Goal: Task Accomplishment & Management: Complete application form

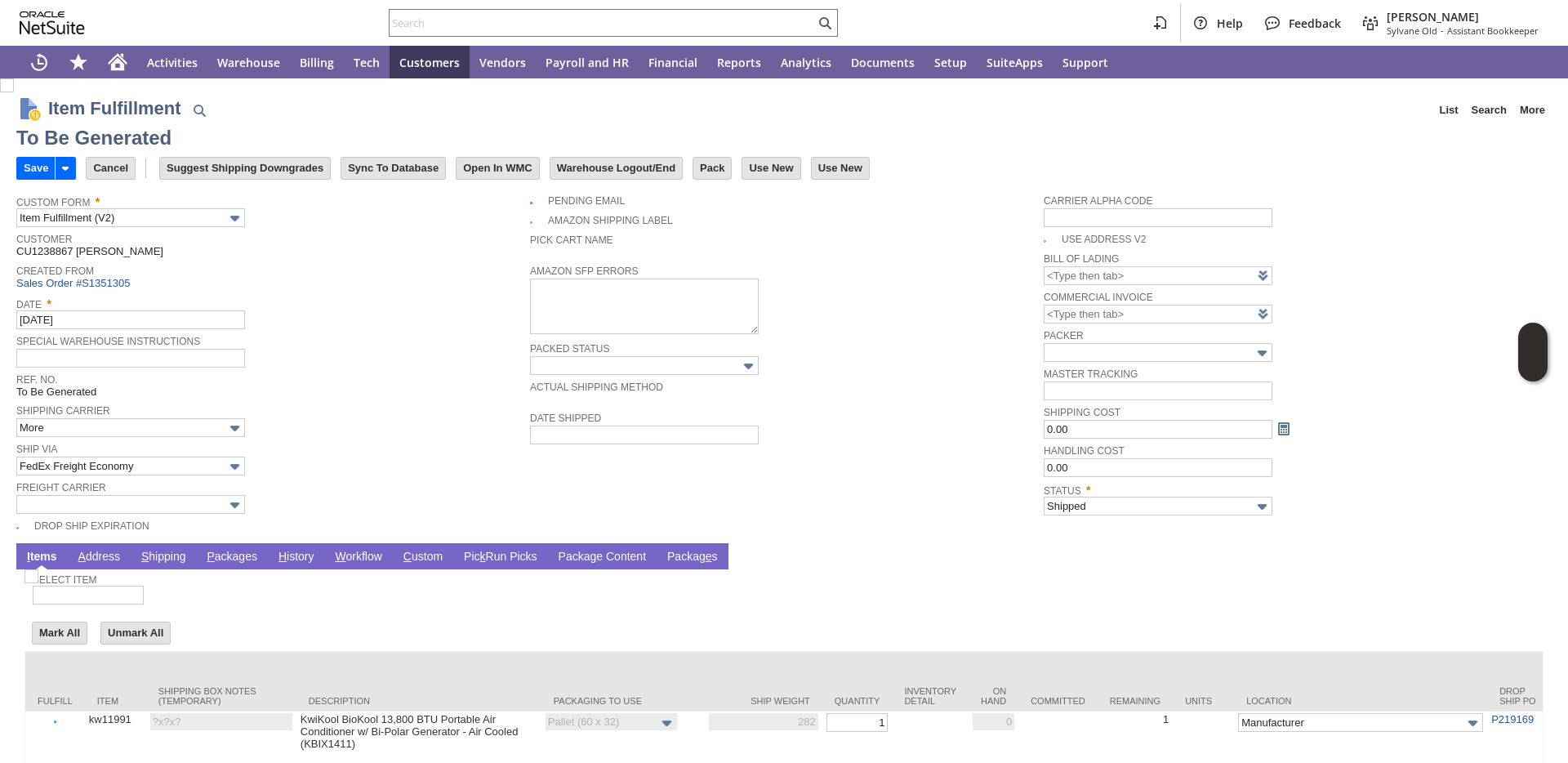
click at [232, 558] on link "P ackages" at bounding box center [232, 558] width 59 height 16
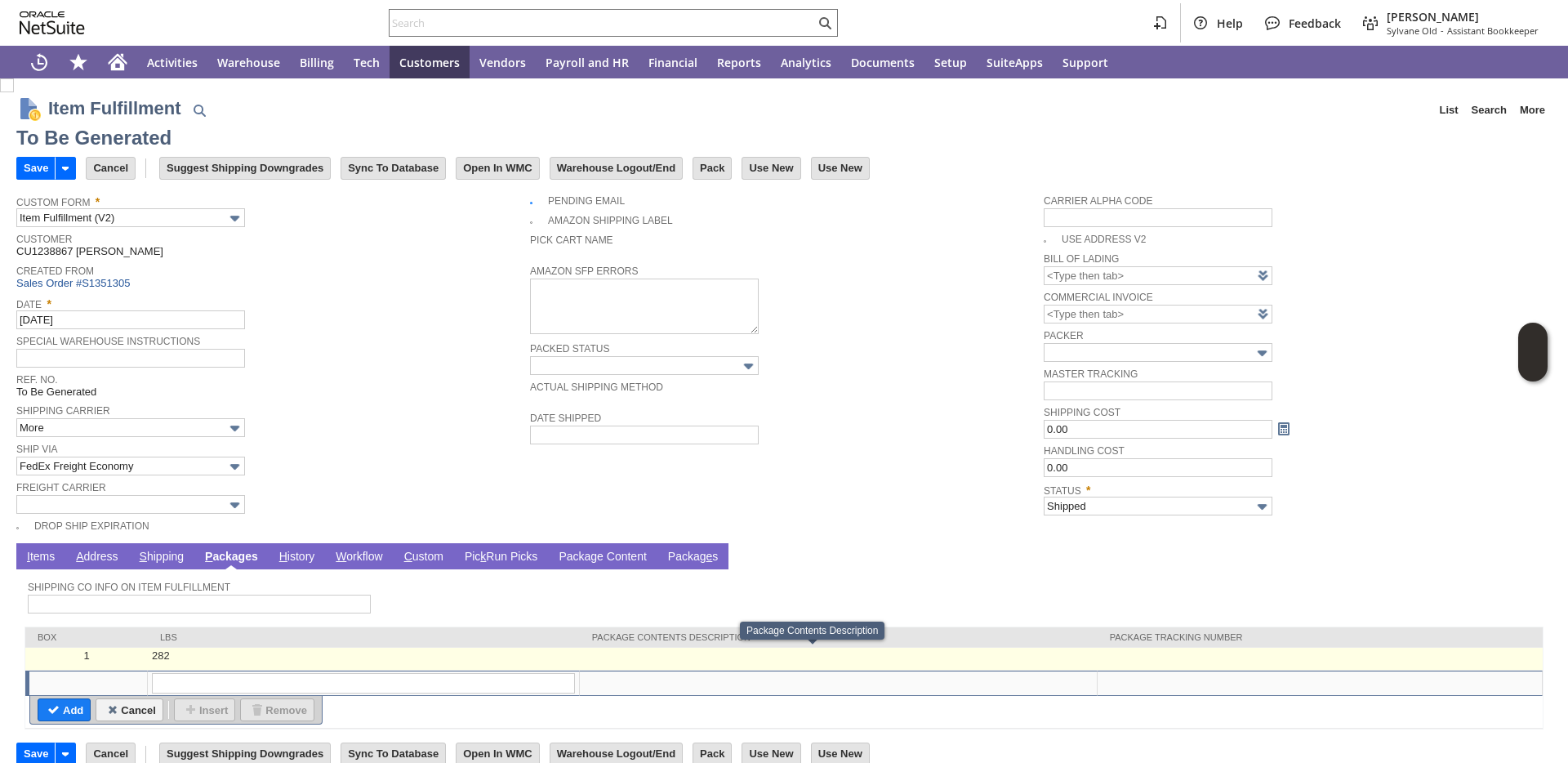
click at [1069, 659] on td at bounding box center [838, 659] width 517 height 23
type input "OK"
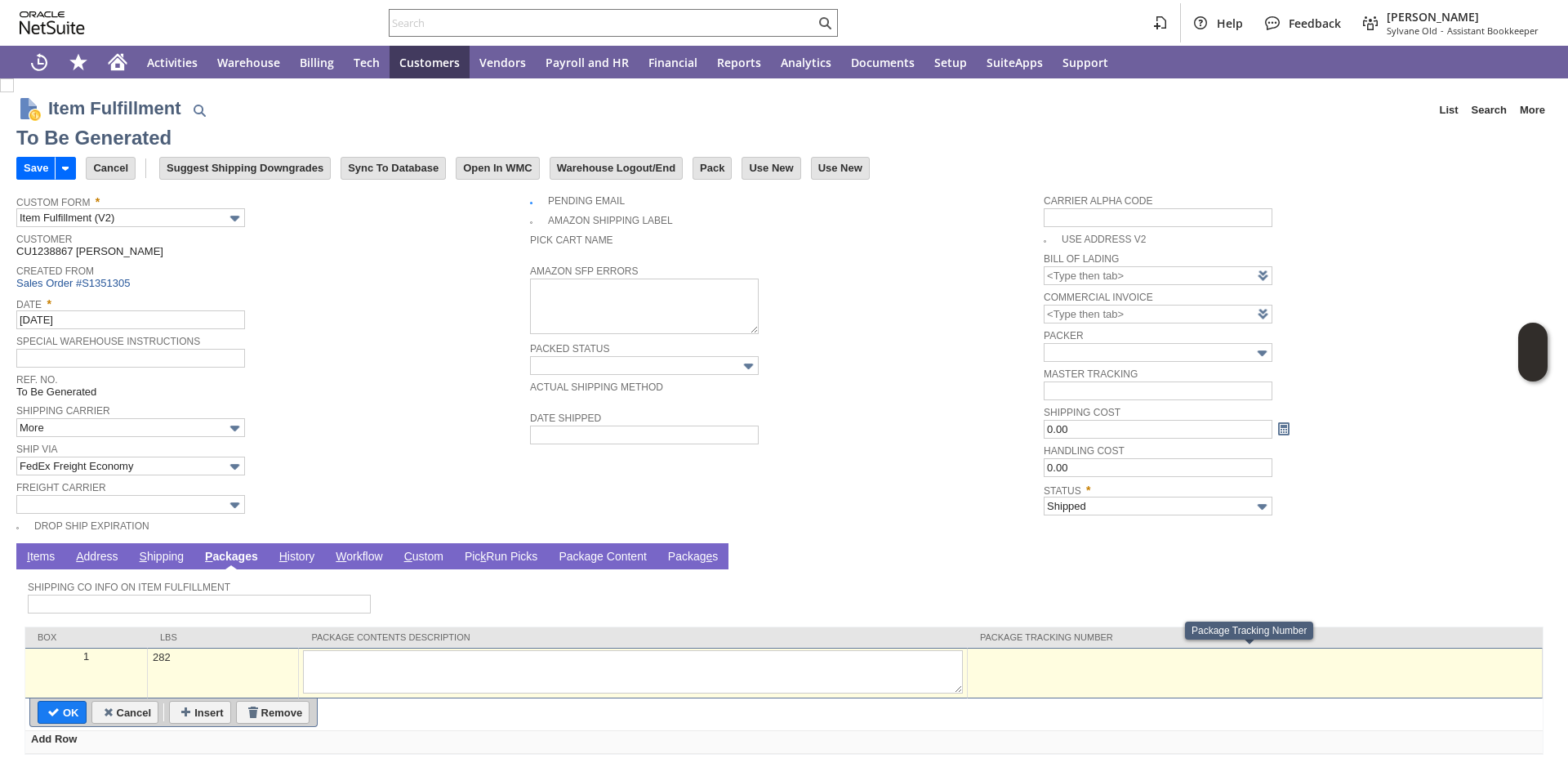
click at [1100, 672] on td at bounding box center [1255, 673] width 575 height 51
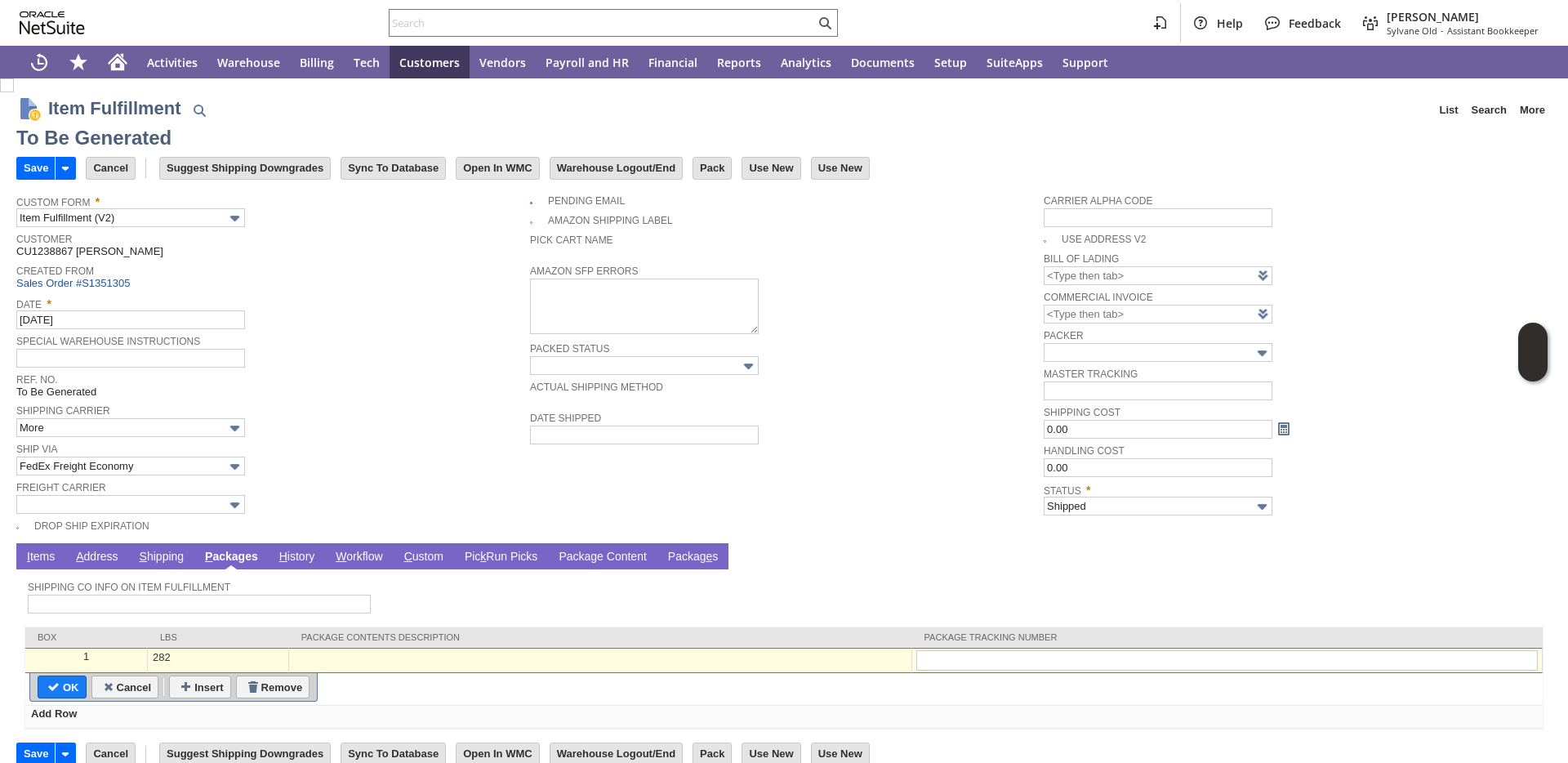
type input "884076370324"
type input "Add"
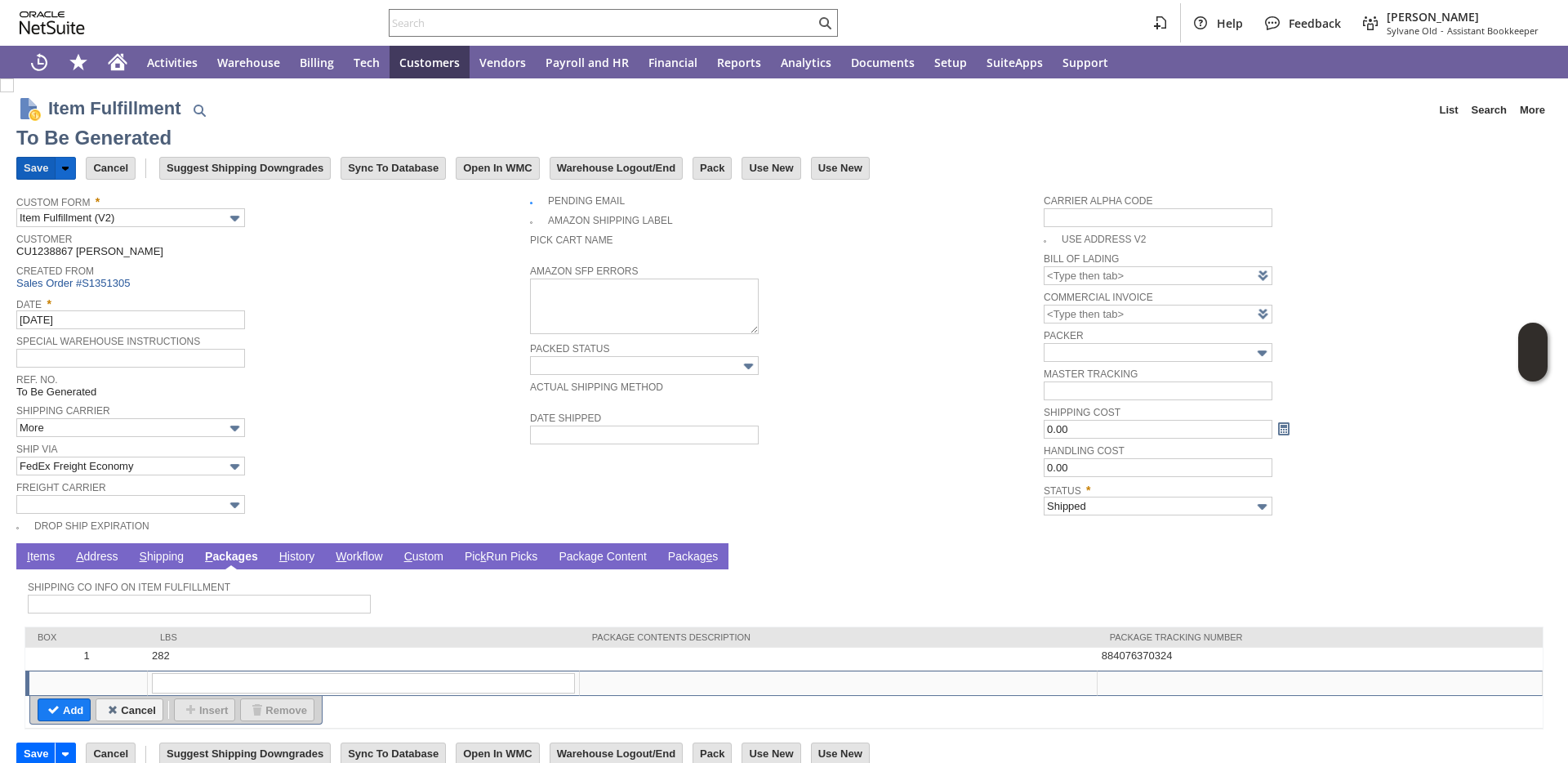
click at [48, 173] on input "Save" at bounding box center [36, 168] width 38 height 21
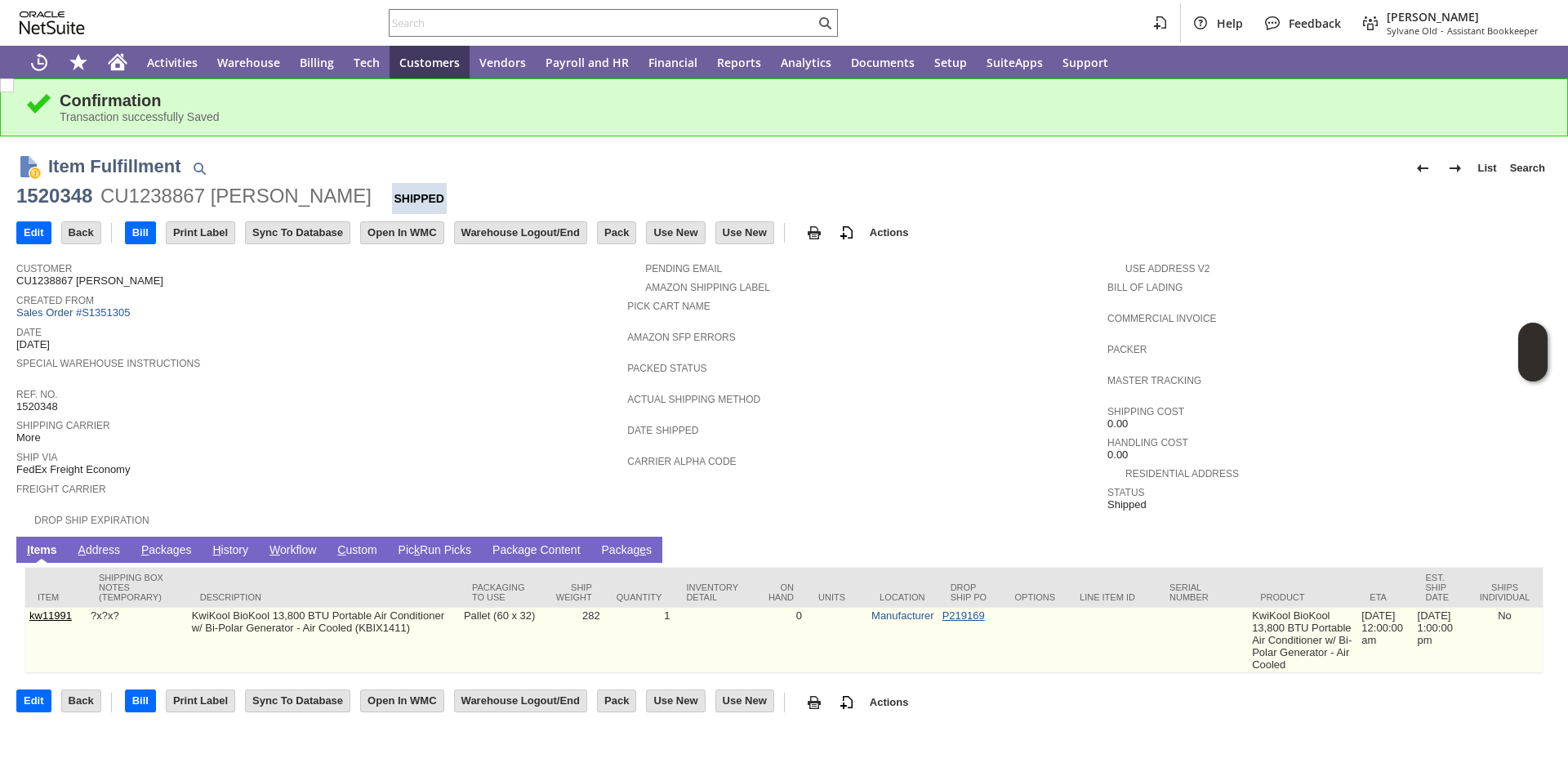
click at [947, 621] on link "P219169" at bounding box center [963, 615] width 43 height 12
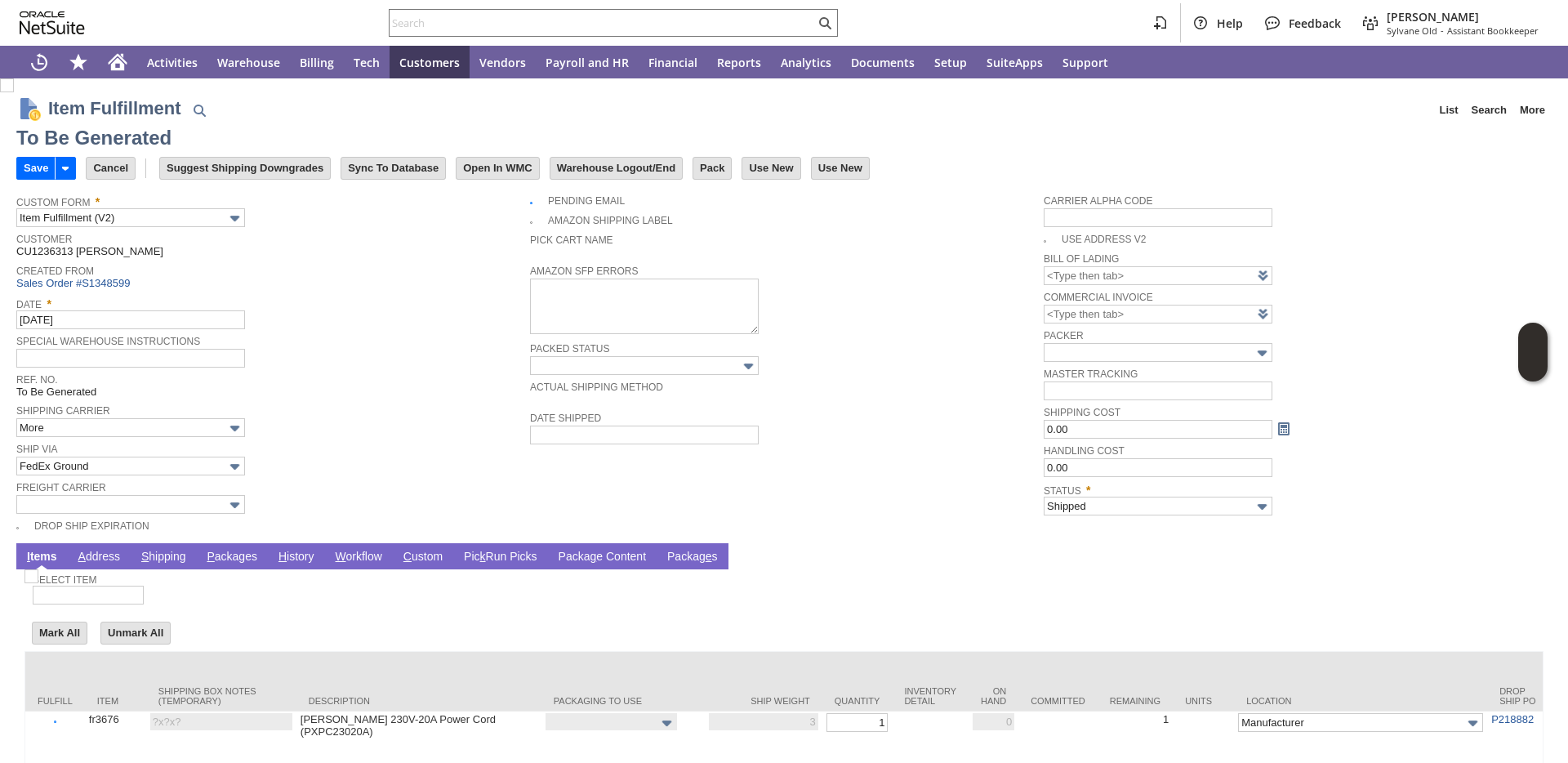
click at [232, 555] on link "P ackages" at bounding box center [232, 558] width 59 height 16
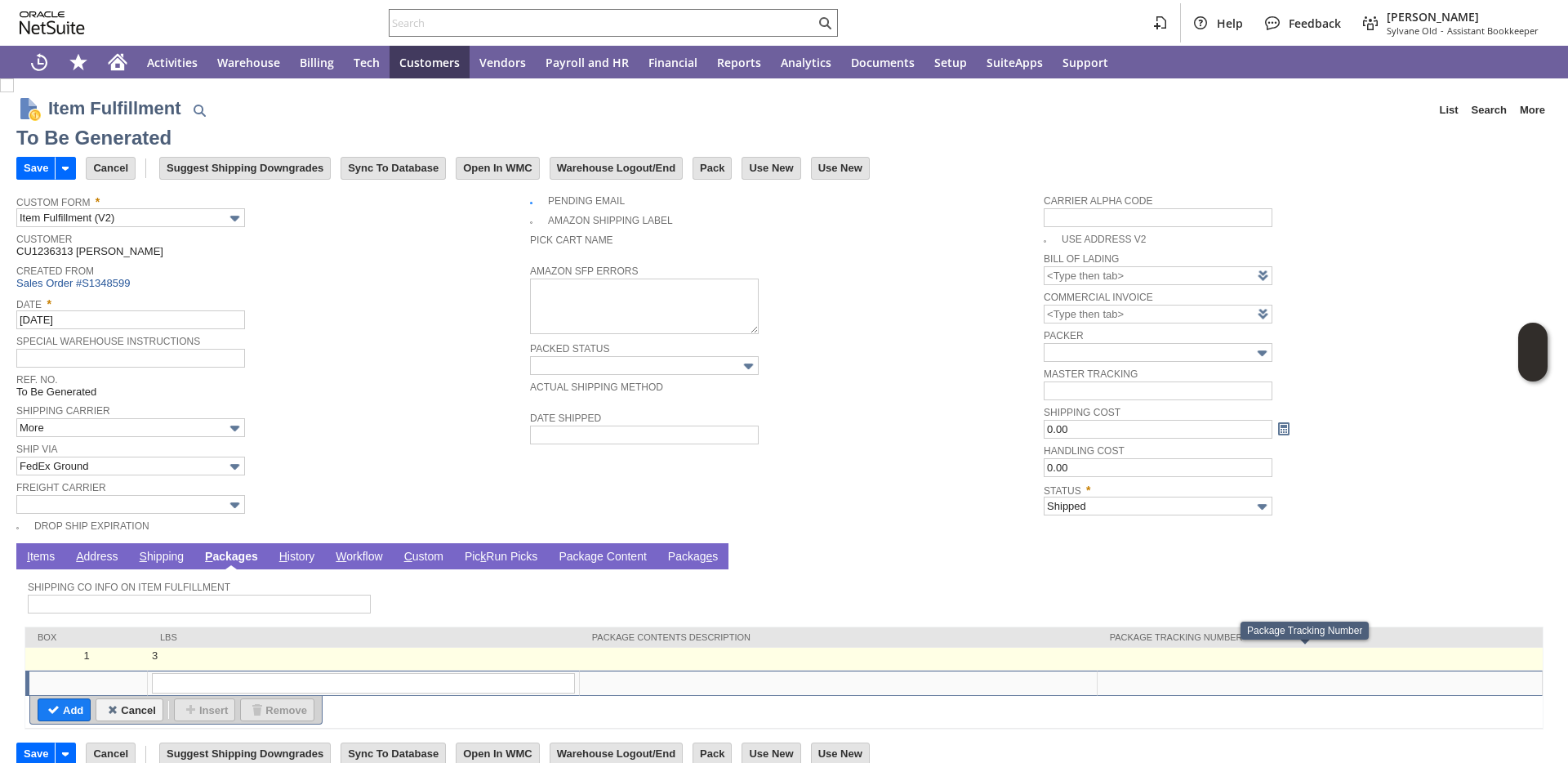
click at [1161, 655] on td at bounding box center [1320, 659] width 445 height 23
type input "3"
type input "OK"
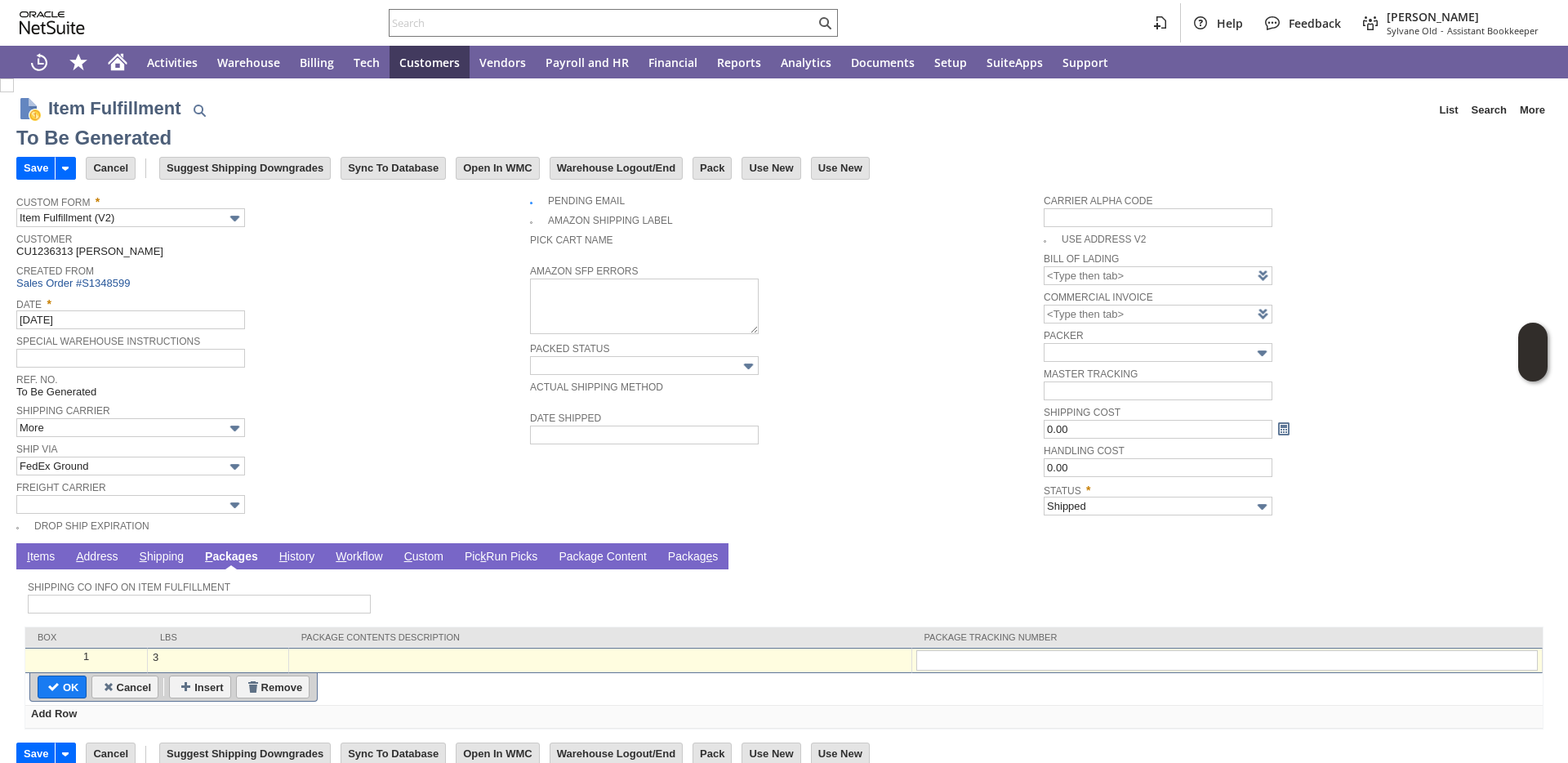
type input "445386186487"
type input "Add"
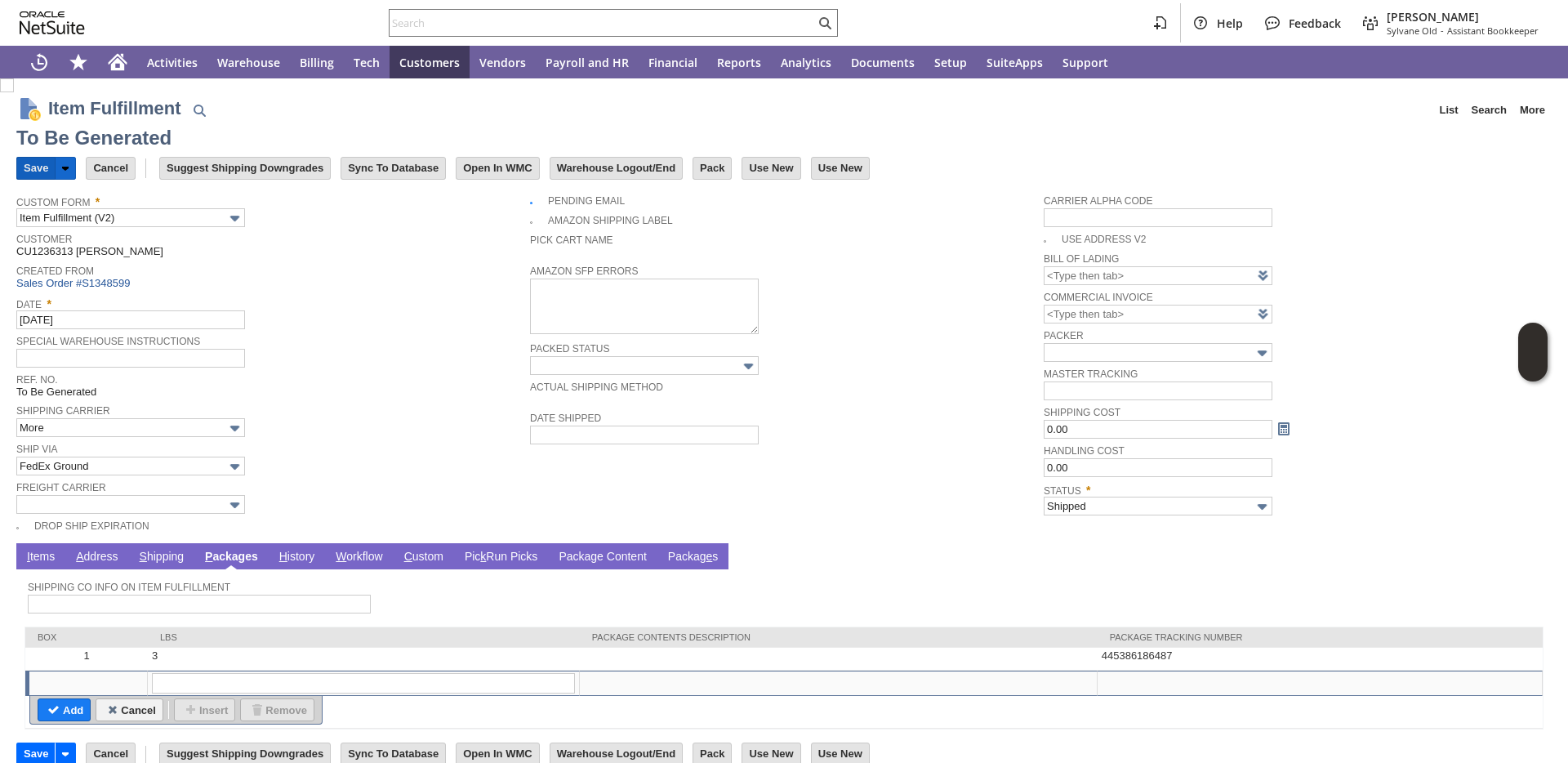
click at [39, 170] on input "Save" at bounding box center [36, 168] width 38 height 21
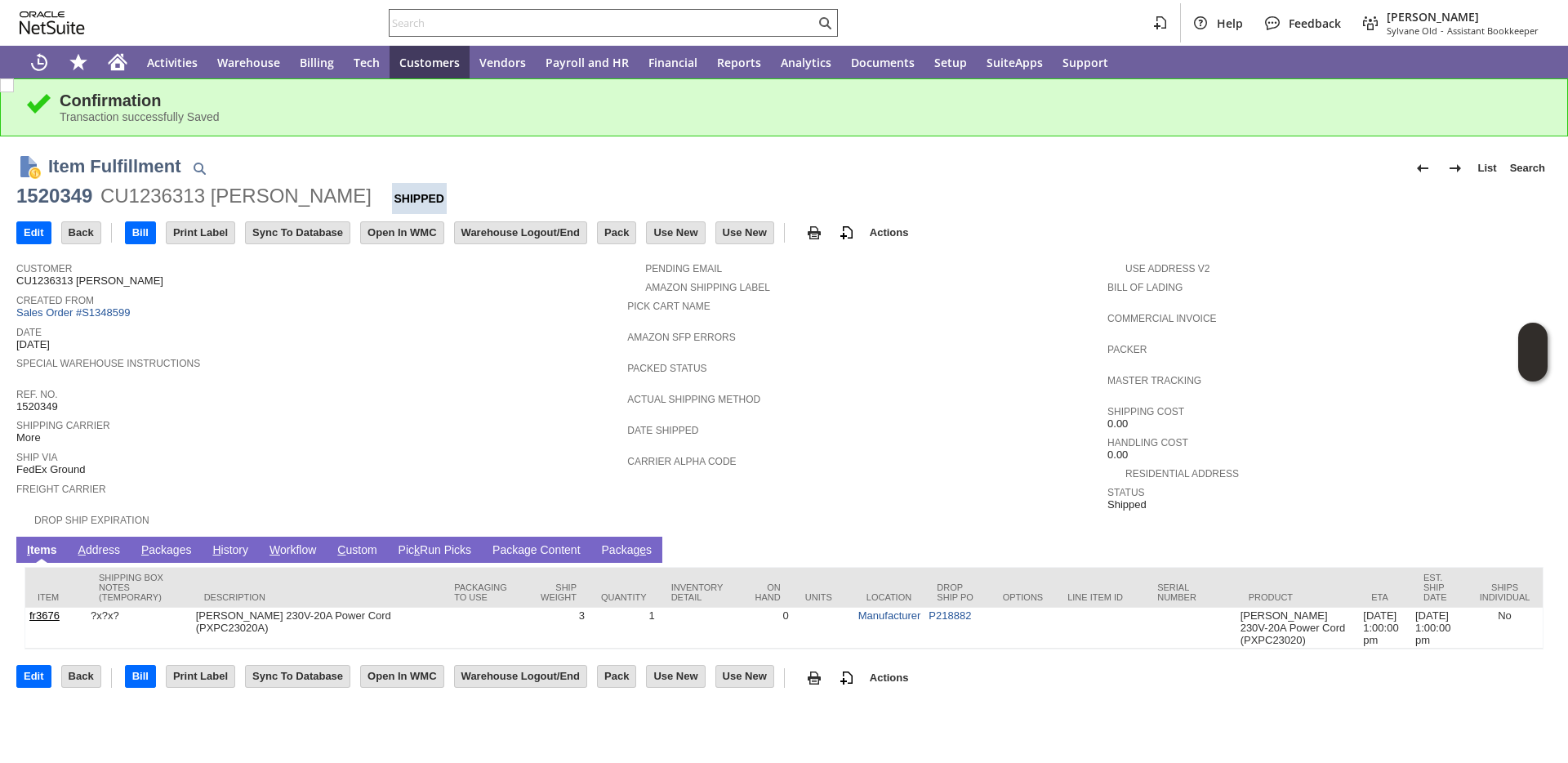
click at [431, 18] on input "text" at bounding box center [602, 23] width 426 height 19
paste input "P218941"
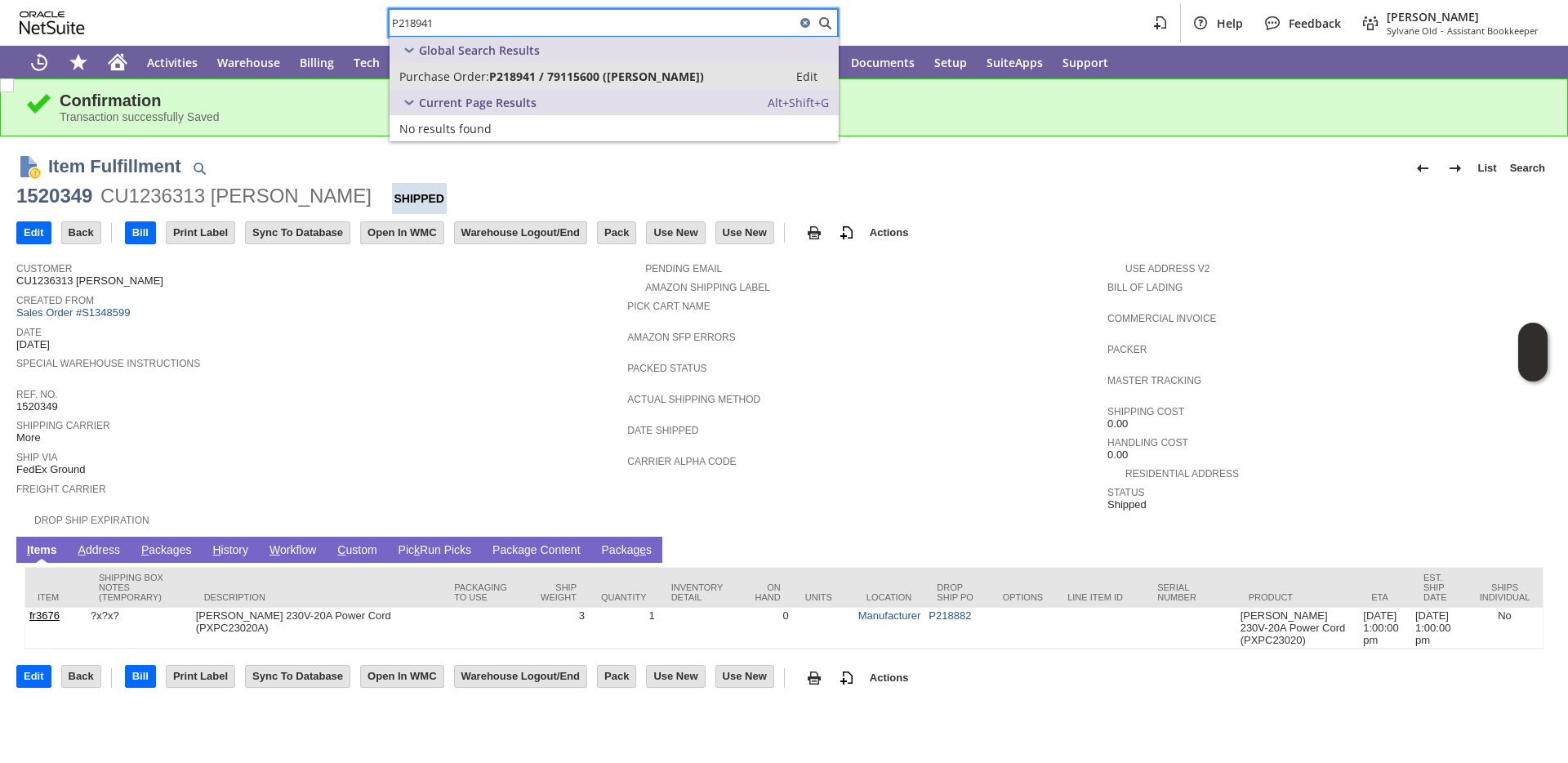
type input "P218941"
click at [419, 80] on span "Purchase Order:" at bounding box center [444, 76] width 90 height 16
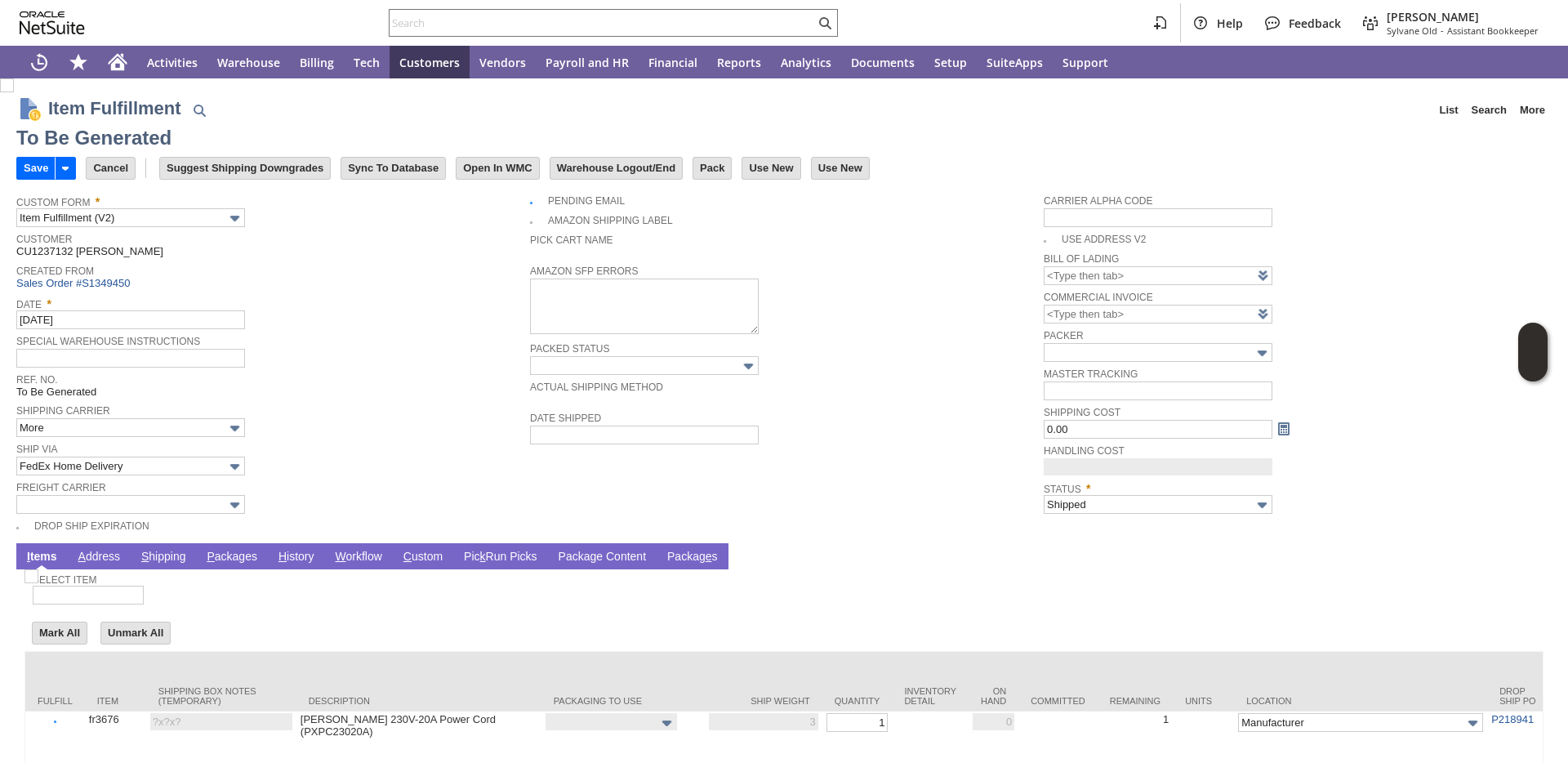
type input "0.00"
click at [242, 552] on link "P ackages" at bounding box center [232, 558] width 59 height 16
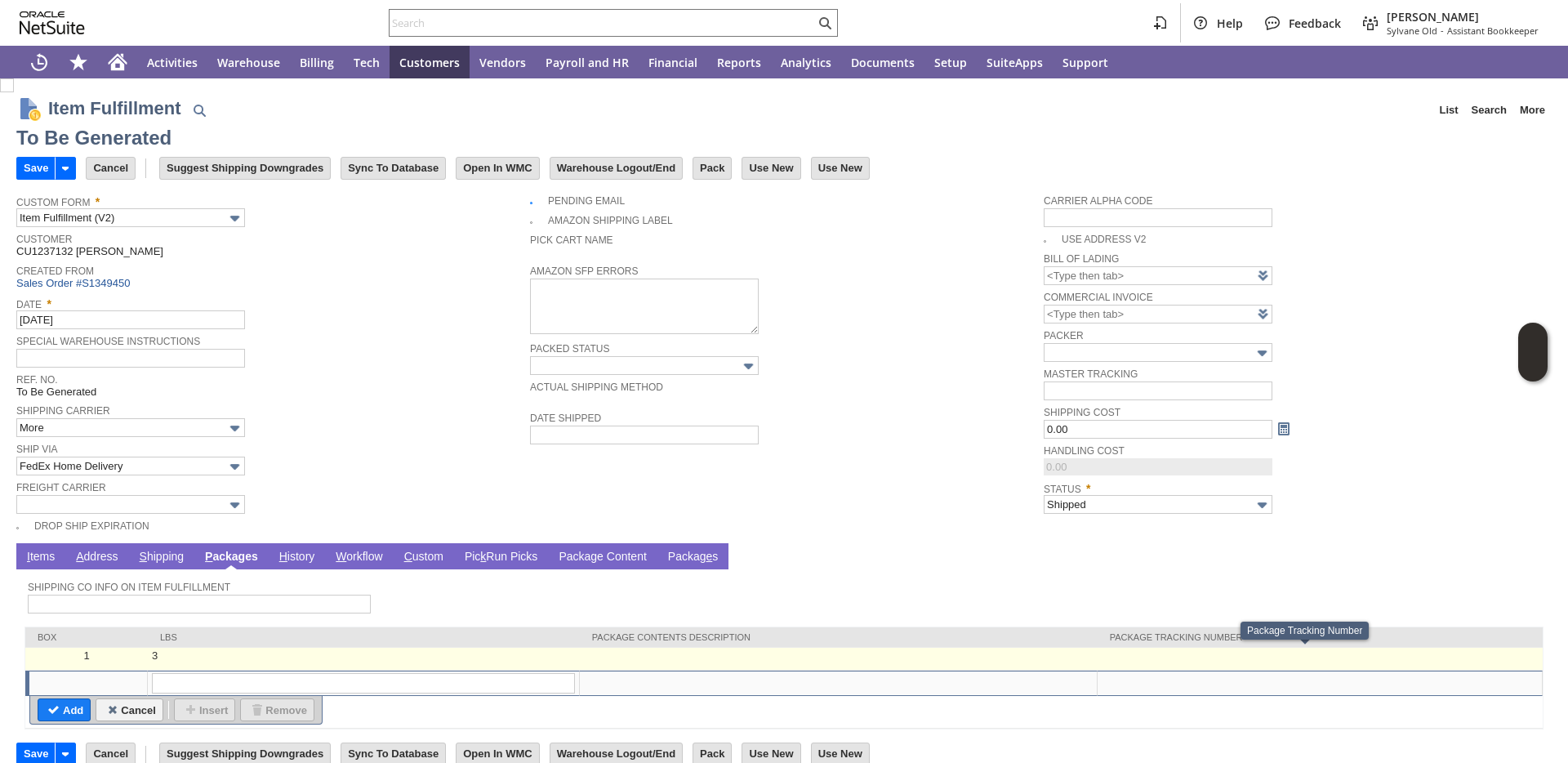
click at [1226, 659] on td at bounding box center [1320, 659] width 445 height 23
type input "3"
type input "OK"
paste input "453009186765"
type input "453009186765"
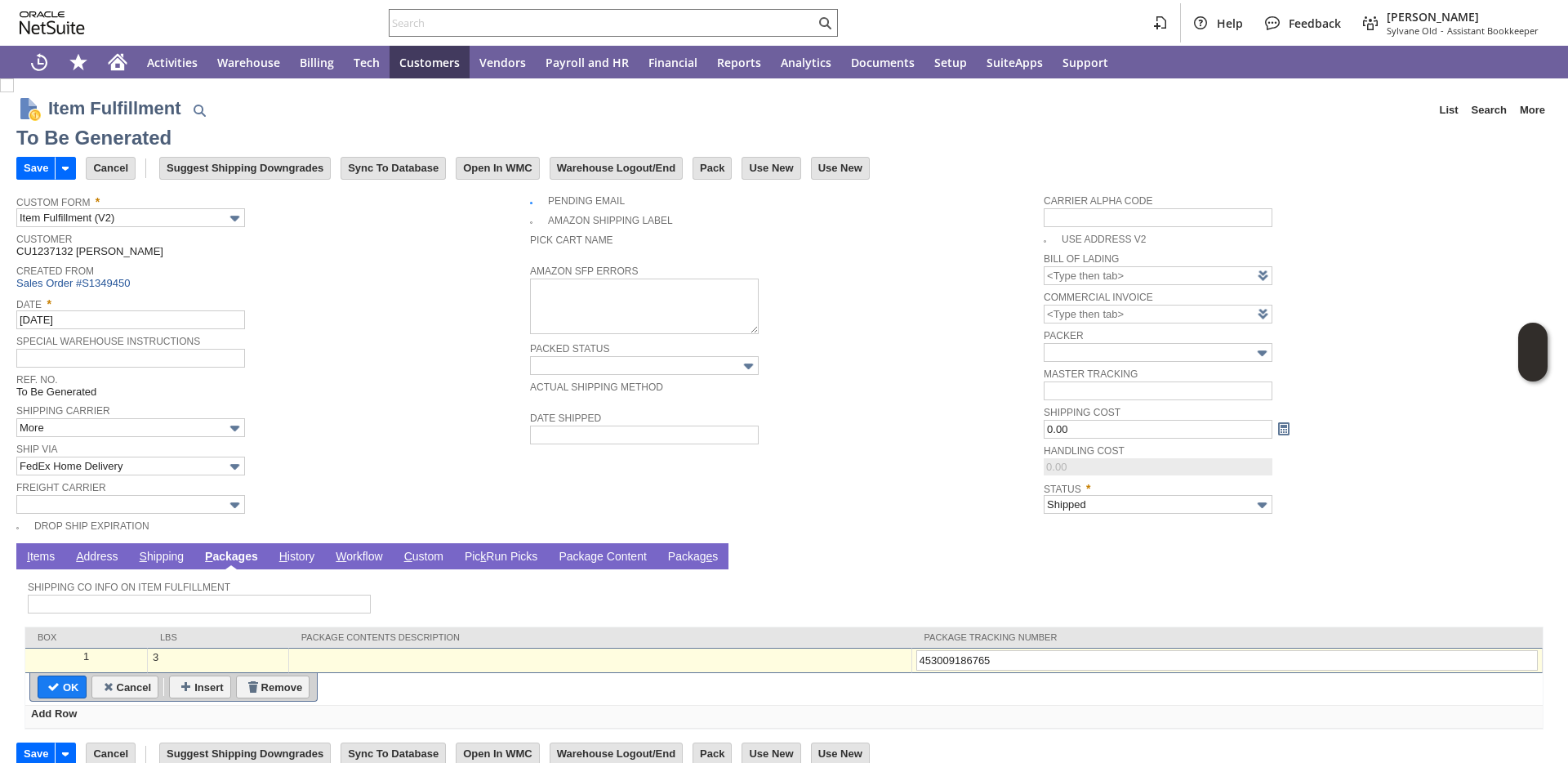
type input "Add"
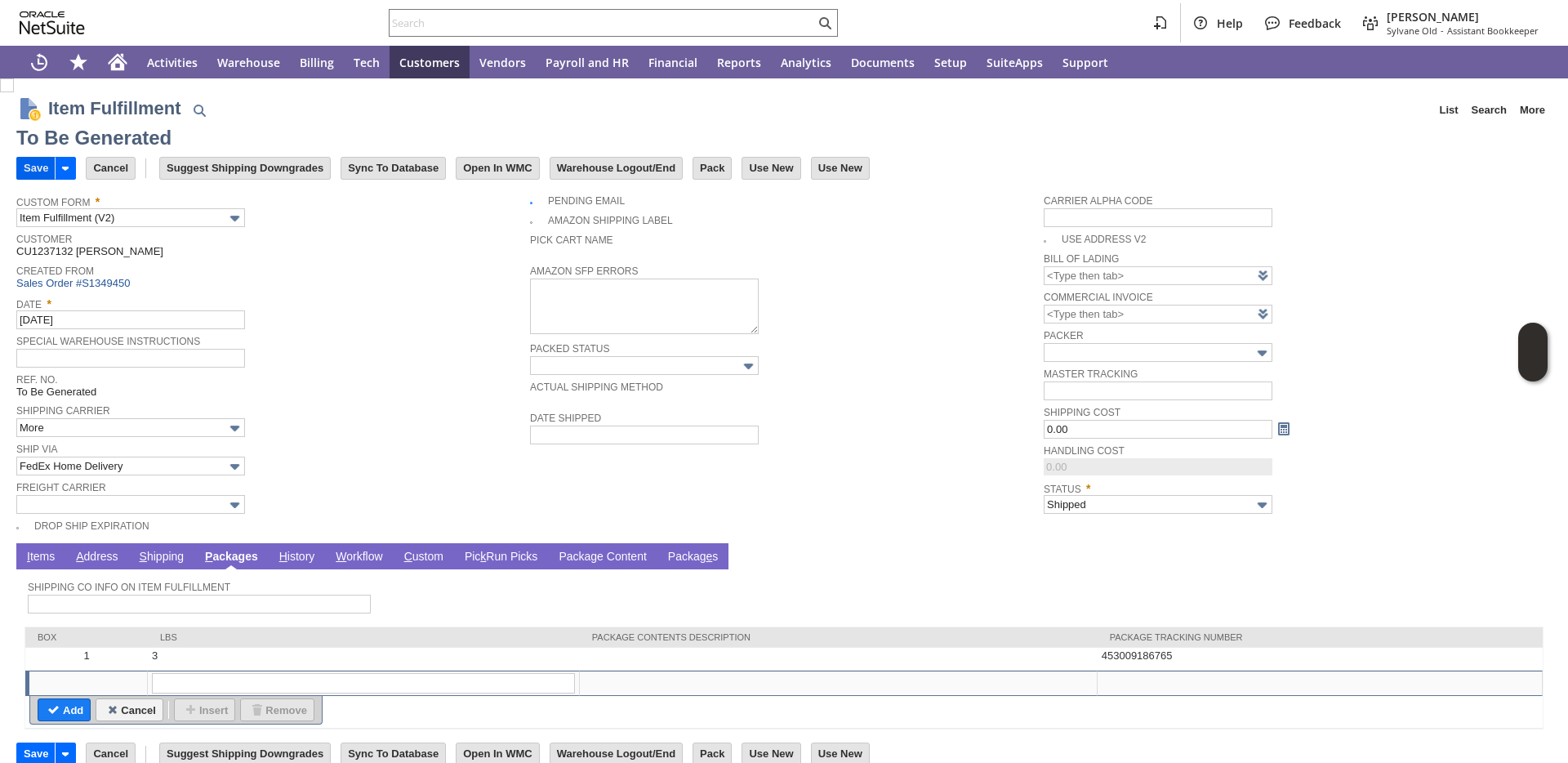
click at [48, 171] on input "Save" at bounding box center [36, 168] width 38 height 21
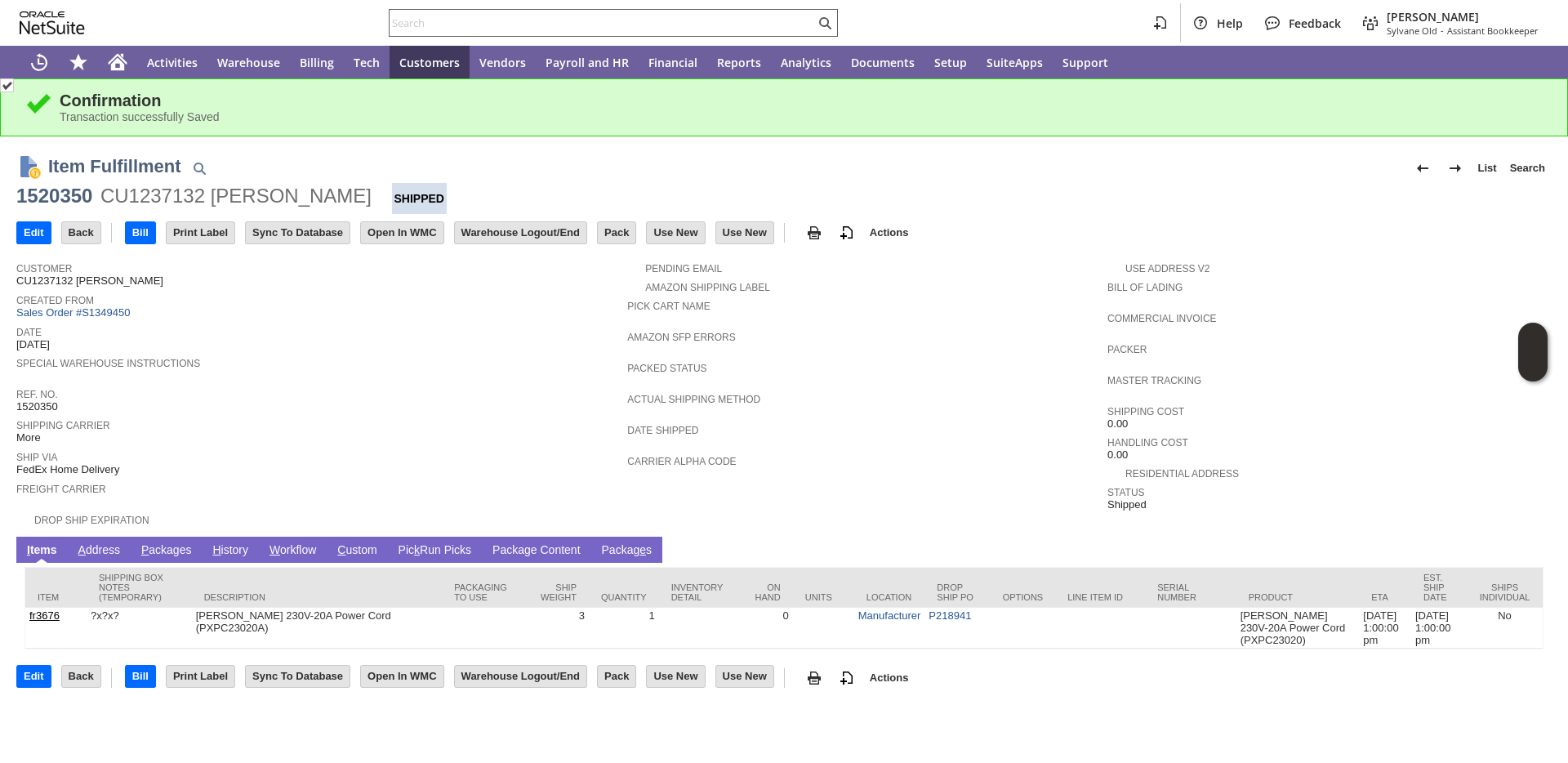
click at [649, 23] on input "text" at bounding box center [602, 23] width 426 height 19
paste input "P218989"
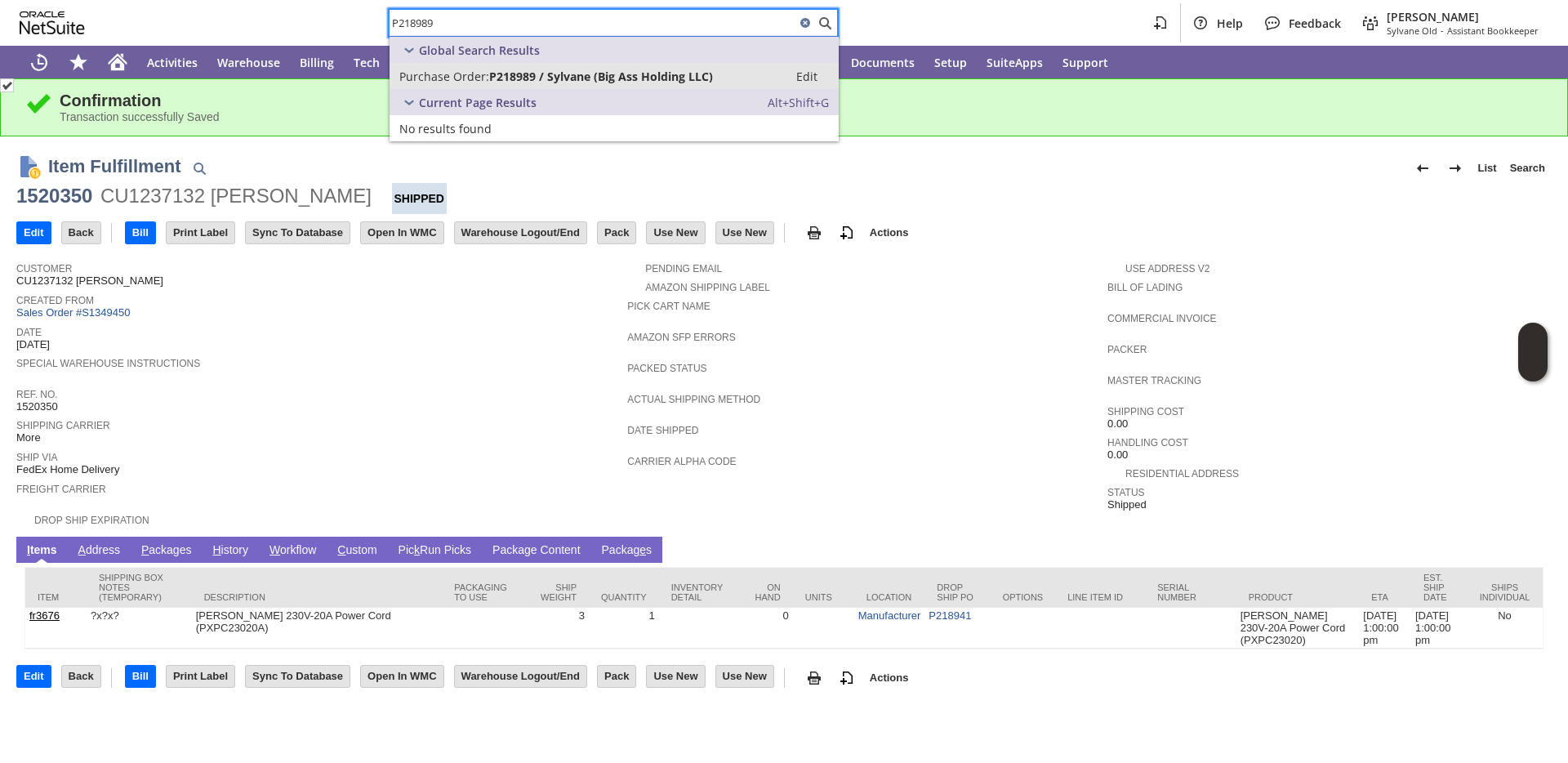
type input "P218989"
click at [465, 80] on span "Purchase Order:" at bounding box center [444, 76] width 90 height 16
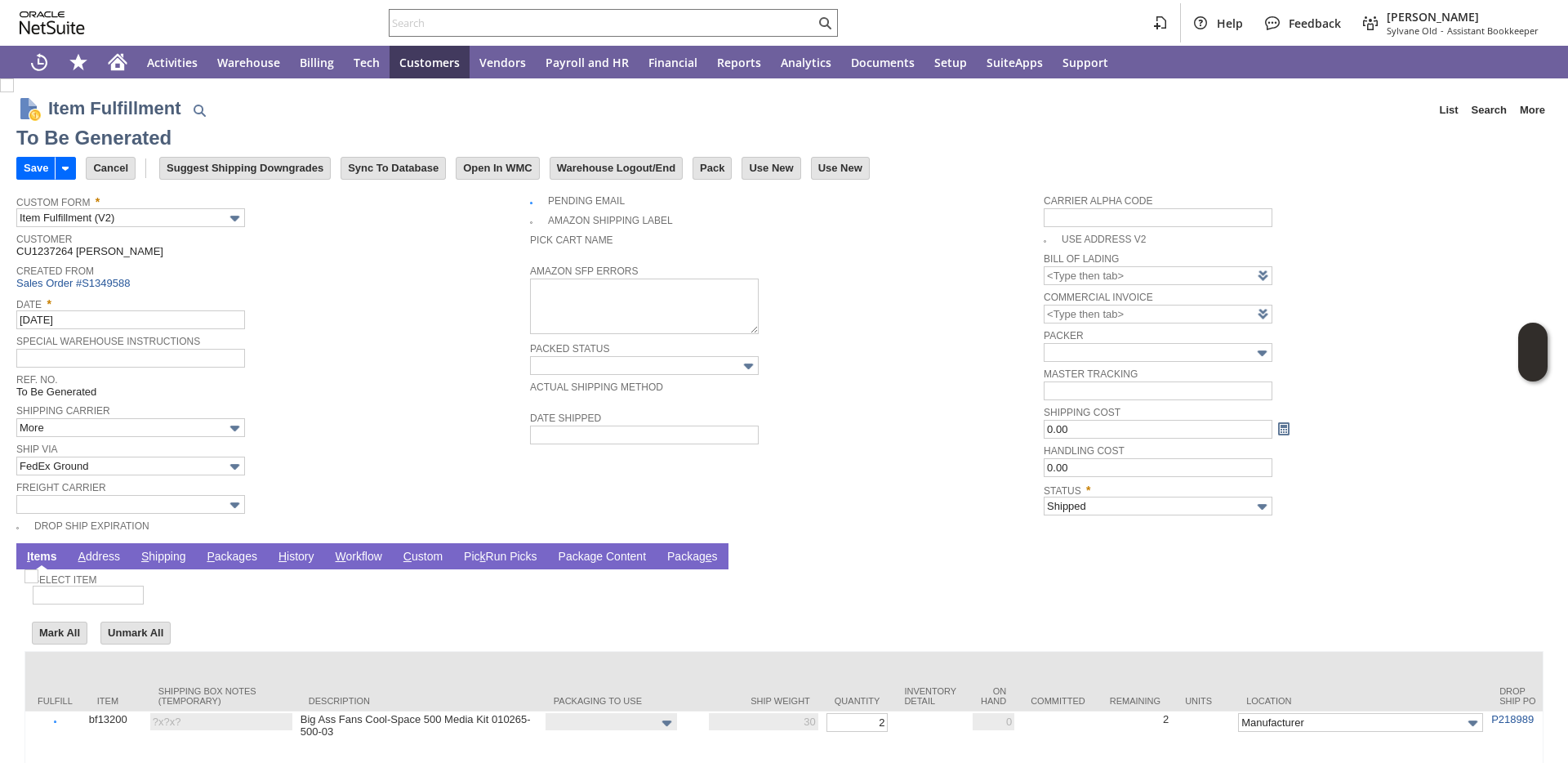
click at [221, 553] on link "P ackages" at bounding box center [232, 558] width 59 height 16
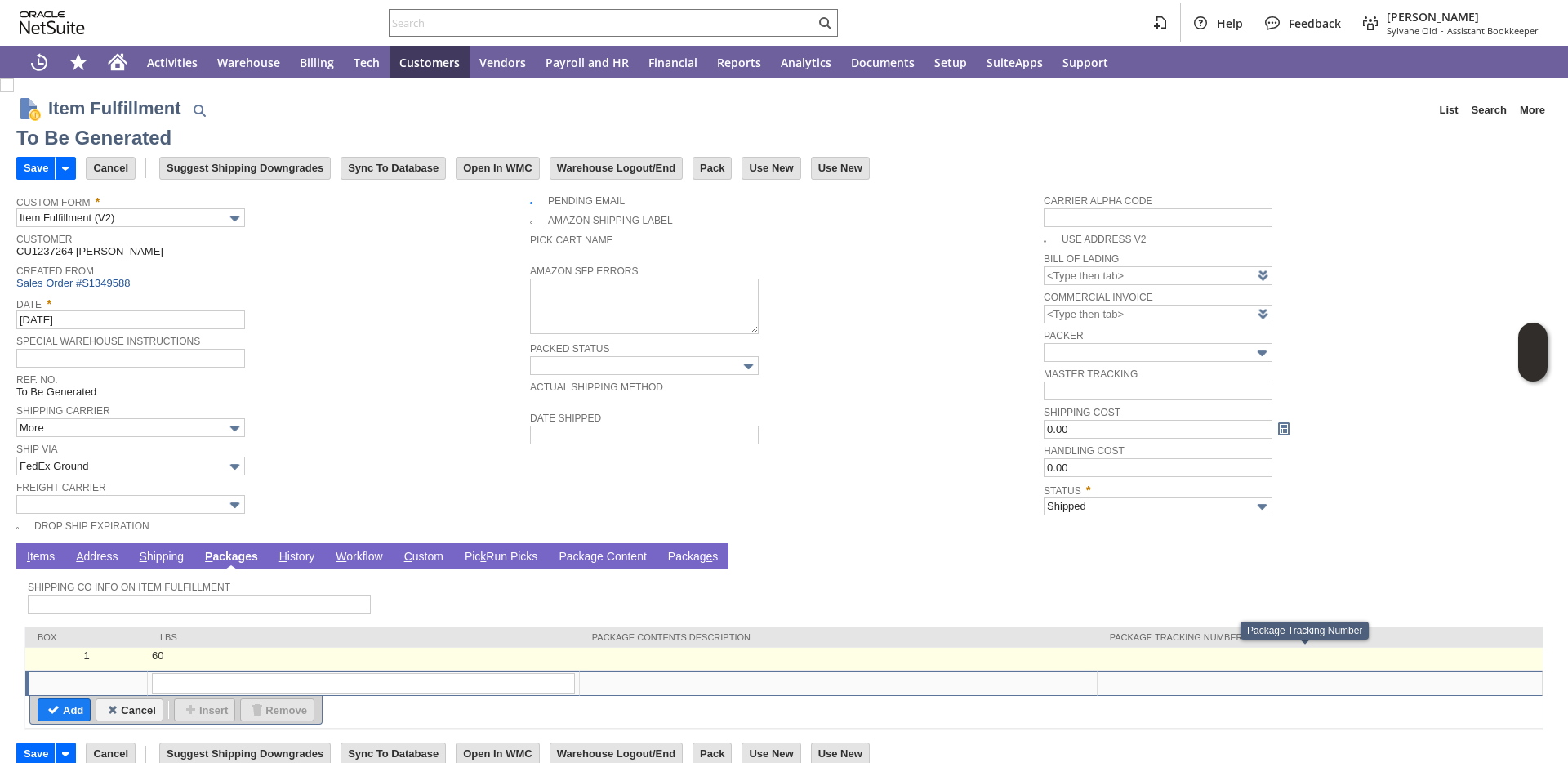
click at [1220, 650] on td at bounding box center [1320, 659] width 445 height 23
type input "60"
type input "OK"
paste input "900259"
type input "900259"
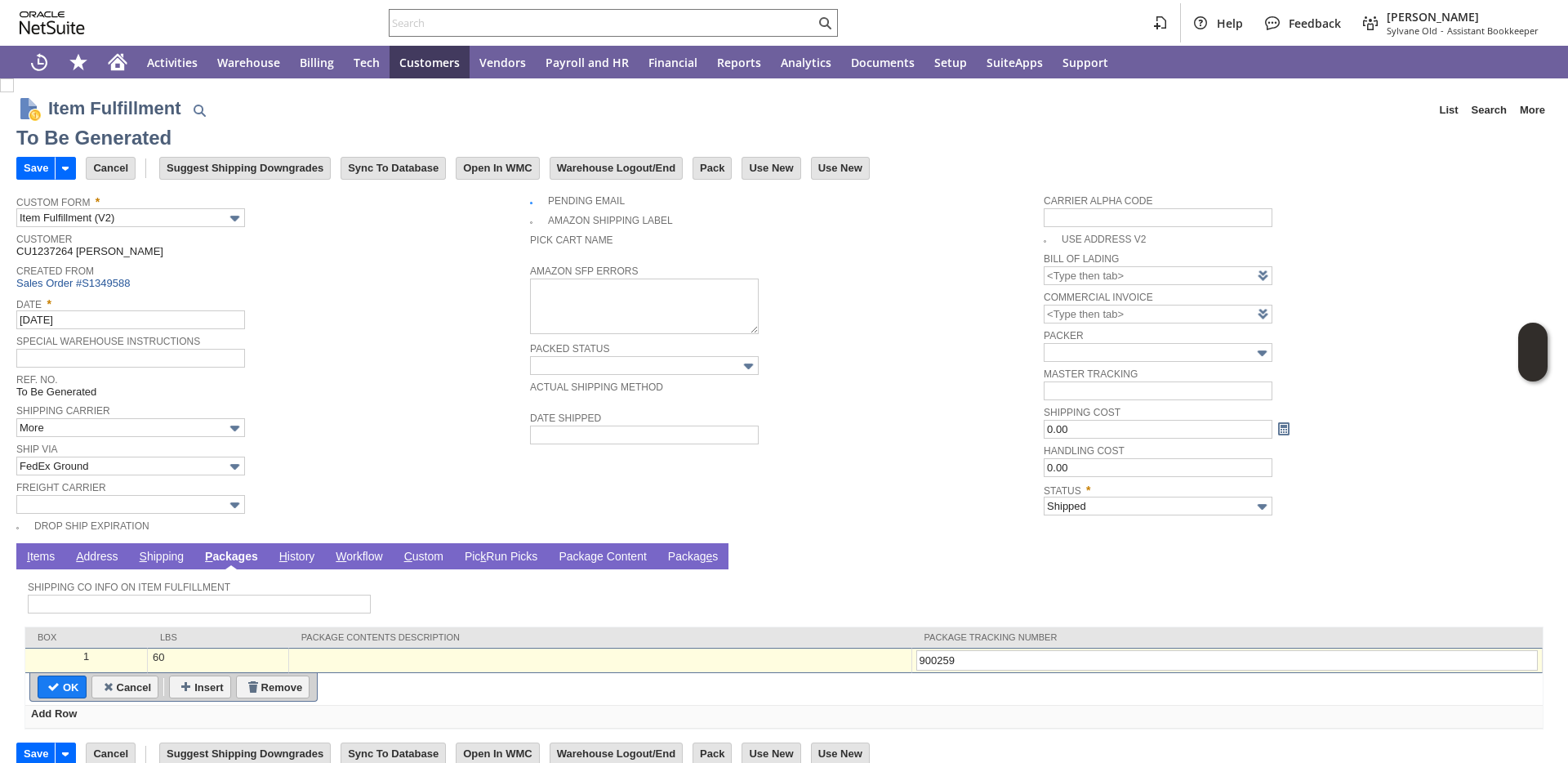
type input "Add"
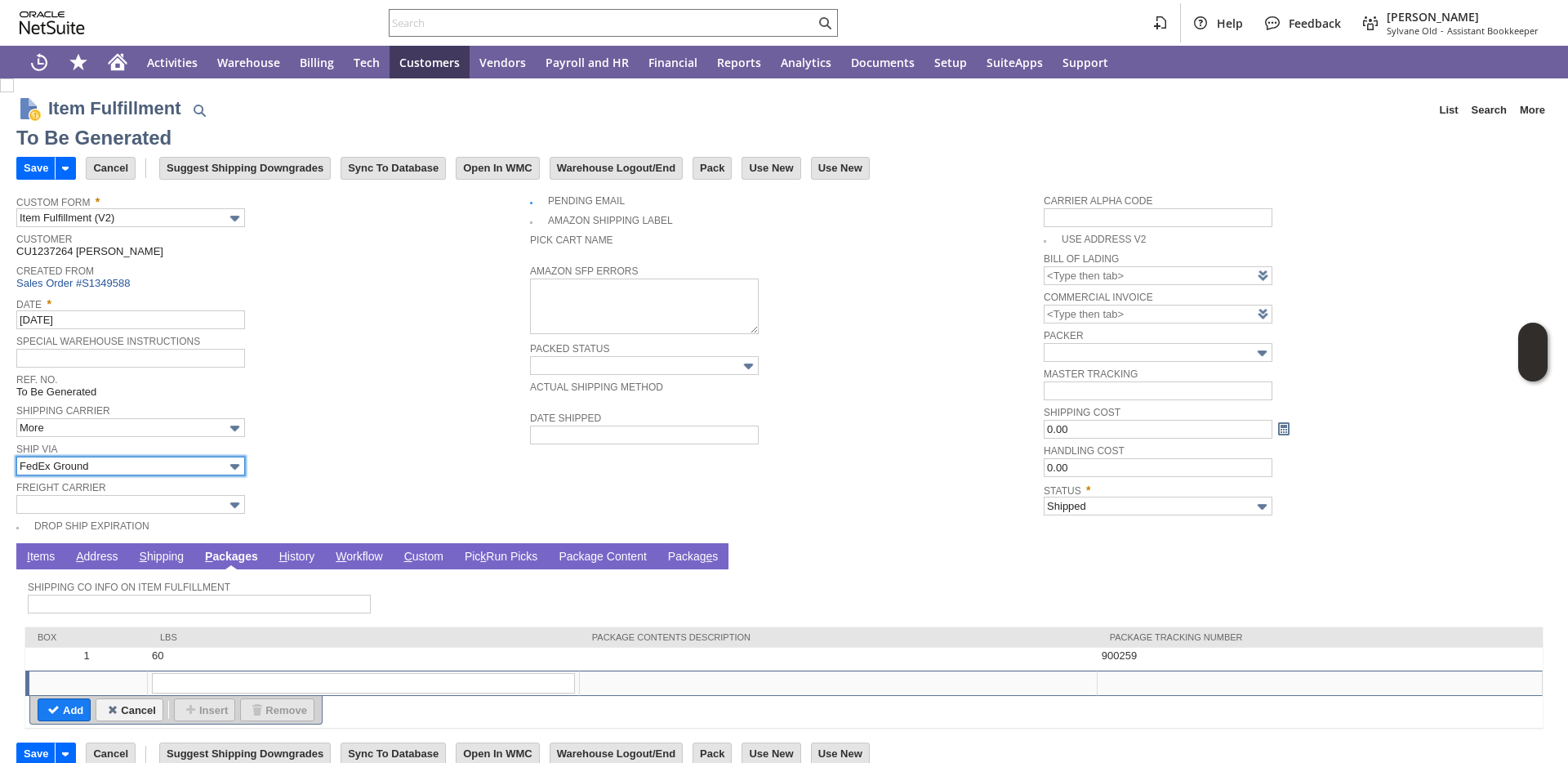
click at [86, 464] on input "FedEx Ground" at bounding box center [131, 465] width 229 height 18
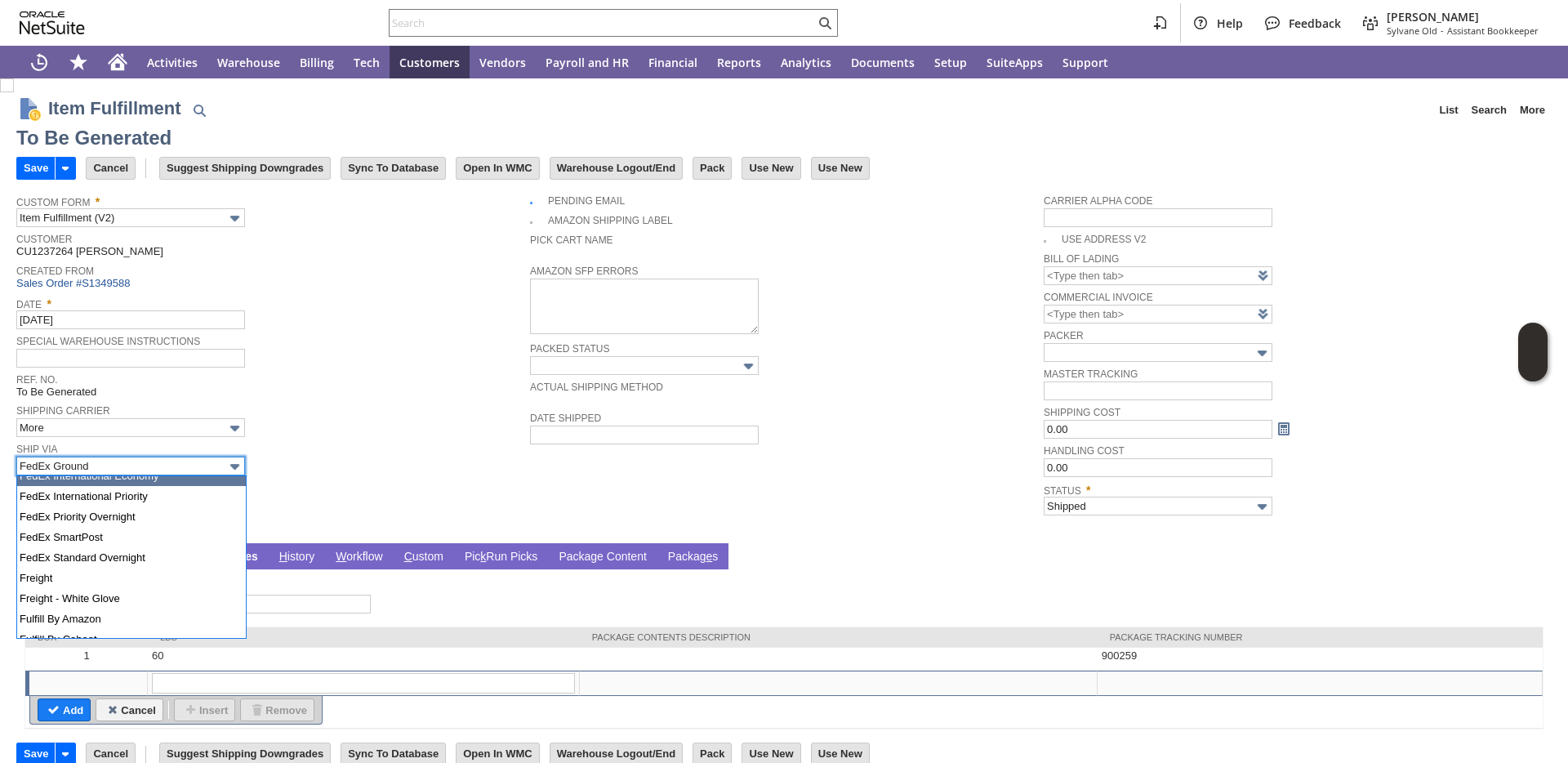
scroll to position [409, 0]
type input "Freight"
type input "Add"
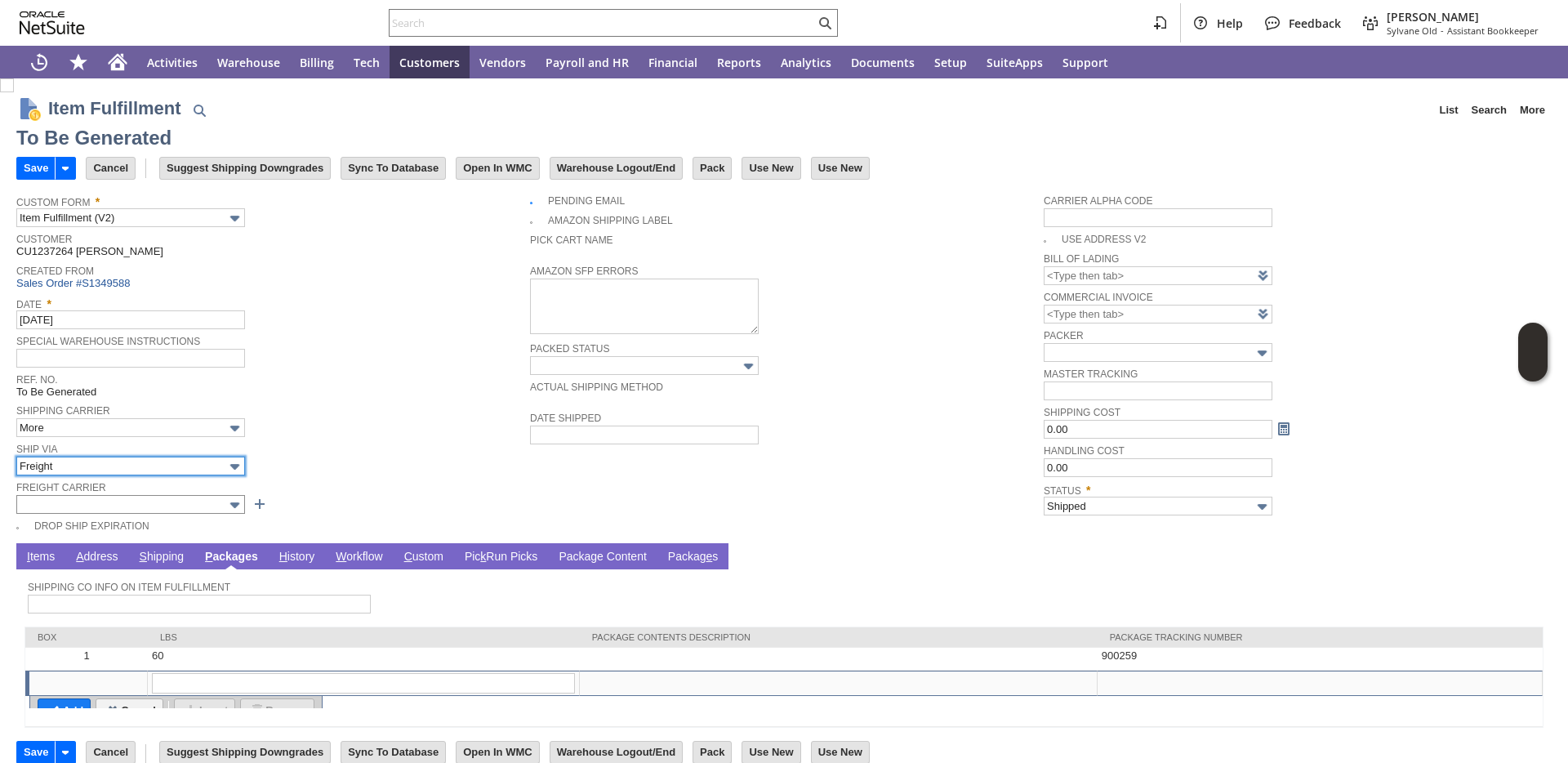
type input "60"
type input "OK"
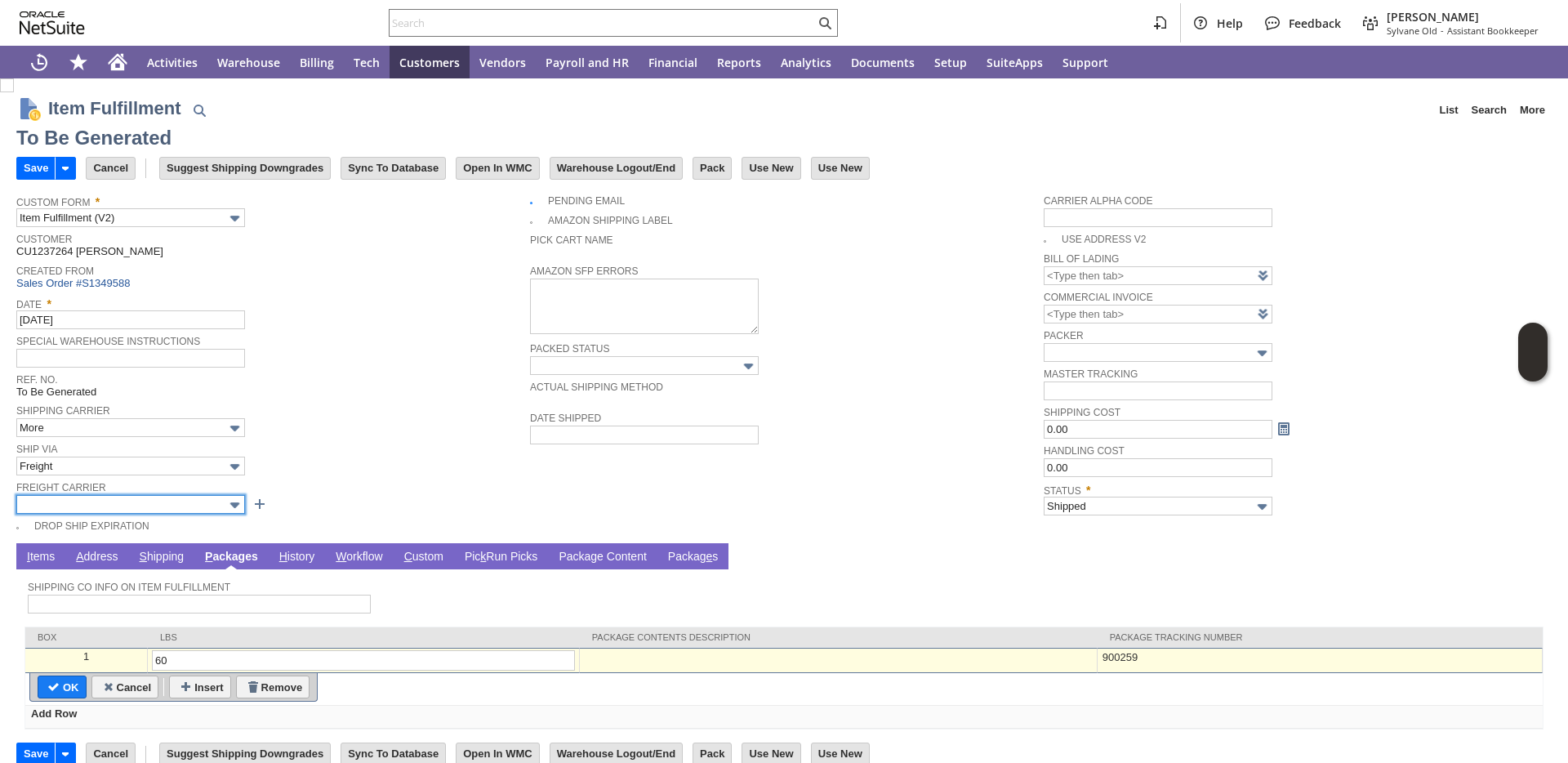
click at [142, 499] on input "text" at bounding box center [131, 503] width 229 height 18
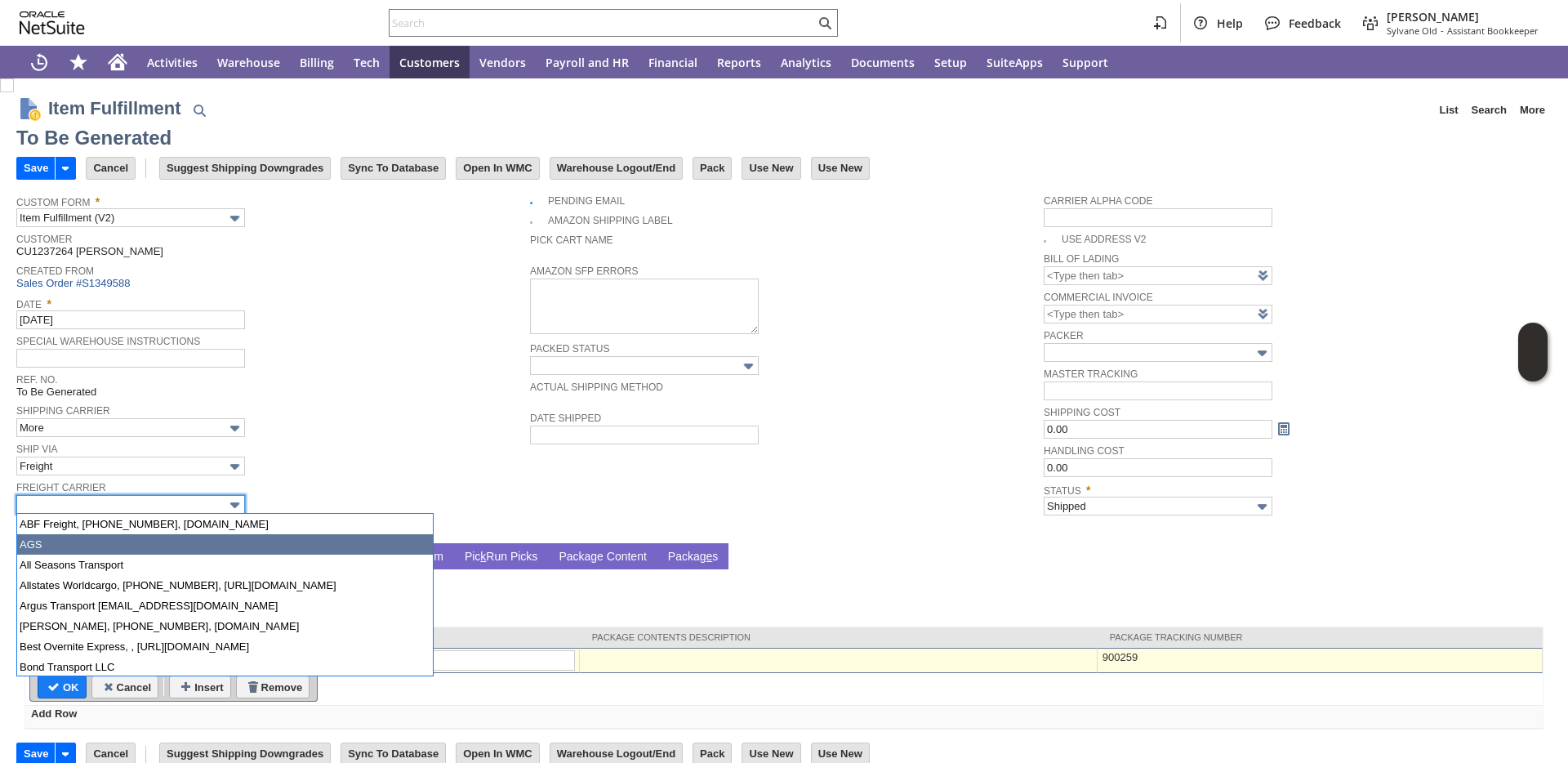
scroll to position [81, 0]
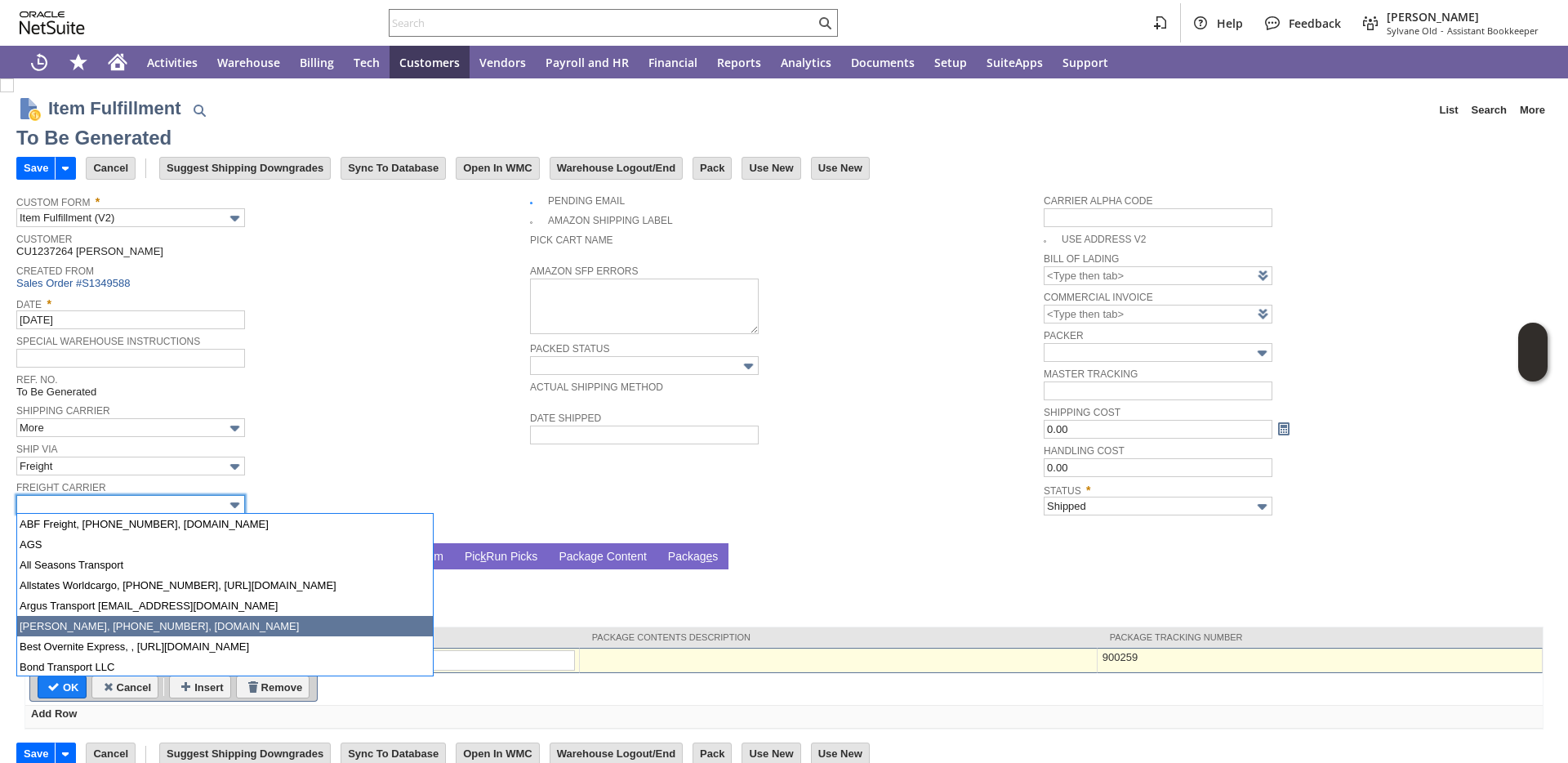
type input "Averitt, 800-283-748....averittexpress.com"
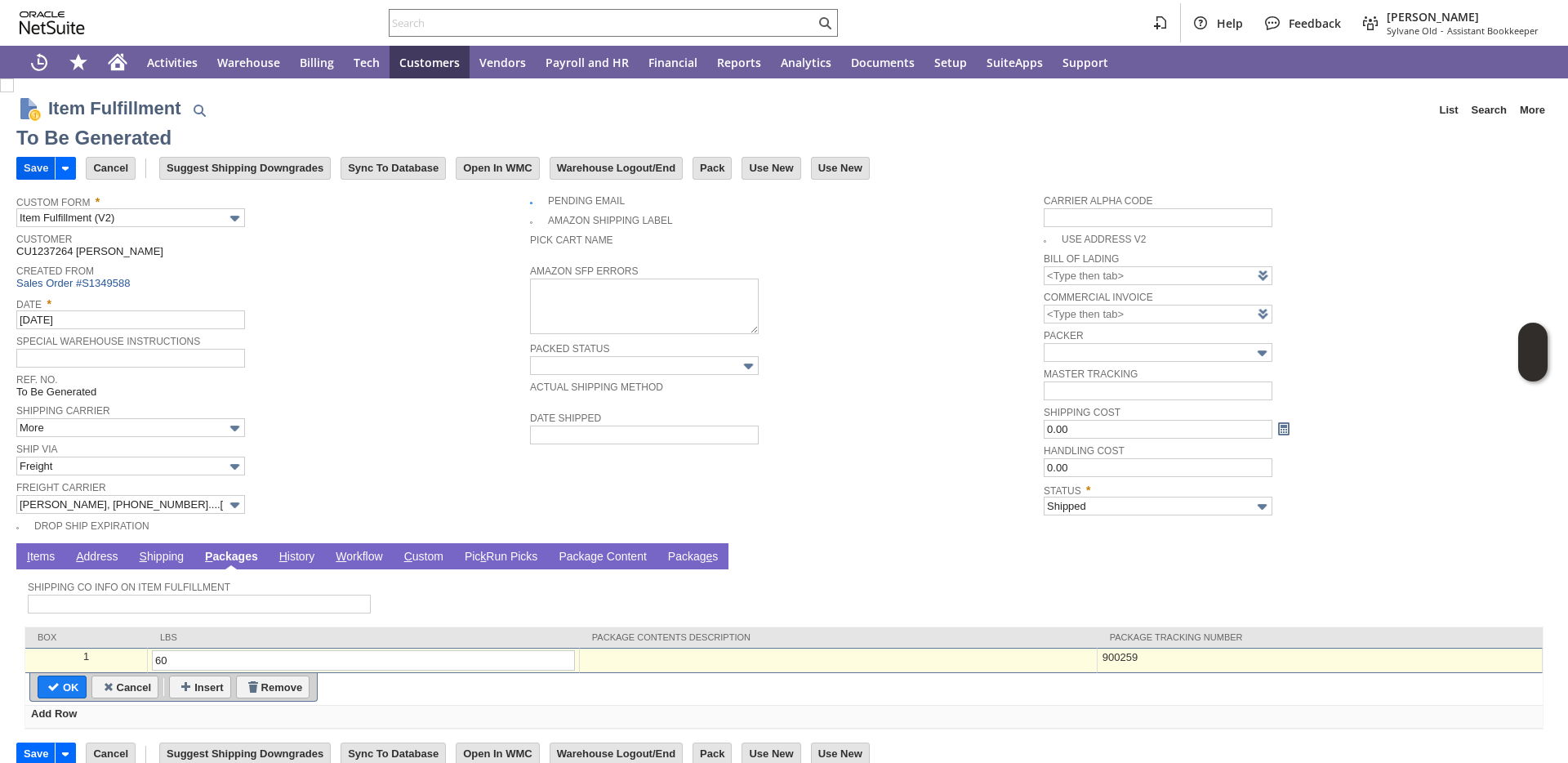
click at [32, 170] on input "Save" at bounding box center [36, 168] width 38 height 21
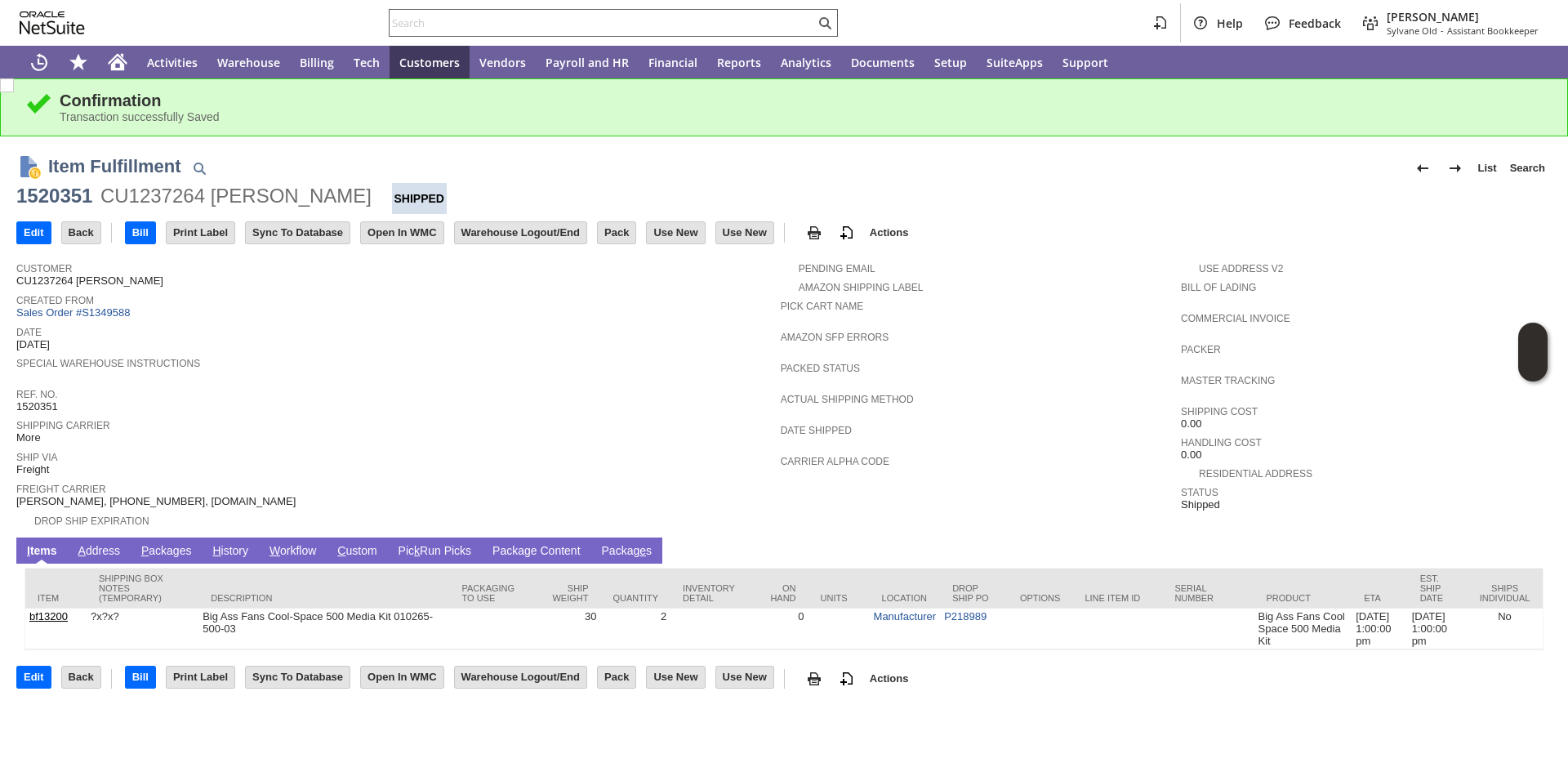
click at [597, 18] on input "text" at bounding box center [602, 23] width 426 height 19
paste input "P219141"
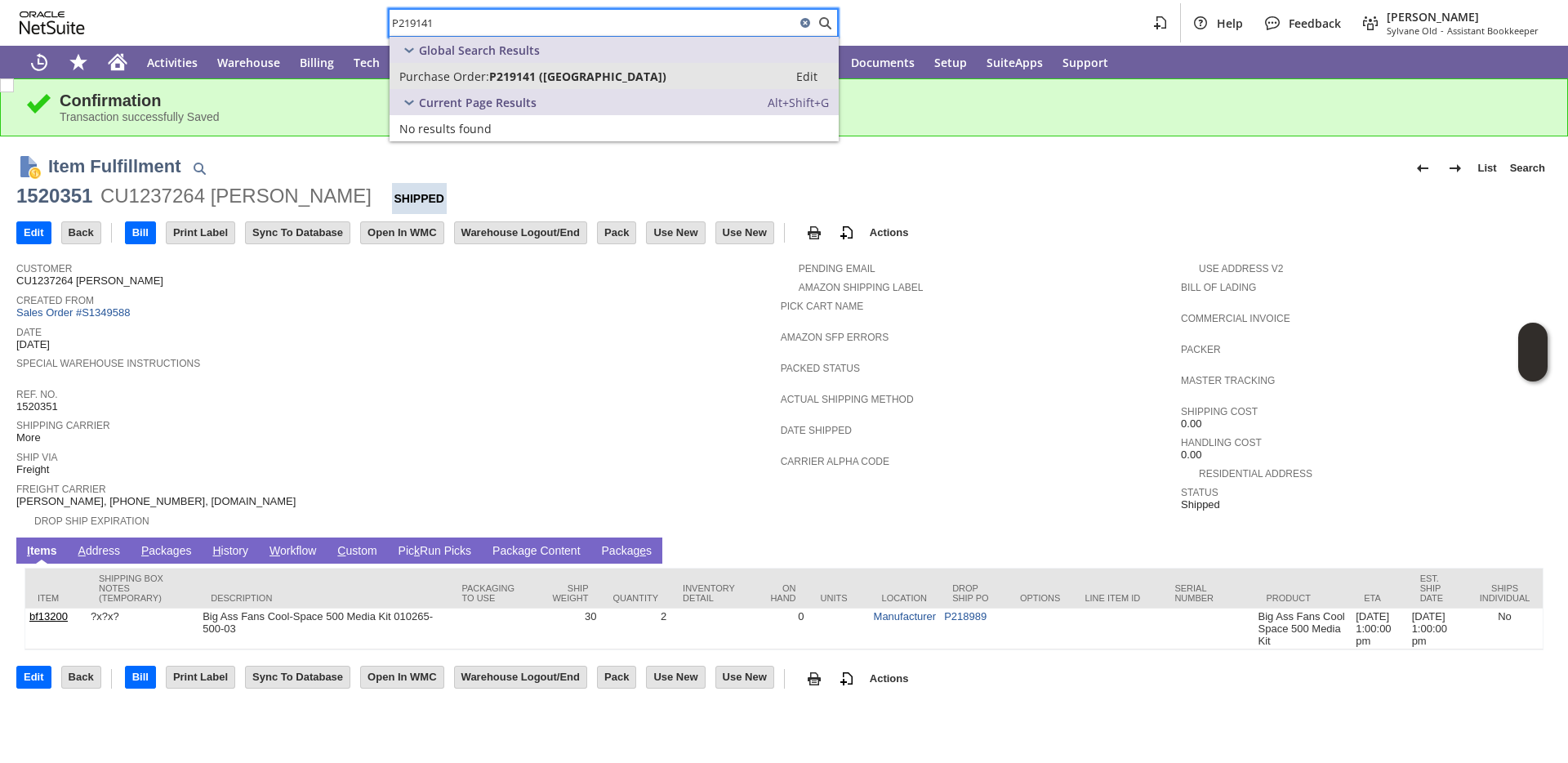
type input "P219141"
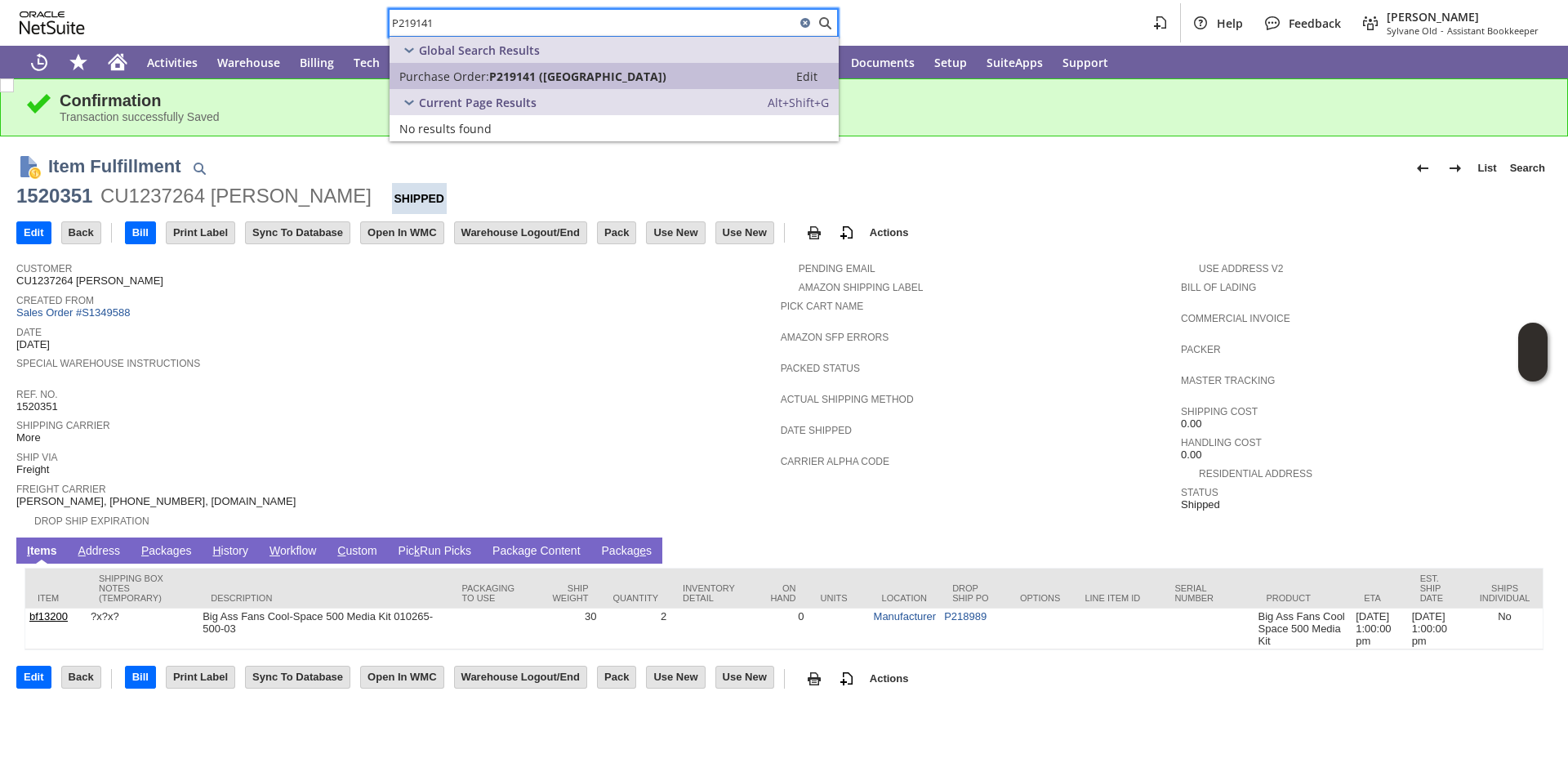
click at [445, 71] on span "Purchase Order:" at bounding box center [444, 76] width 90 height 16
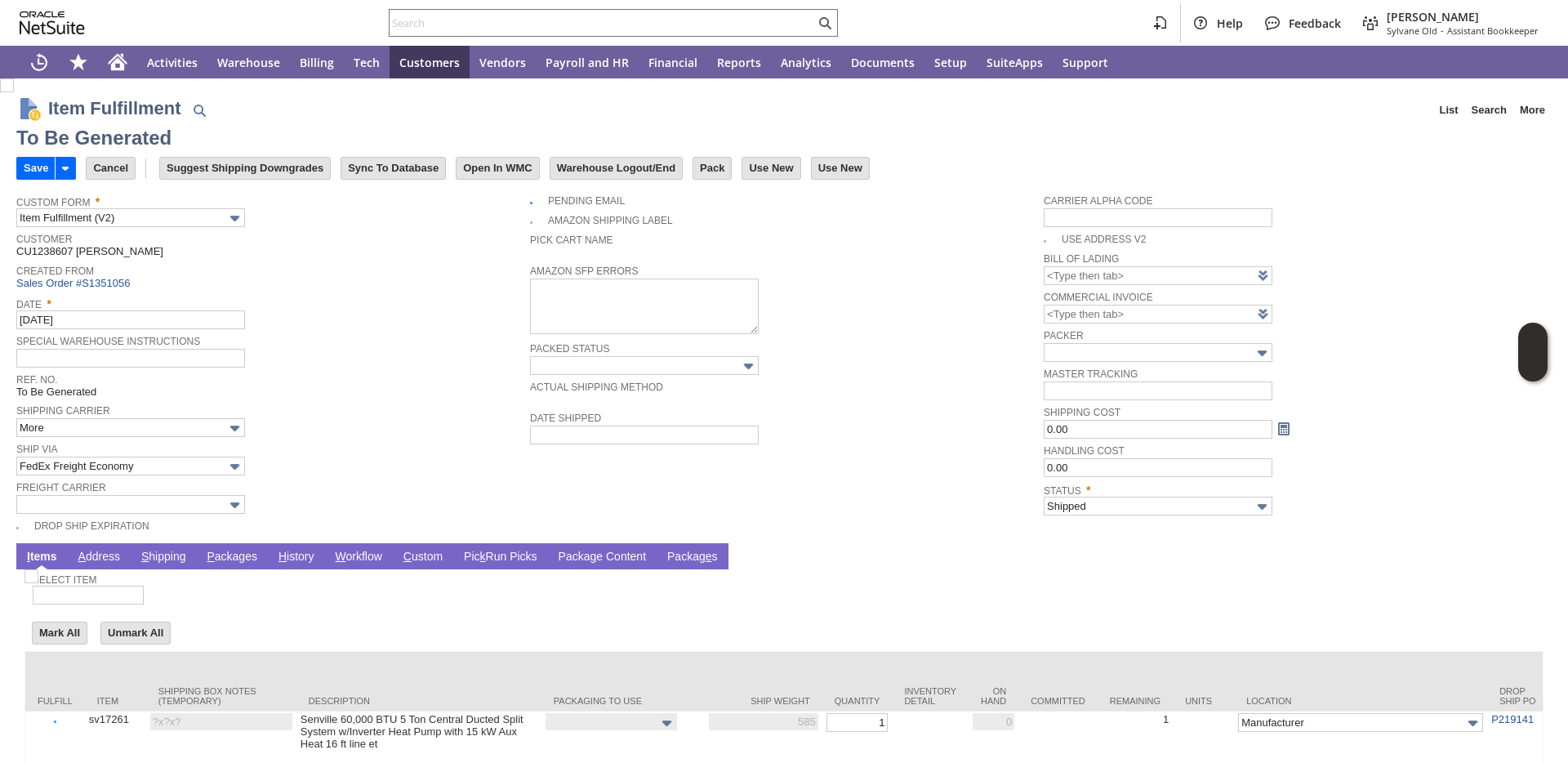
click at [226, 559] on link "P ackages" at bounding box center [232, 558] width 59 height 16
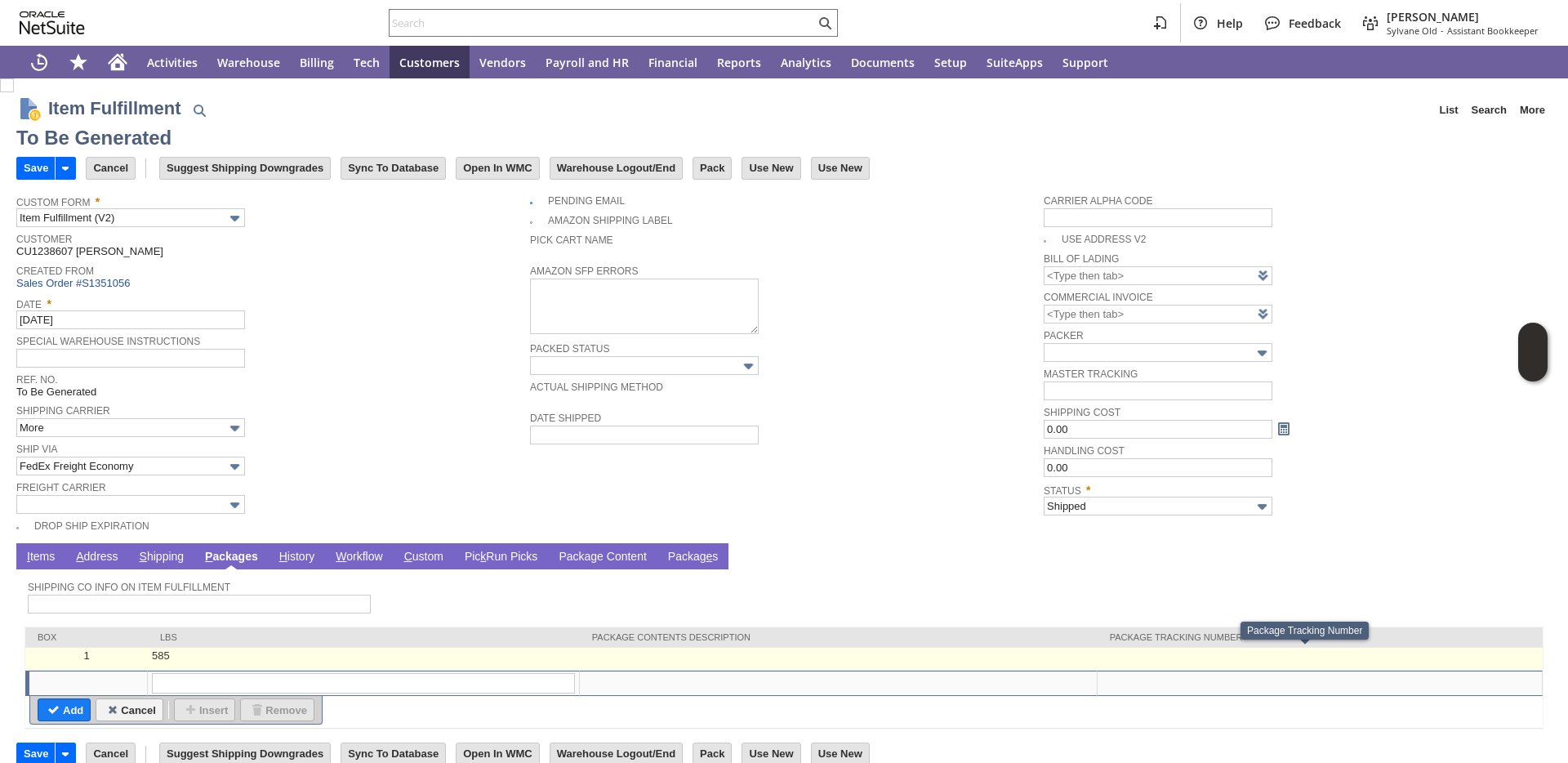
click at [1405, 655] on td at bounding box center [1320, 659] width 445 height 23
type input "585"
type input "OK"
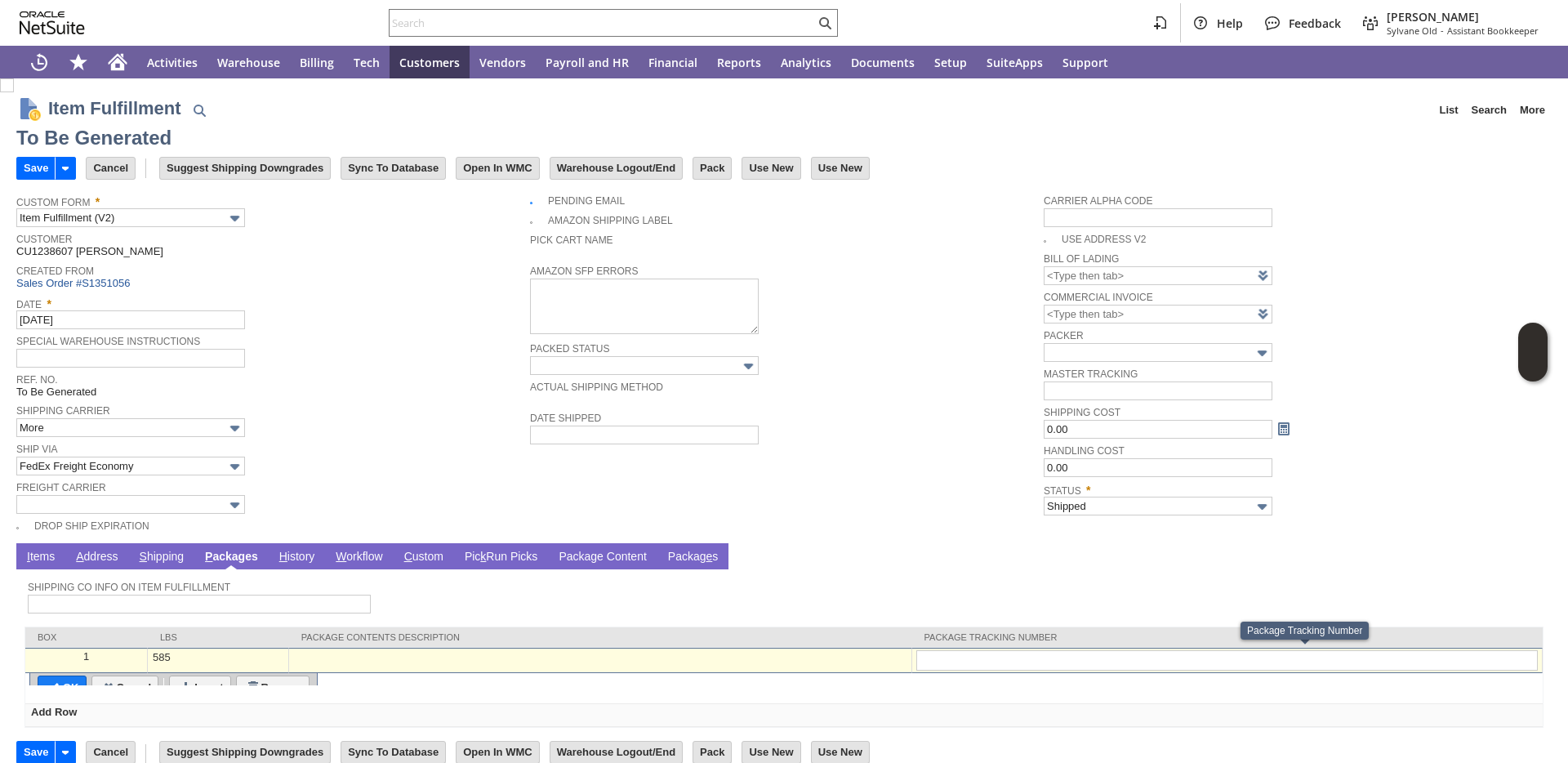
type input "7916896982"
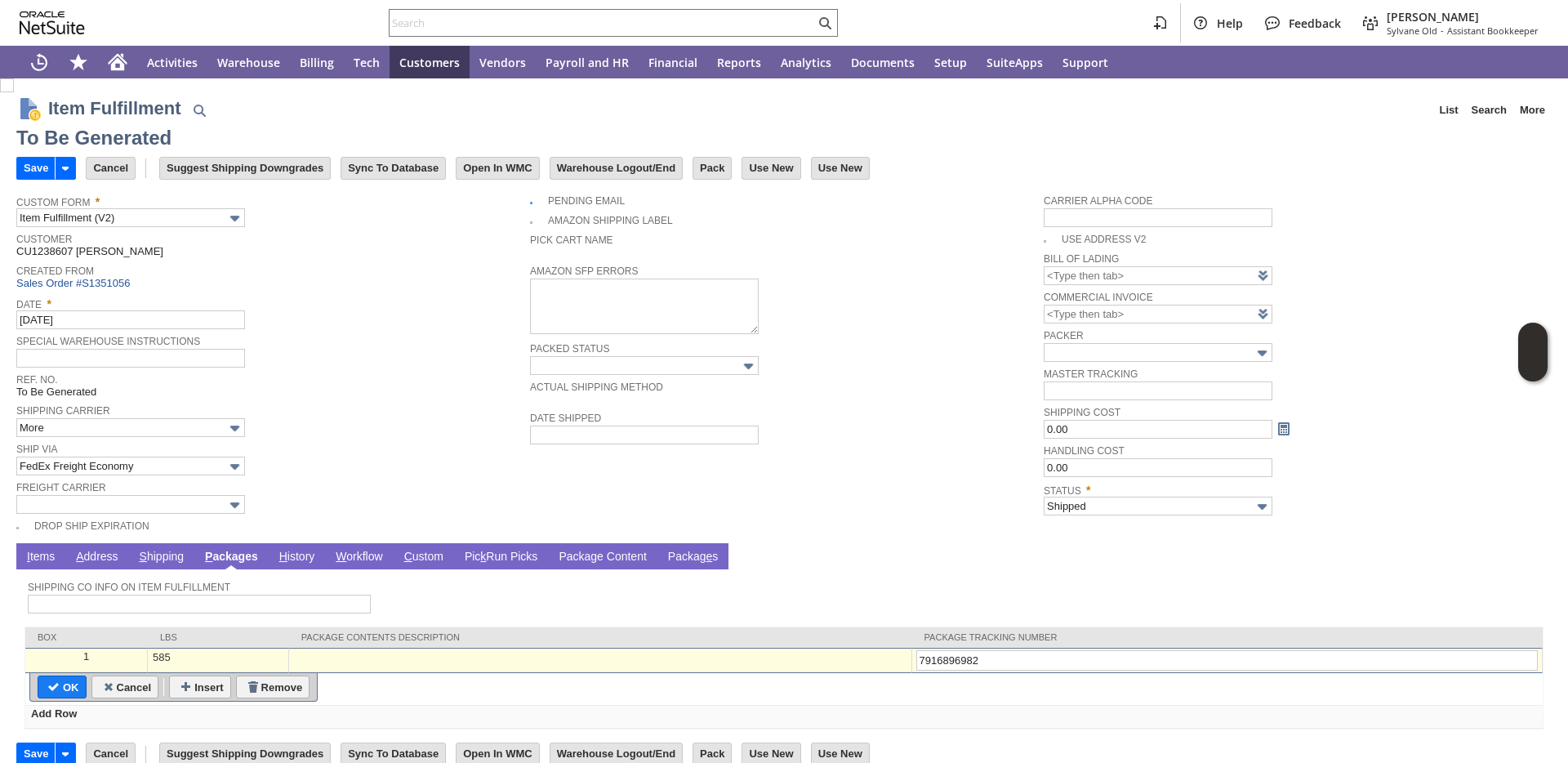
type input "Add"
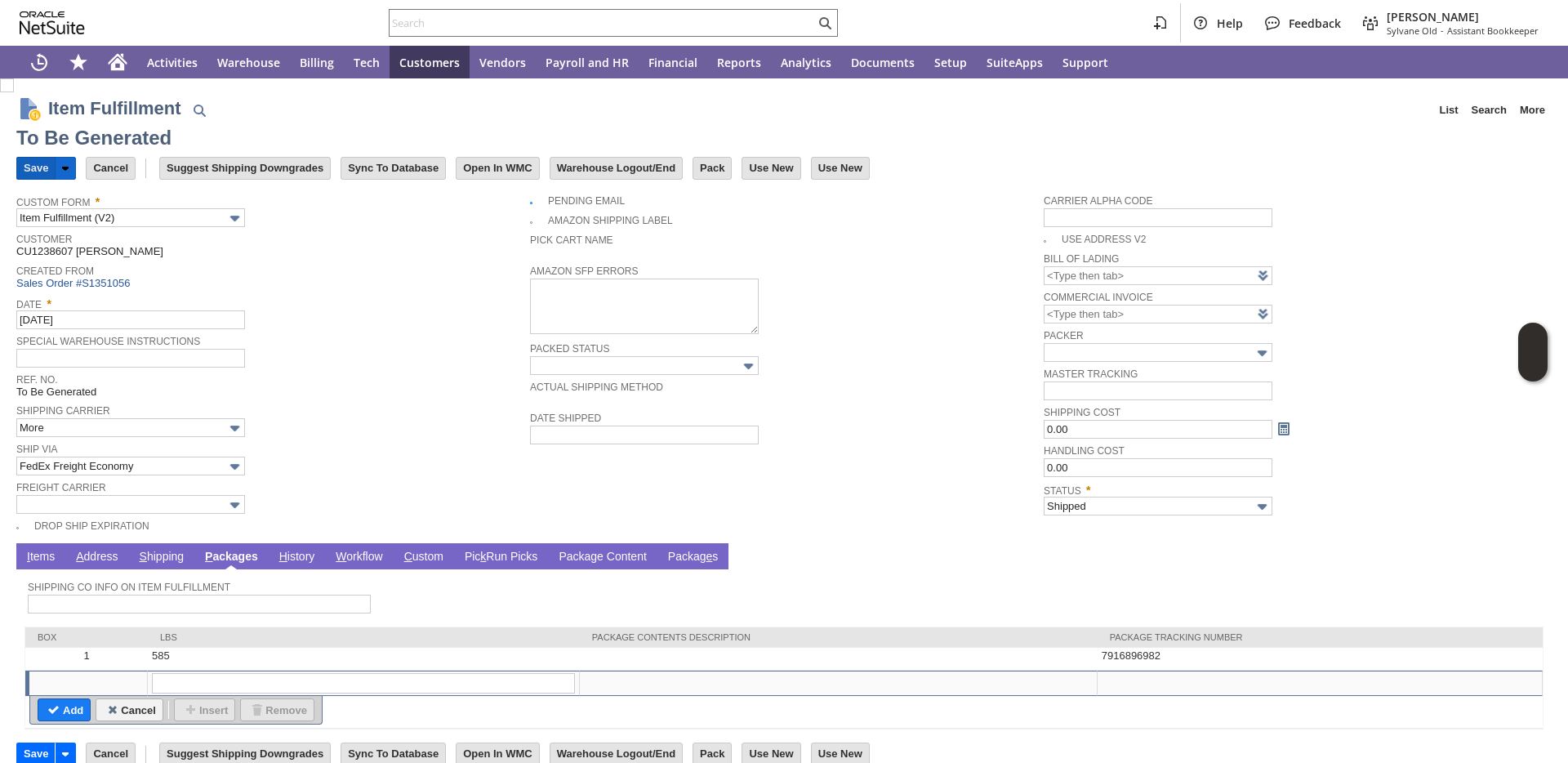
click at [47, 157] on input "Save" at bounding box center [36, 168] width 38 height 21
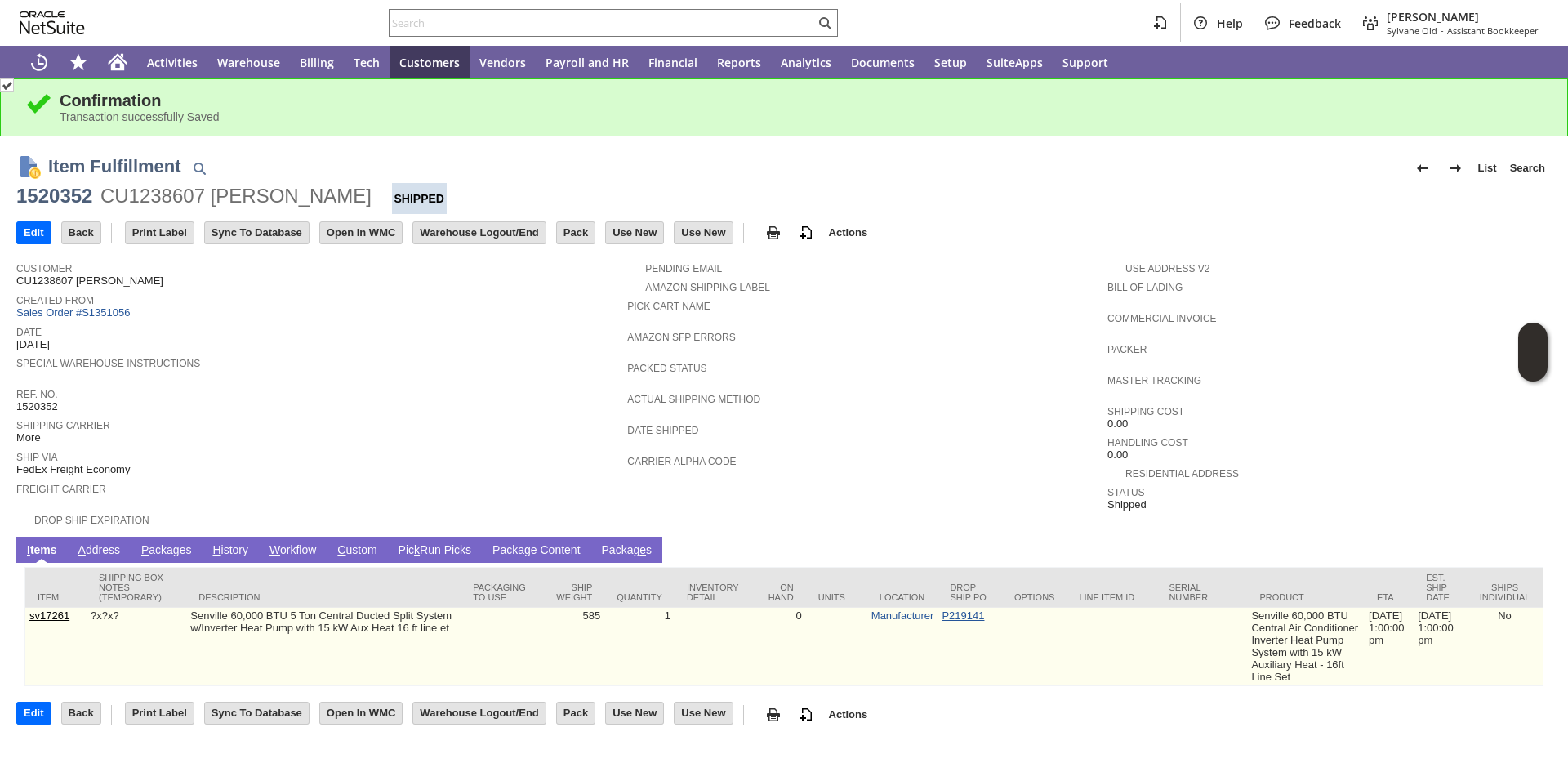
click at [956, 616] on link "P219141" at bounding box center [962, 615] width 43 height 12
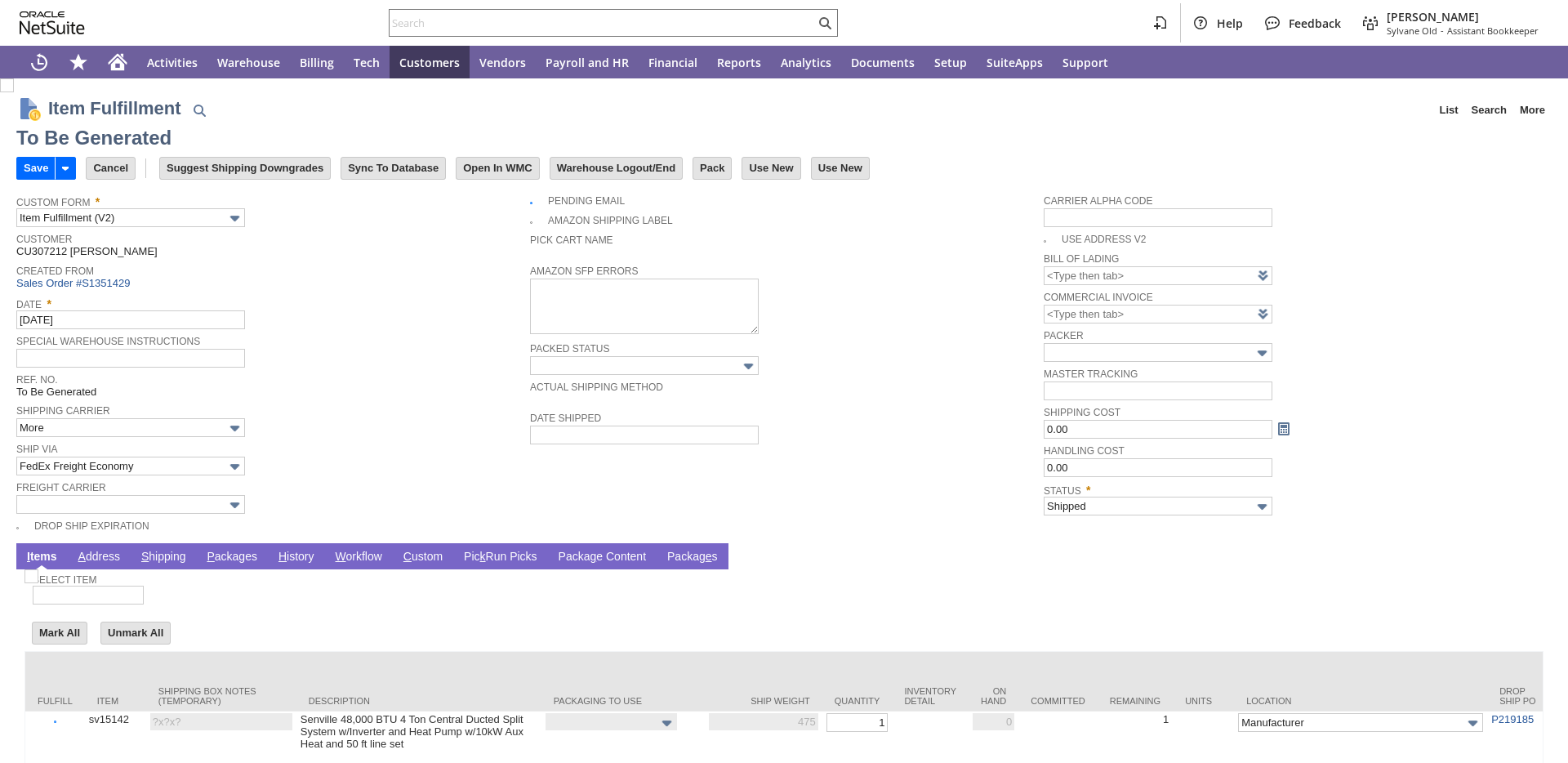
click at [245, 553] on link "P ackages" at bounding box center [232, 558] width 59 height 16
type input "Add"
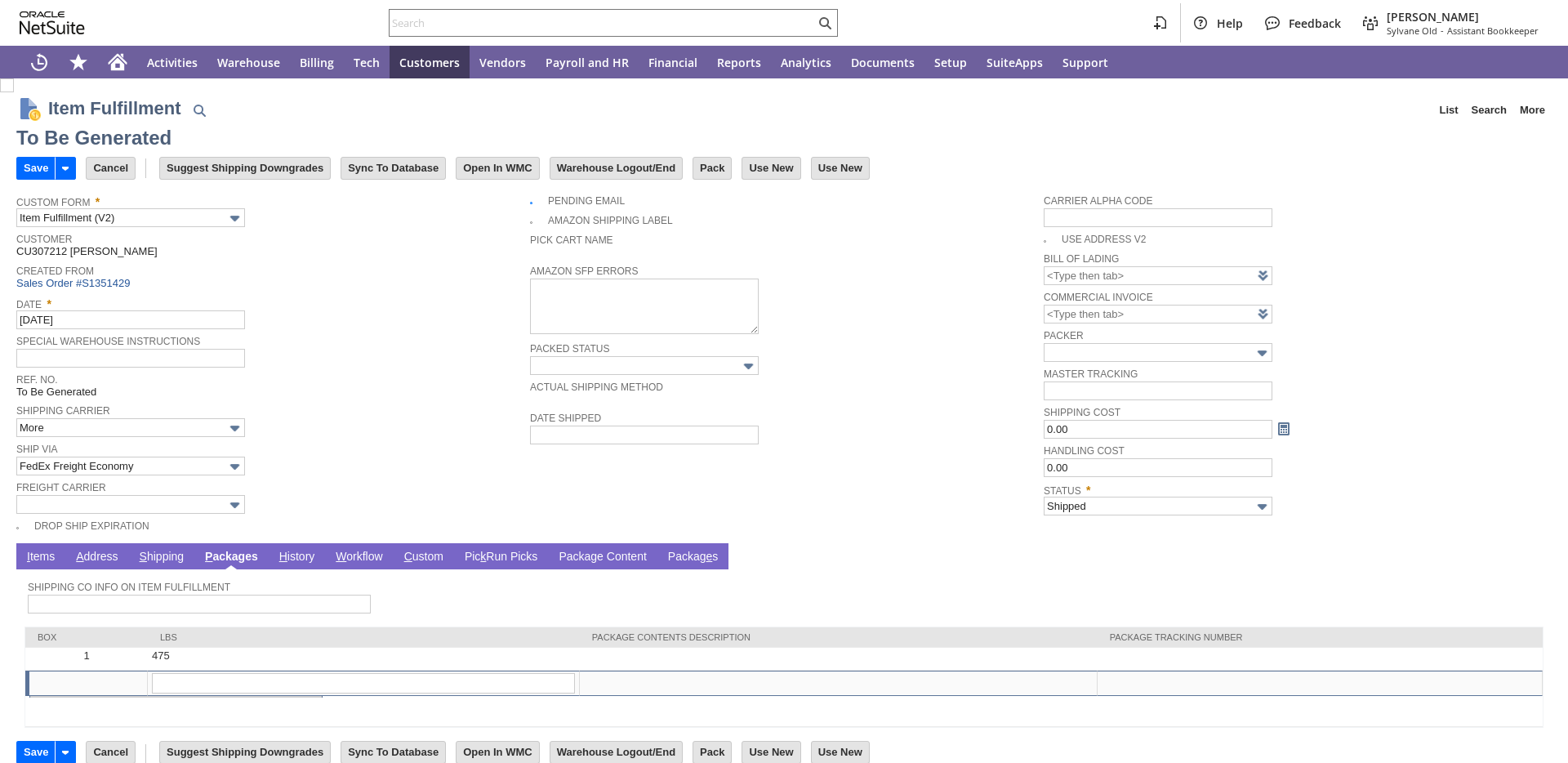
click at [241, 559] on link "P ackages" at bounding box center [232, 558] width 61 height 16
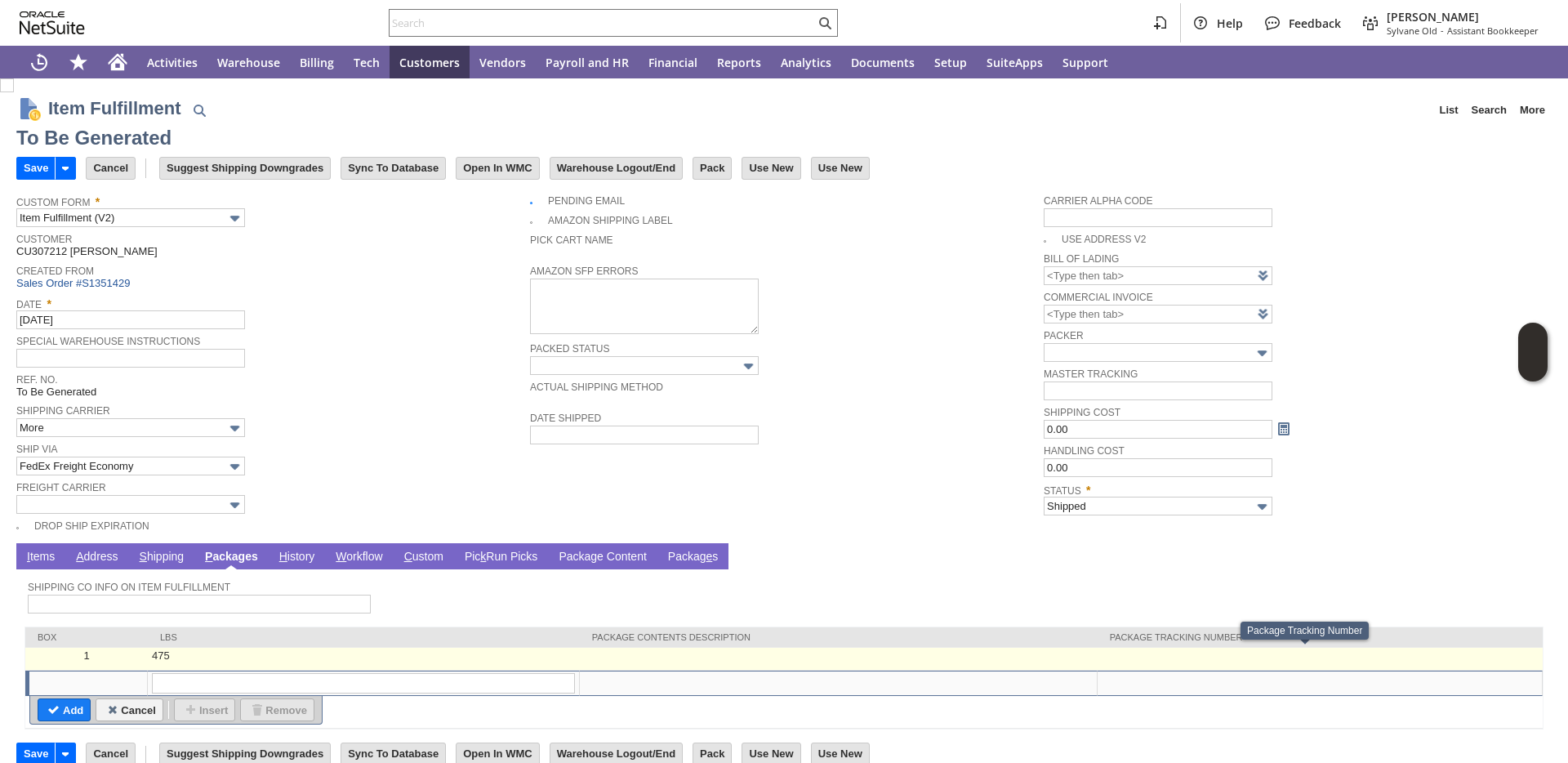
click at [1136, 657] on td at bounding box center [1320, 659] width 445 height 23
type input "OK"
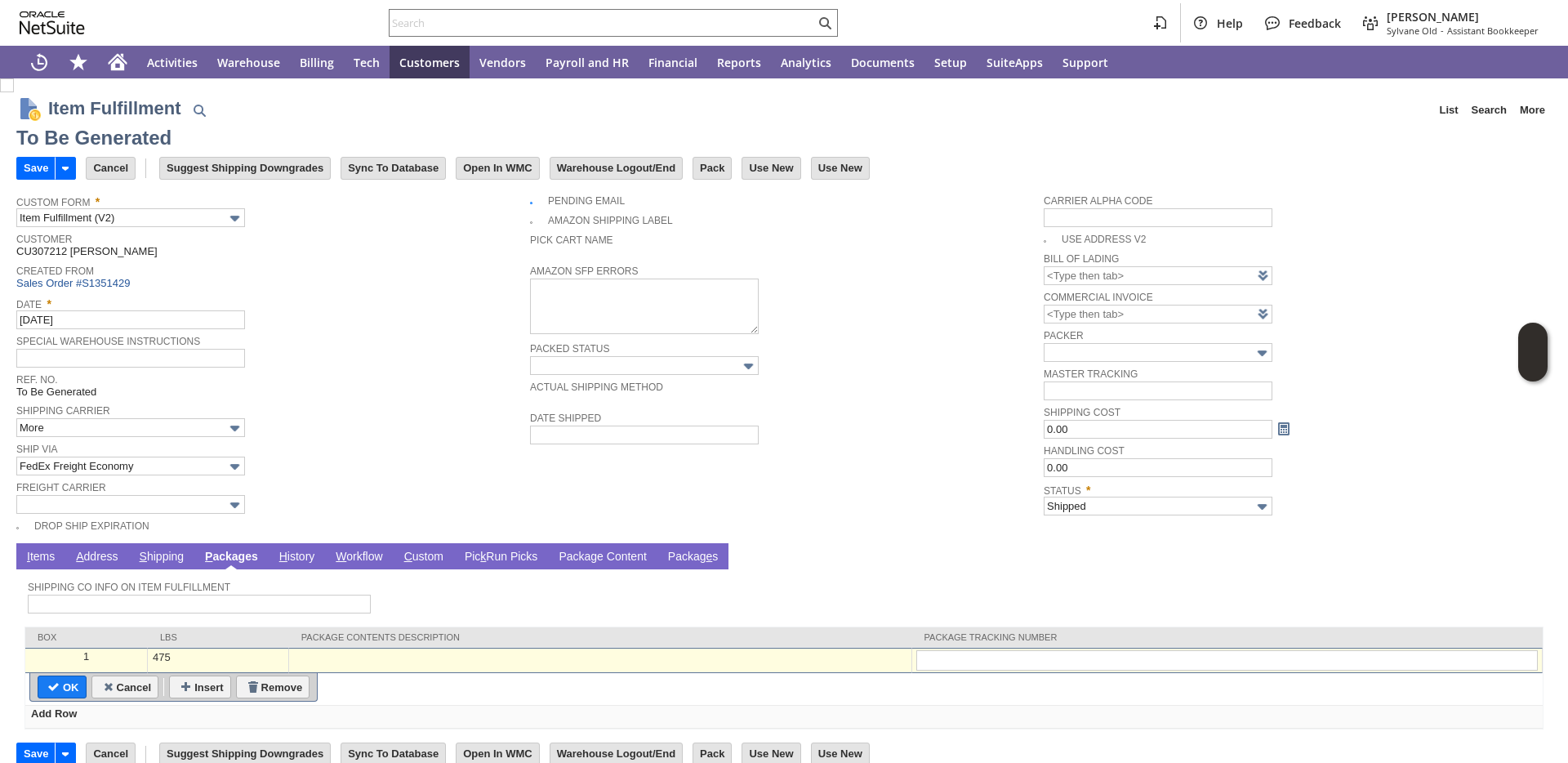
type input "7916897015"
type input "Add"
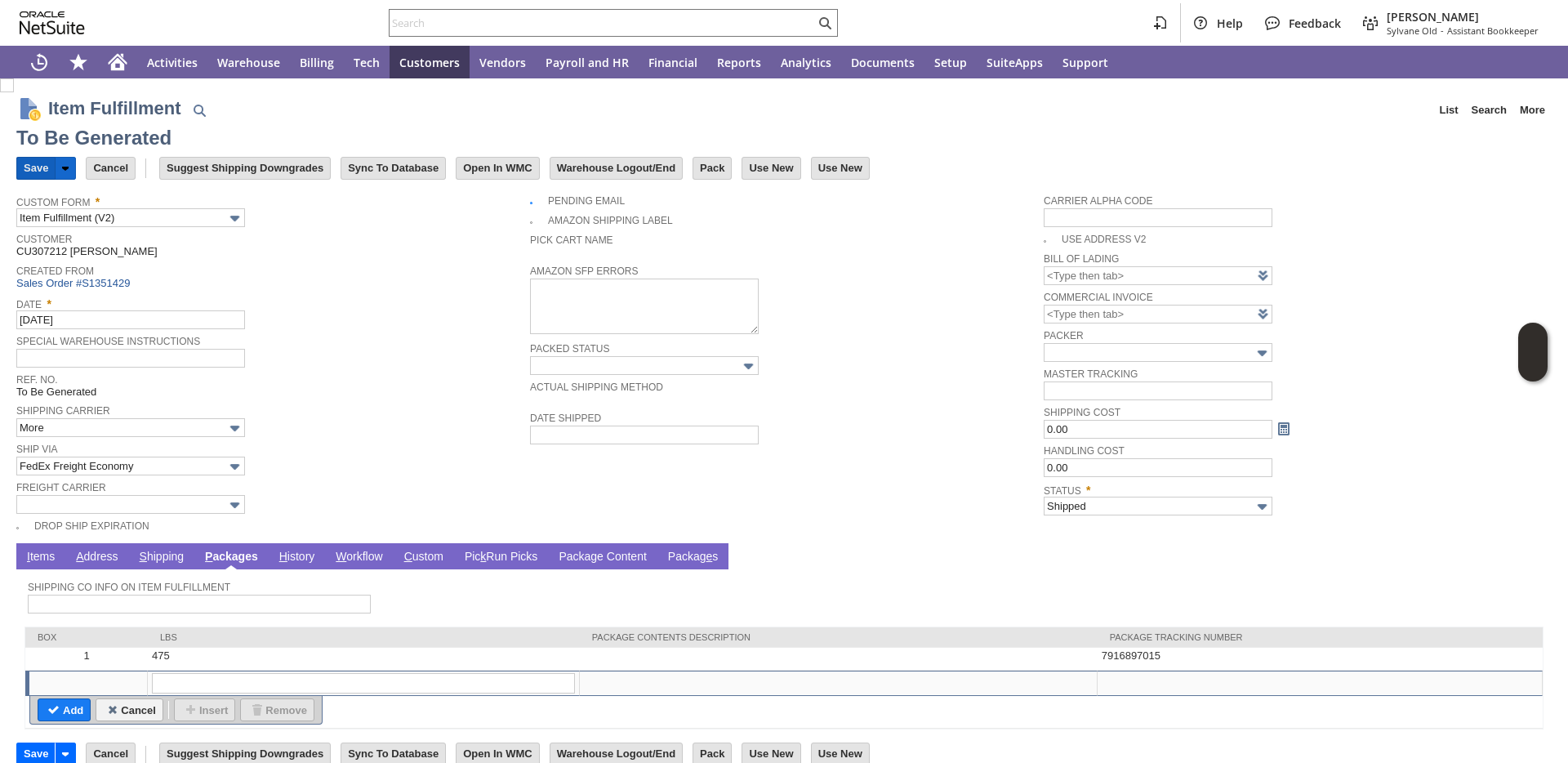
click at [43, 172] on input "Save" at bounding box center [36, 168] width 38 height 21
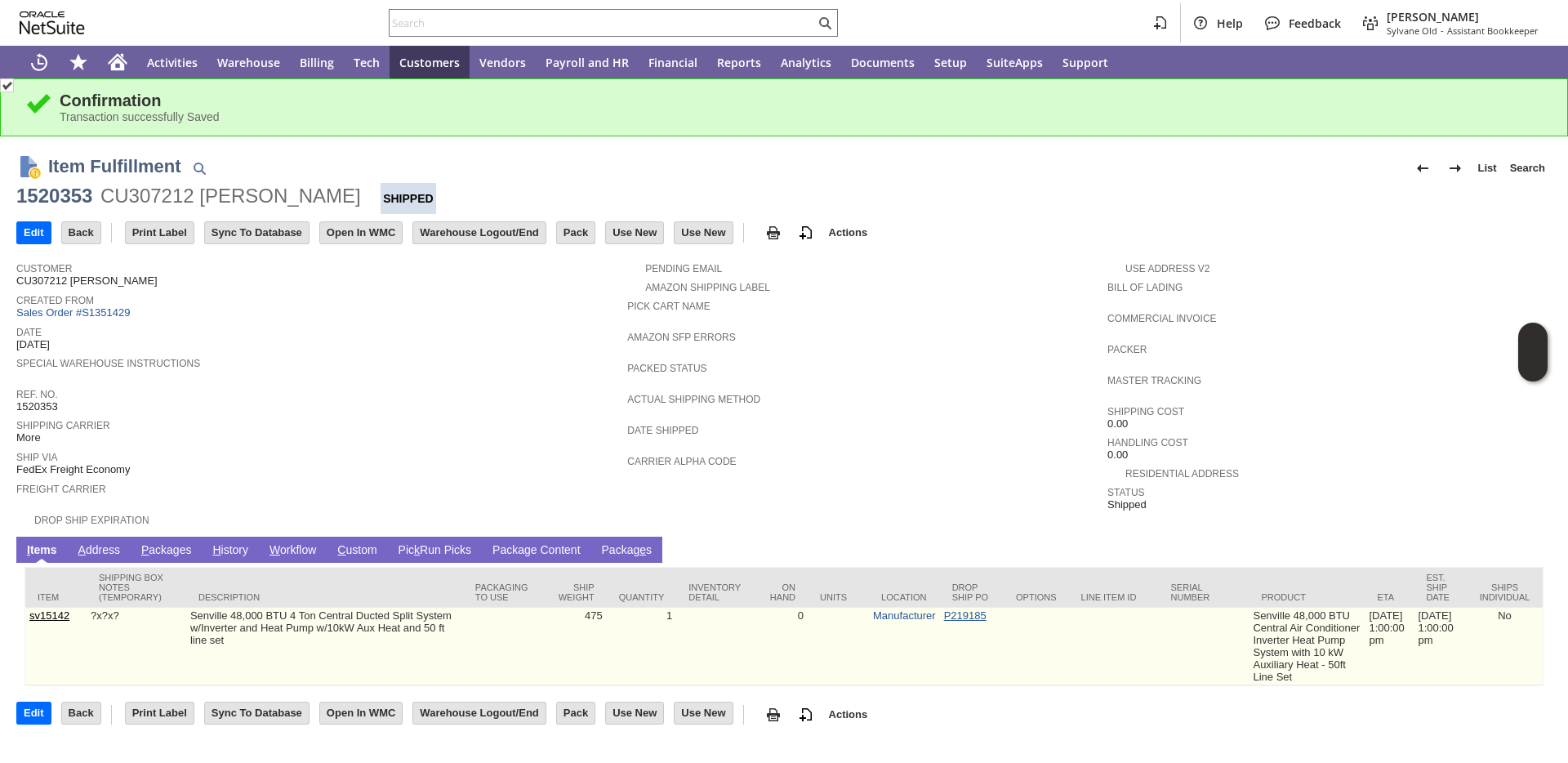
click at [953, 619] on link "P219185" at bounding box center [965, 615] width 43 height 12
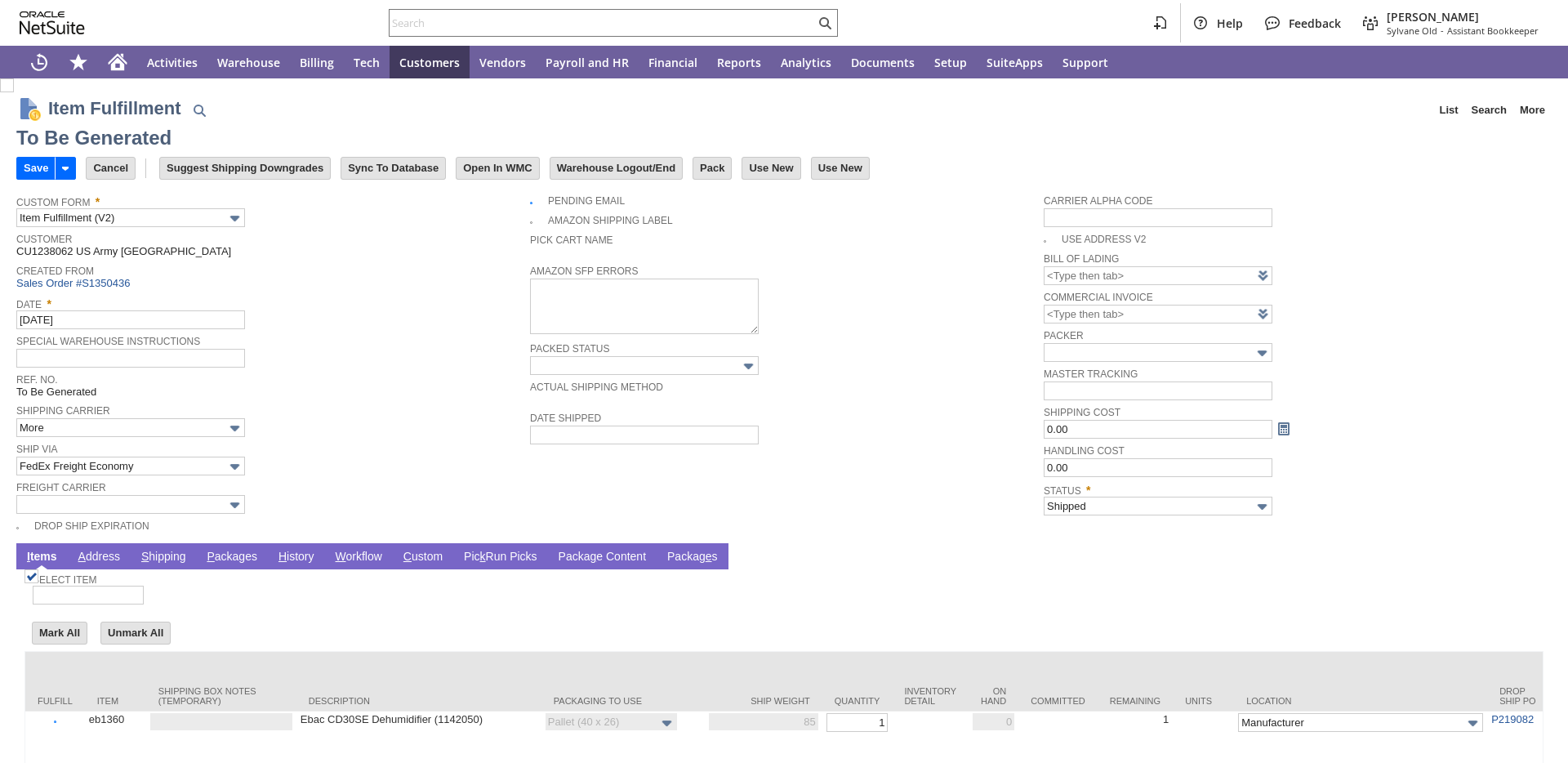
click at [232, 558] on link "P ackages" at bounding box center [232, 558] width 59 height 16
type input "Add"
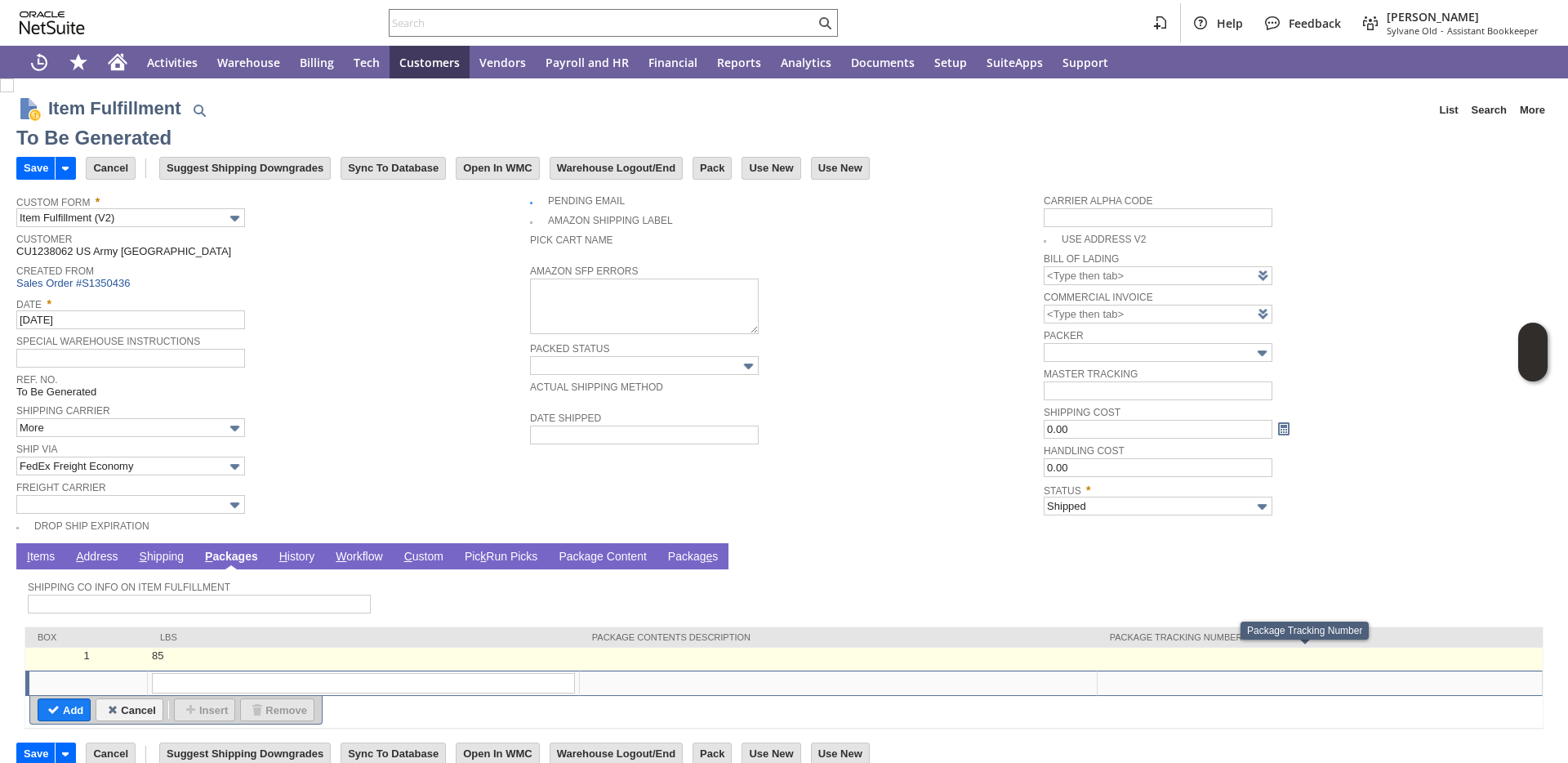
click at [1127, 666] on td at bounding box center [1320, 659] width 445 height 23
type input "85"
type input "OK"
paste input "392804735950"
type input "392804735950"
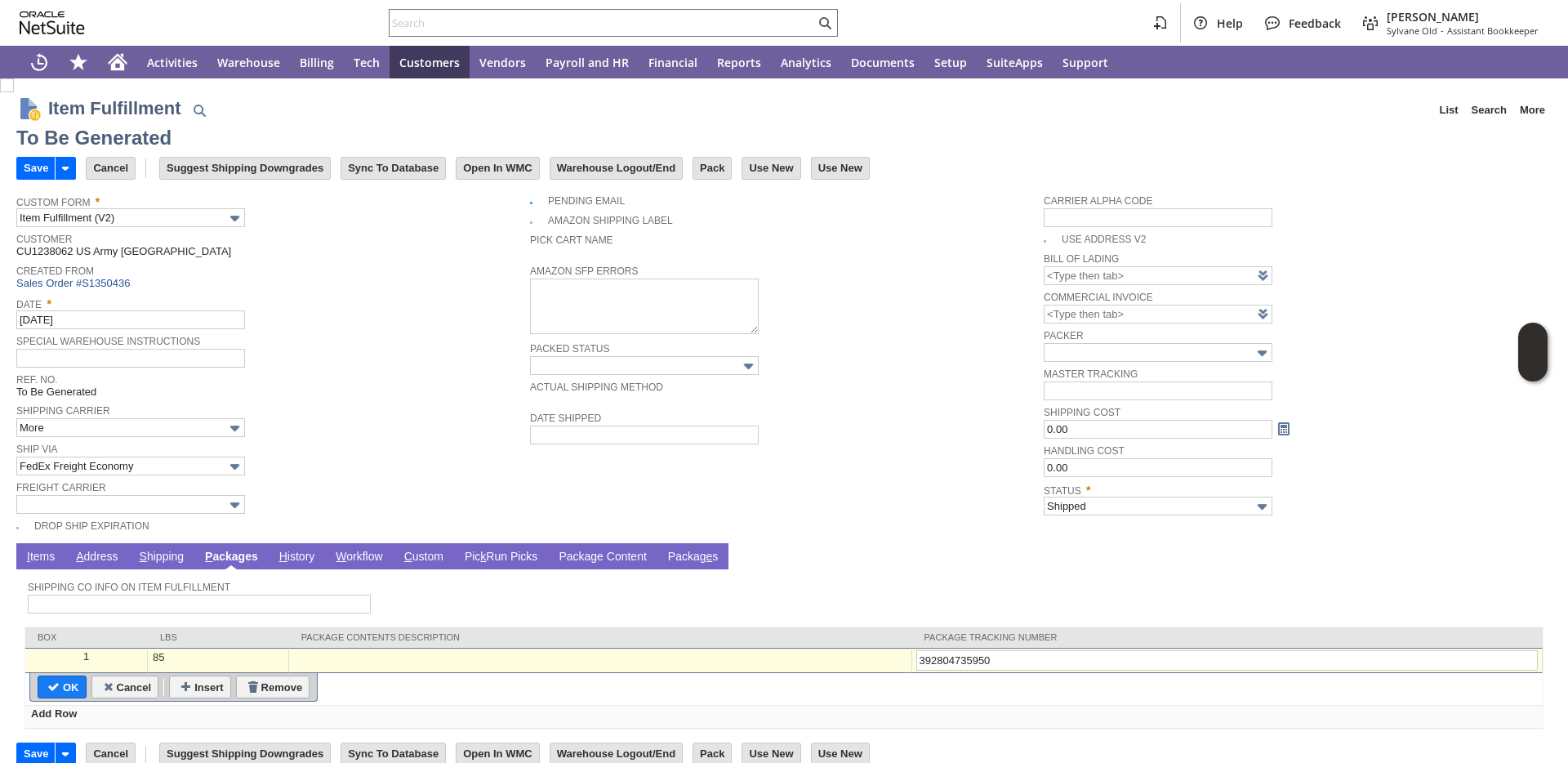
type input "Add"
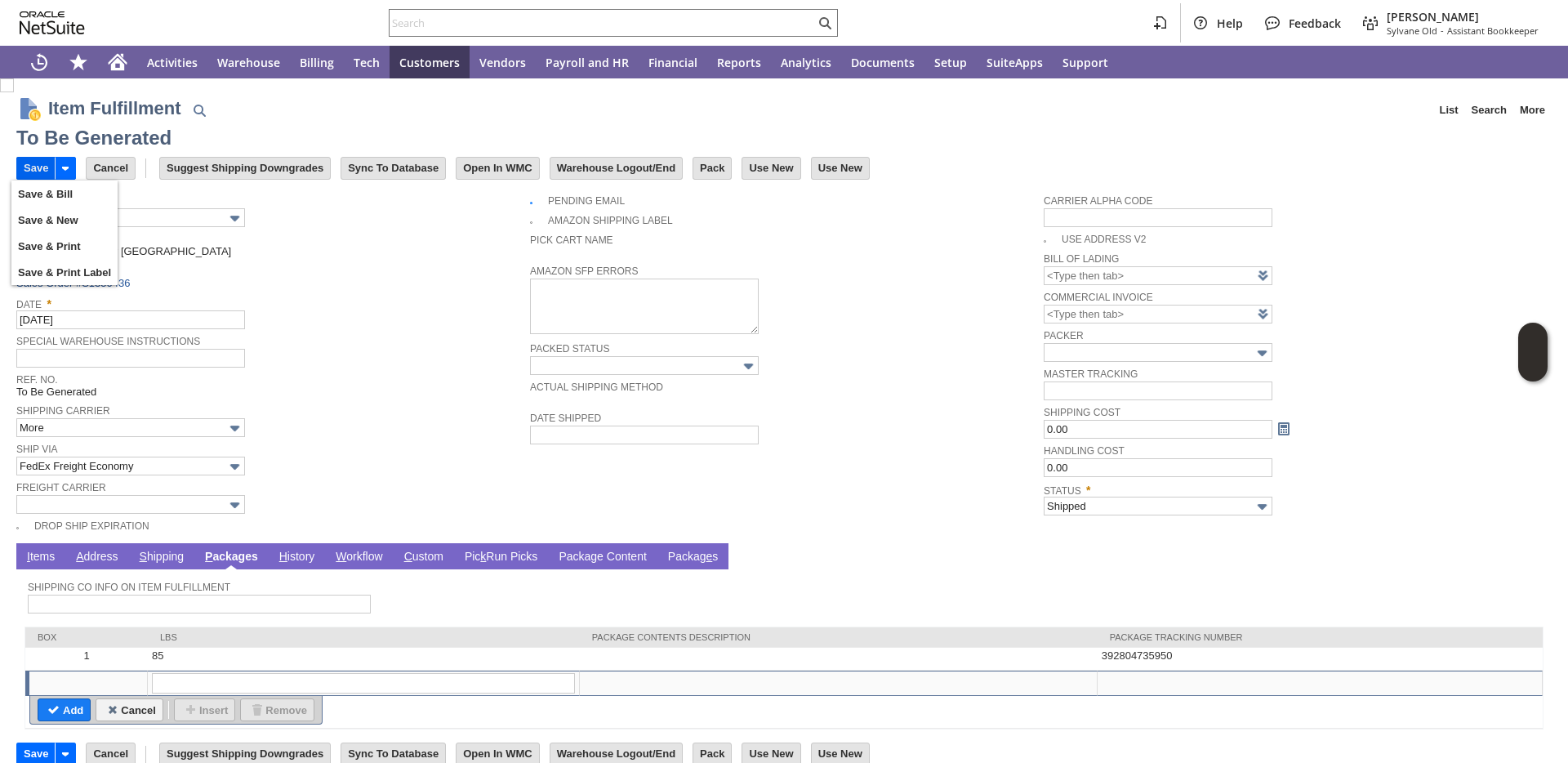
click at [41, 166] on input "Save" at bounding box center [36, 168] width 38 height 21
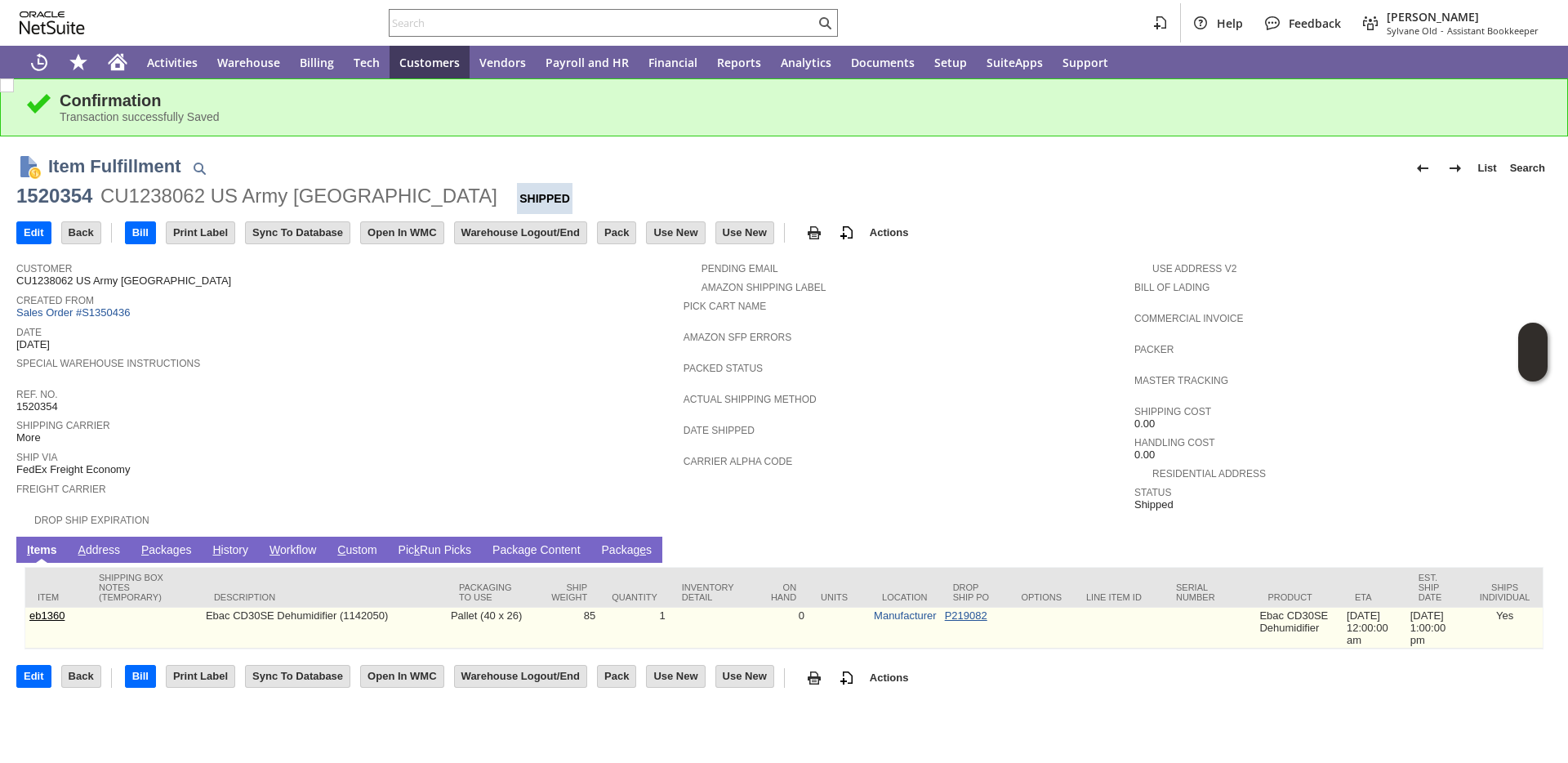
click at [964, 609] on link "P219082" at bounding box center [966, 615] width 43 height 12
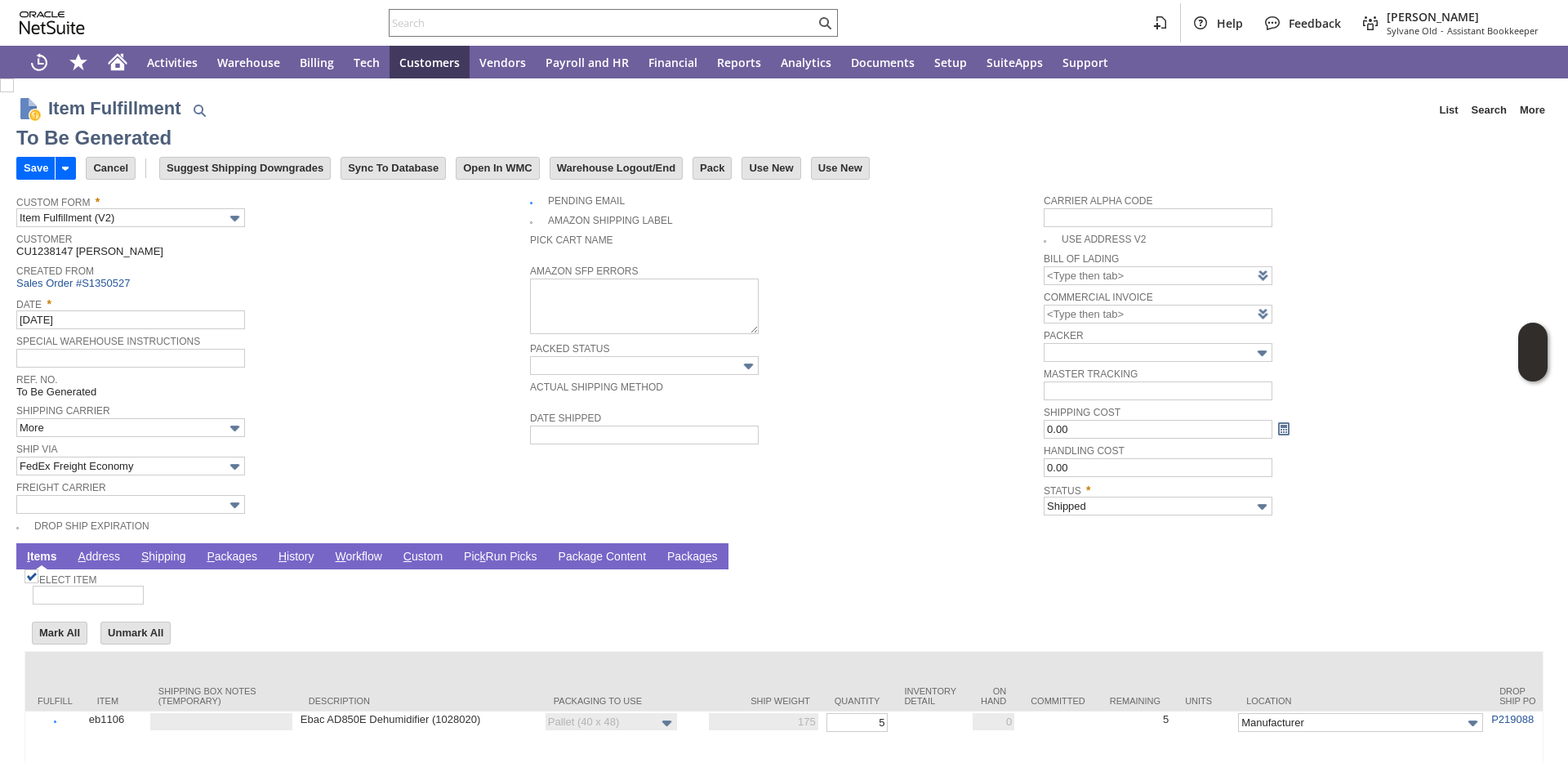
click at [230, 563] on link "P ackages" at bounding box center [232, 558] width 59 height 16
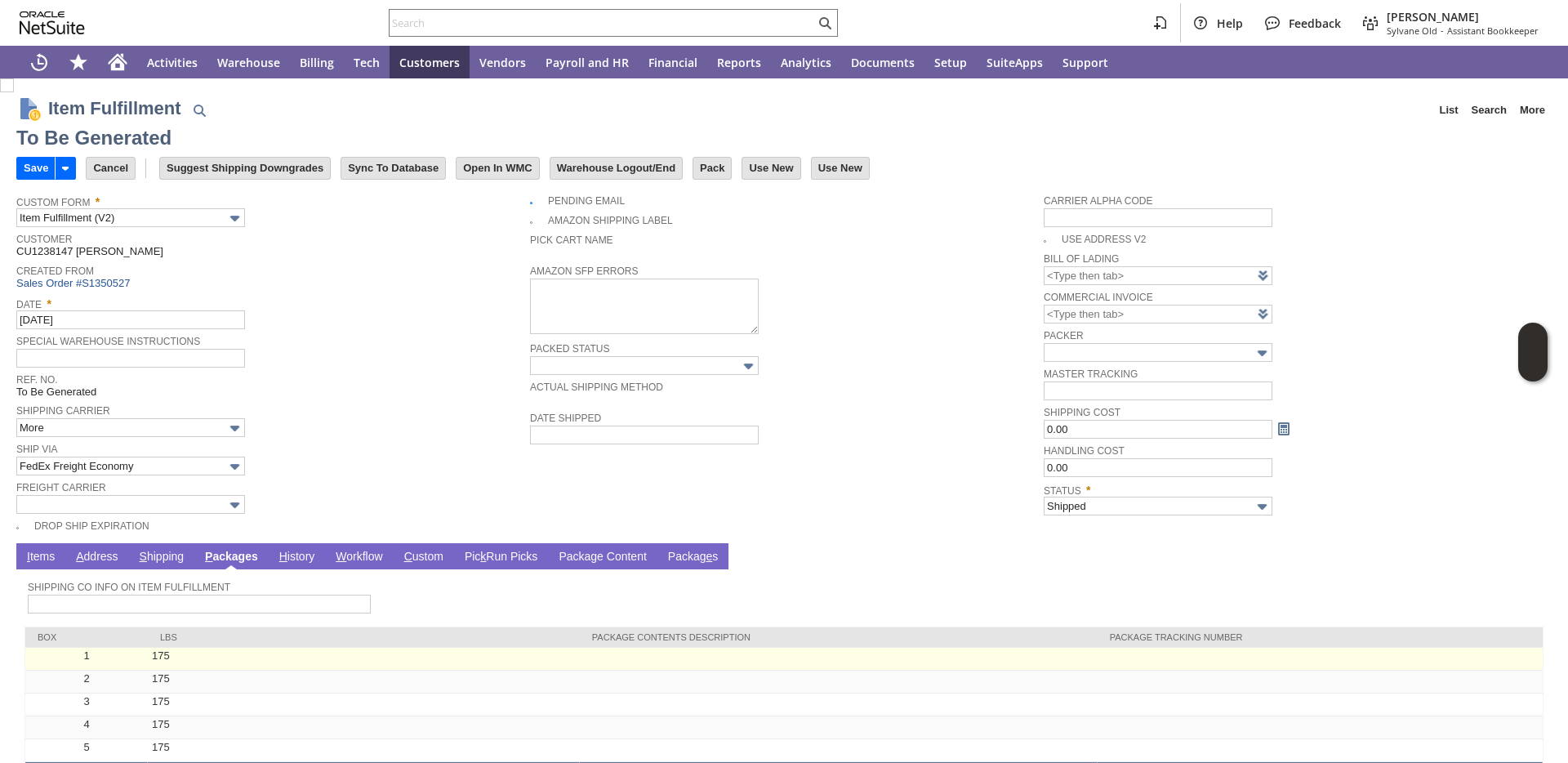
click at [1185, 654] on td at bounding box center [1320, 659] width 445 height 23
type input "175"
type input "OK"
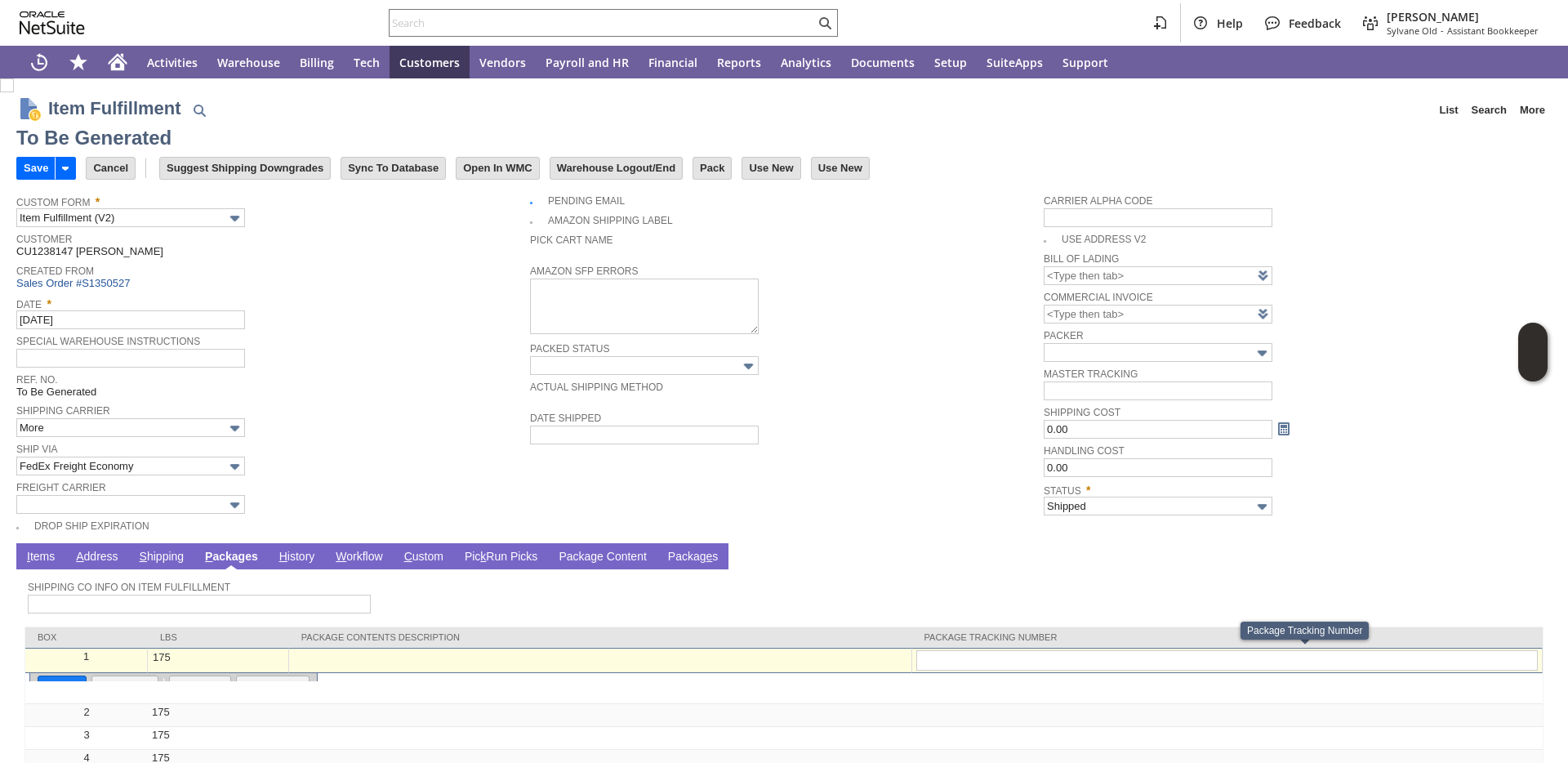
type input "392805932390"
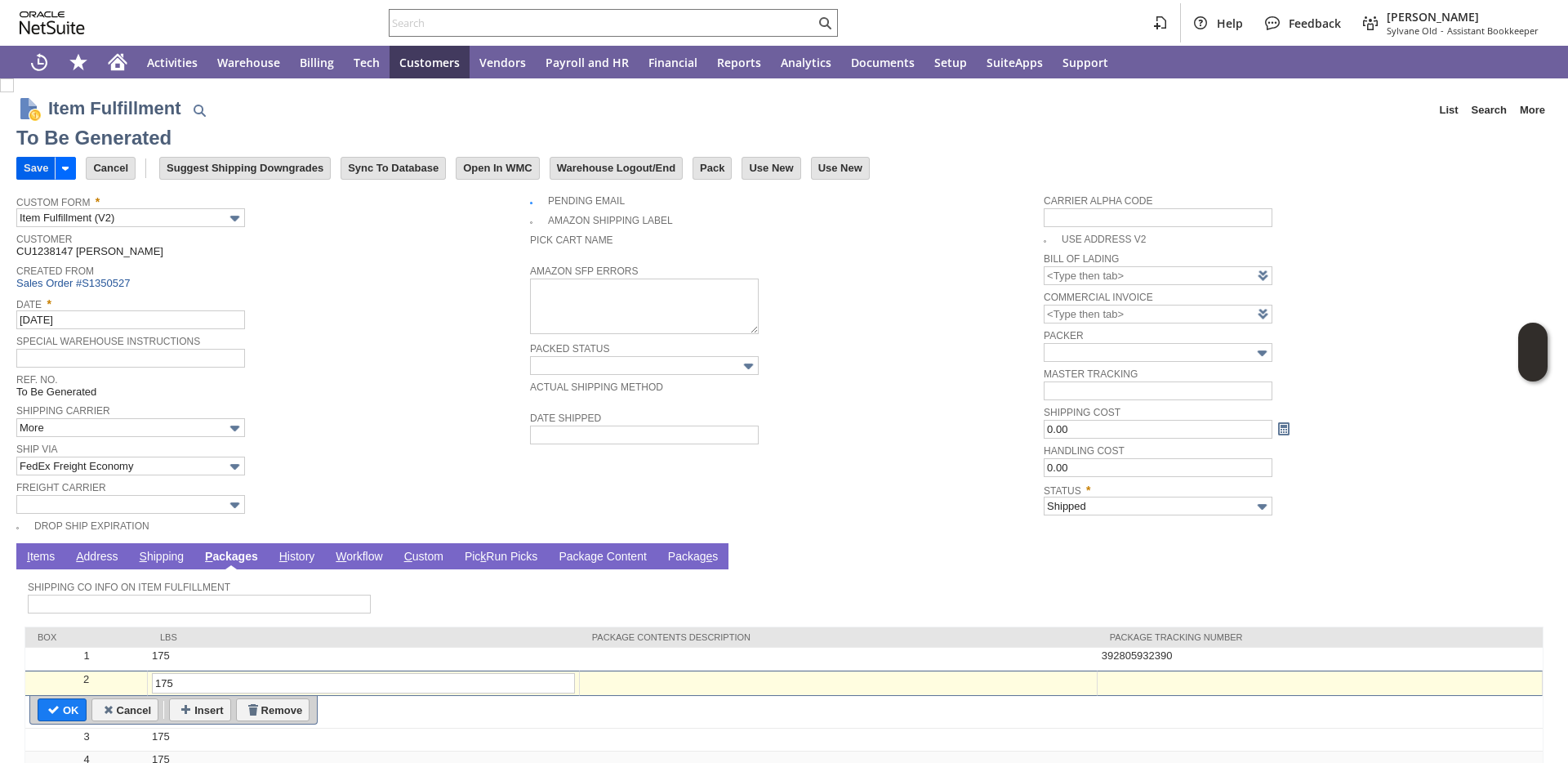
click at [48, 173] on input "Save" at bounding box center [36, 168] width 38 height 21
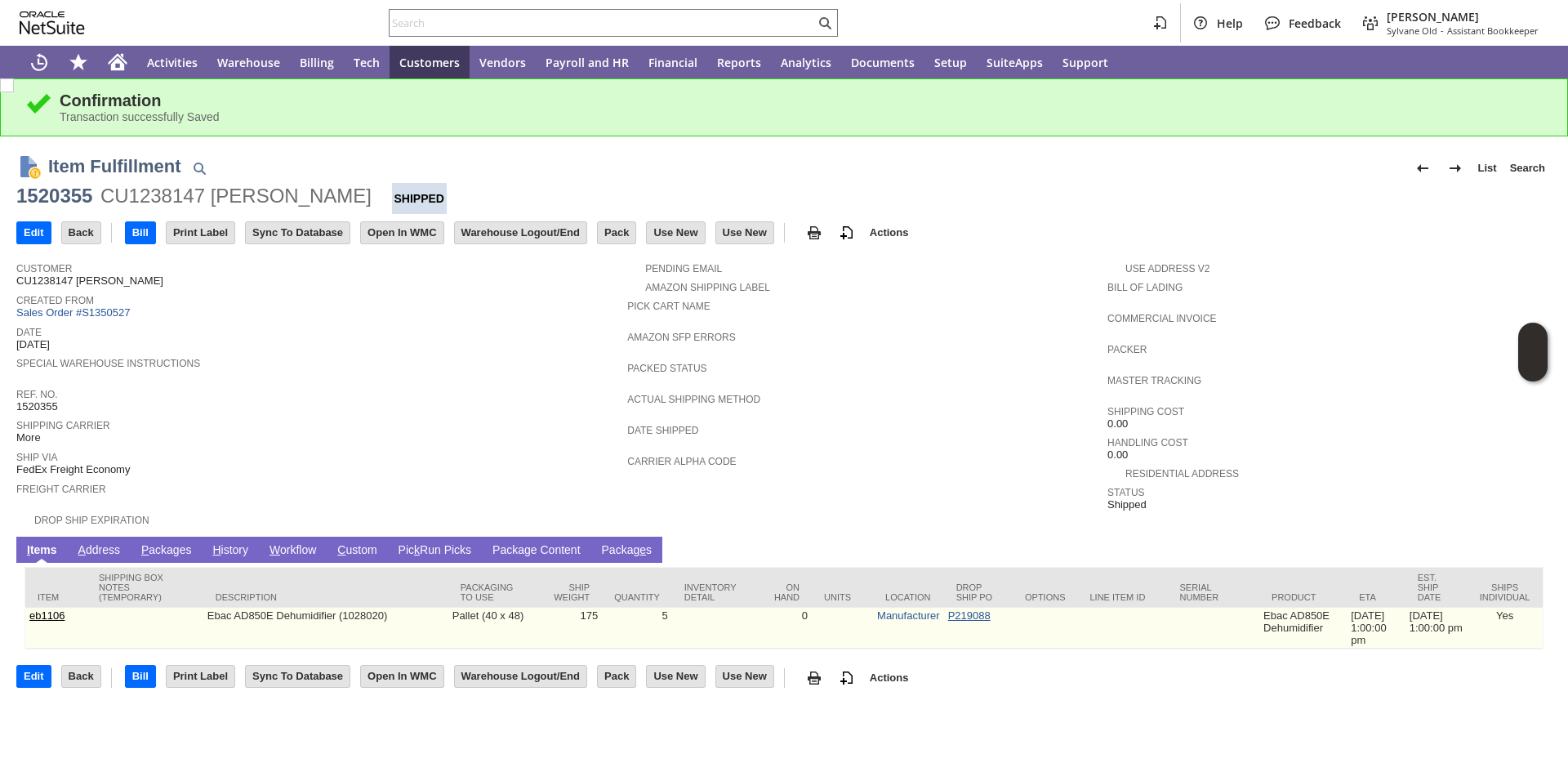
click at [957, 609] on link "P219088" at bounding box center [969, 615] width 43 height 12
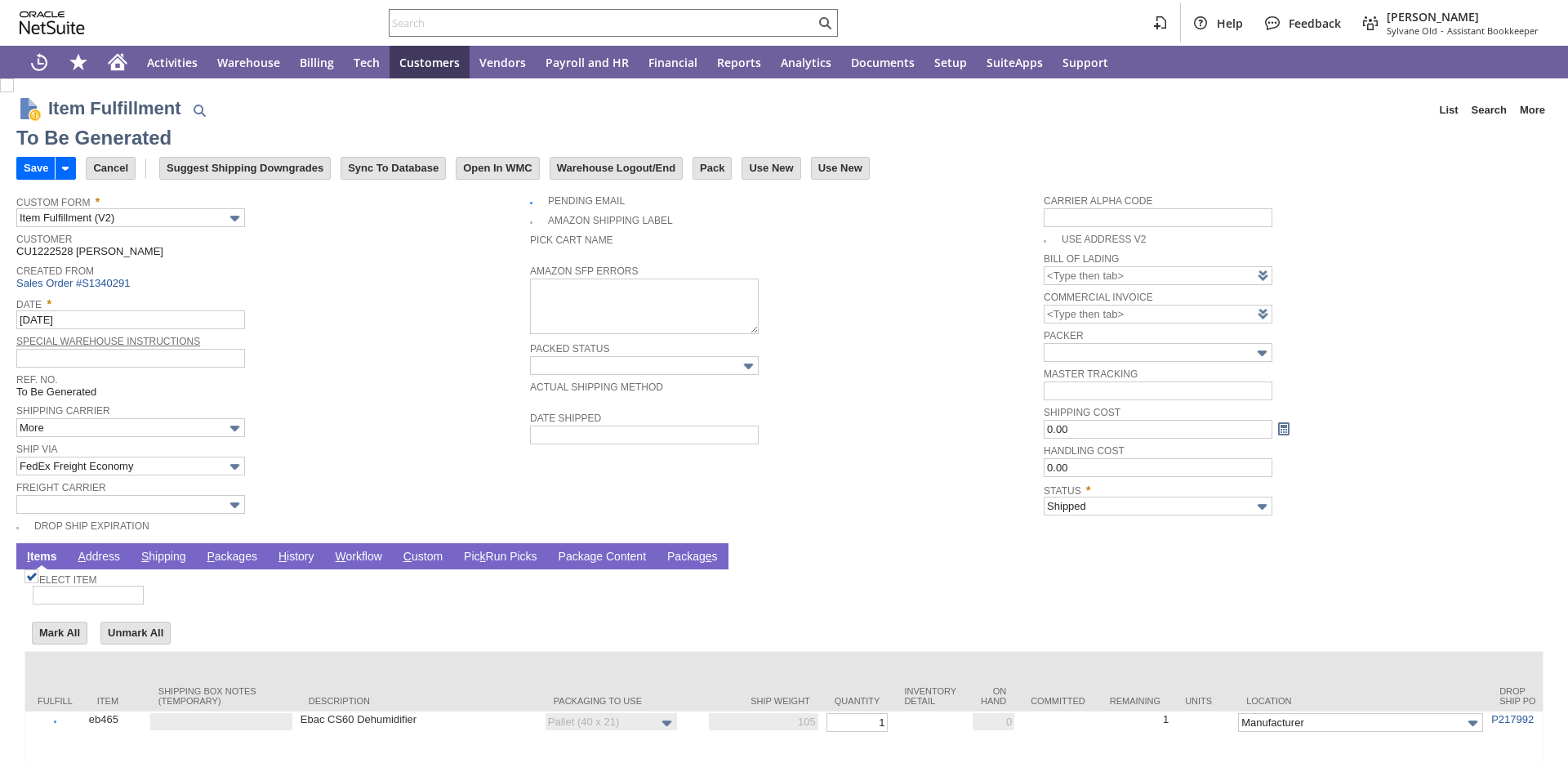
click at [239, 555] on link "P ackages" at bounding box center [232, 558] width 59 height 16
click at [237, 558] on link "P ackages" at bounding box center [232, 558] width 59 height 16
type input "Add"
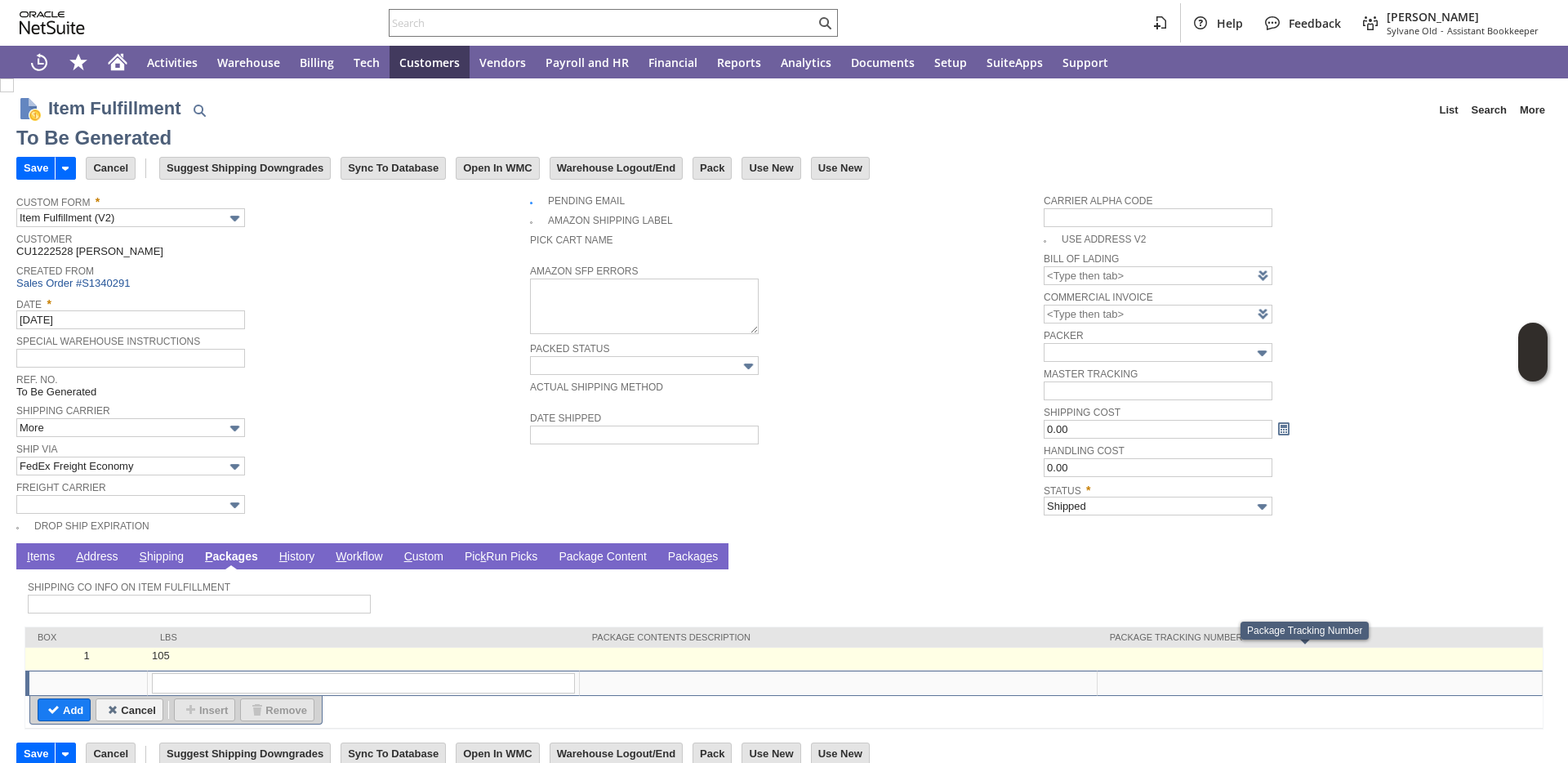
click at [1163, 658] on td at bounding box center [1320, 659] width 445 height 23
type input "105"
type input "OK"
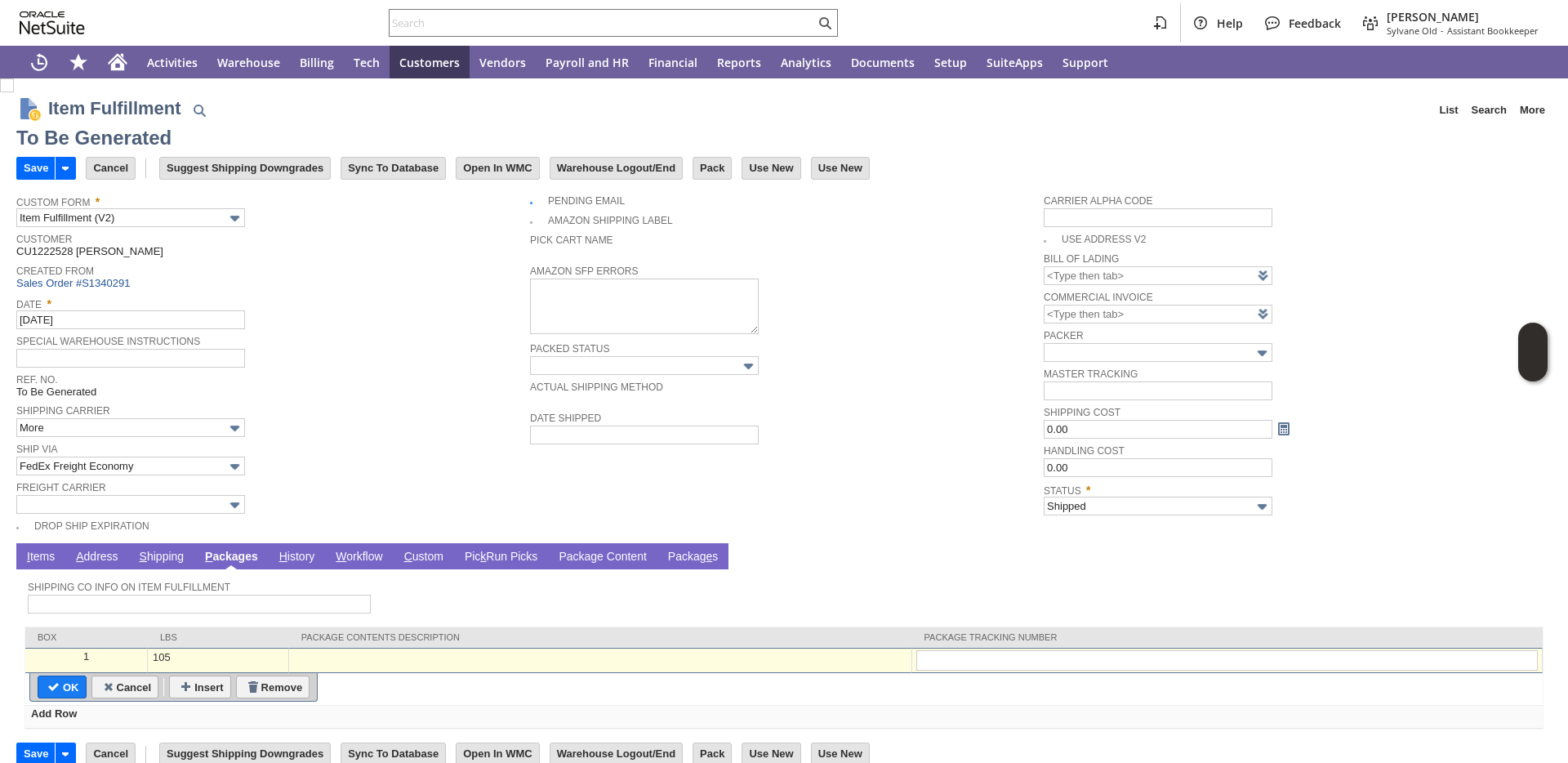
type input "392805043164"
type input "Add"
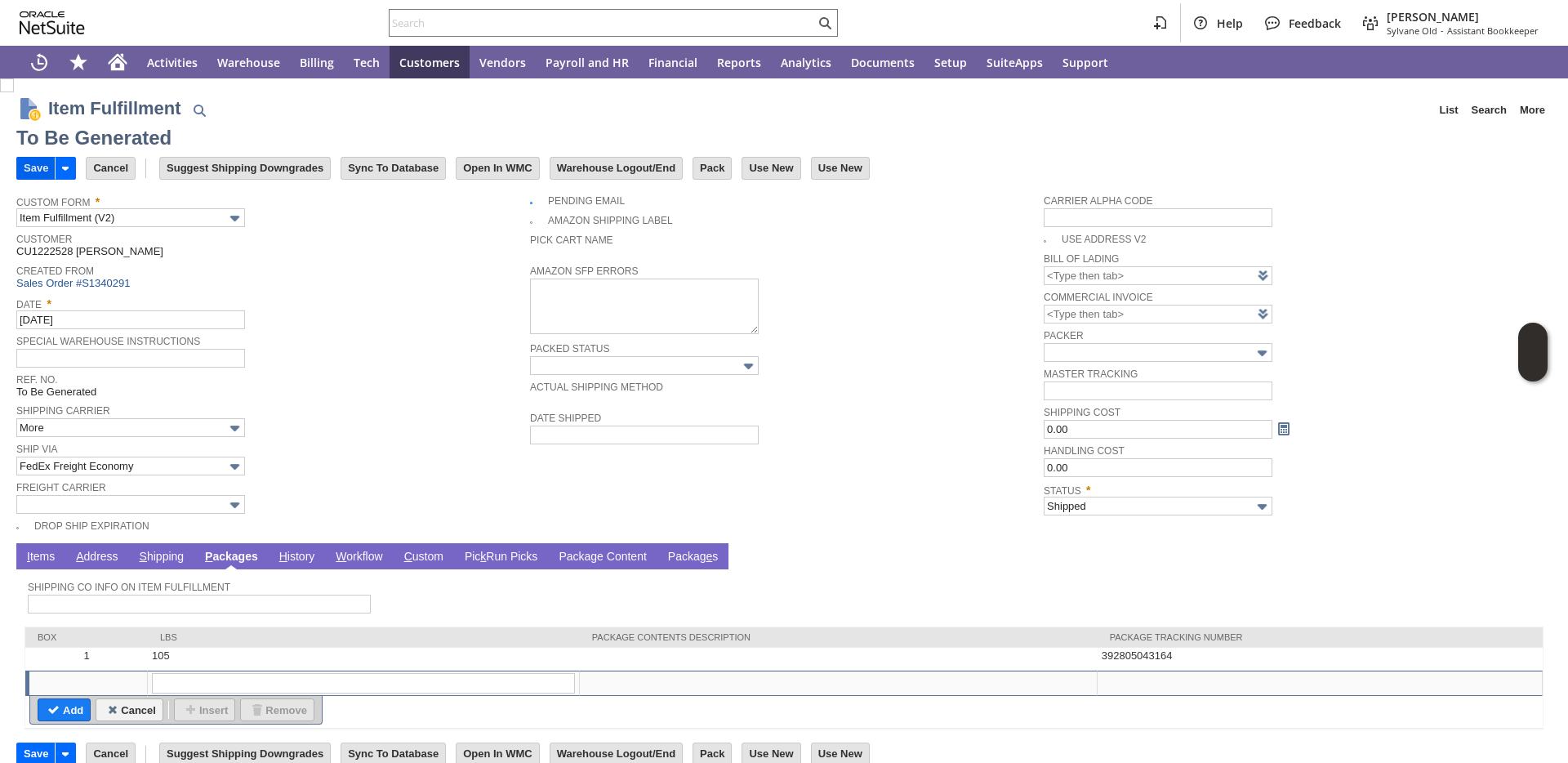
click at [38, 171] on input "Save" at bounding box center [36, 168] width 38 height 21
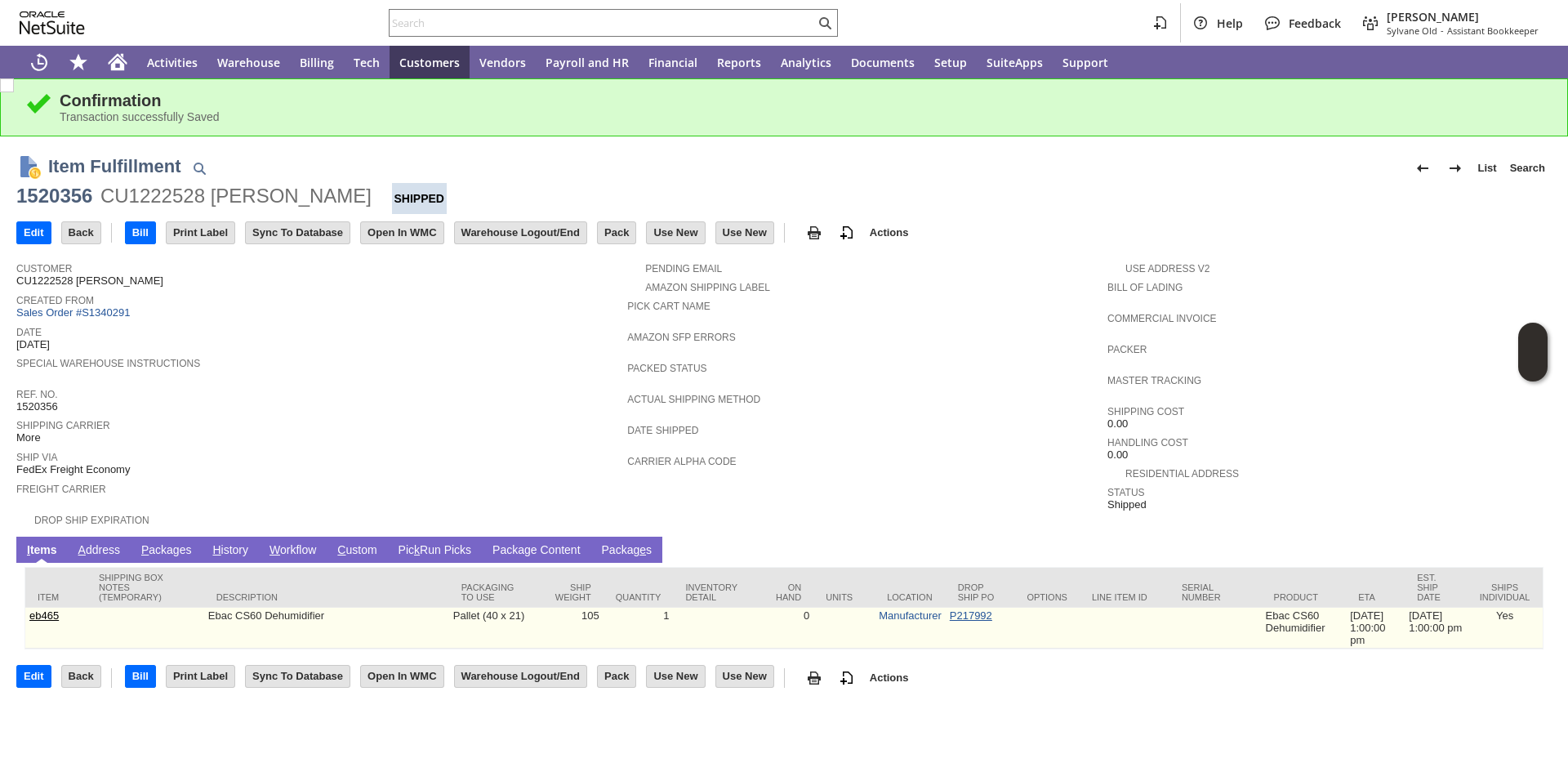
click at [950, 609] on link "P217992" at bounding box center [971, 615] width 43 height 12
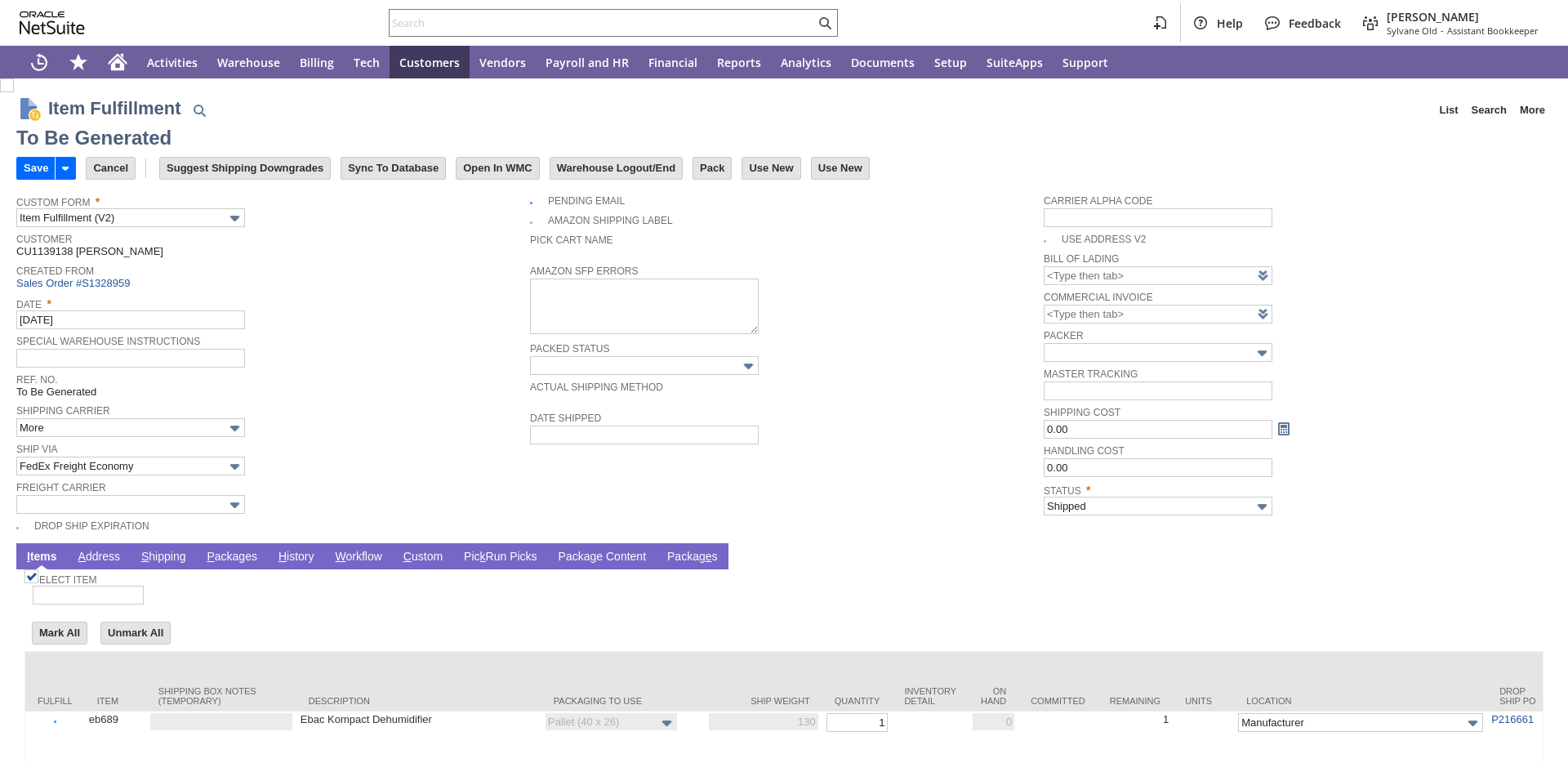
click at [234, 560] on link "P ackages" at bounding box center [232, 558] width 59 height 16
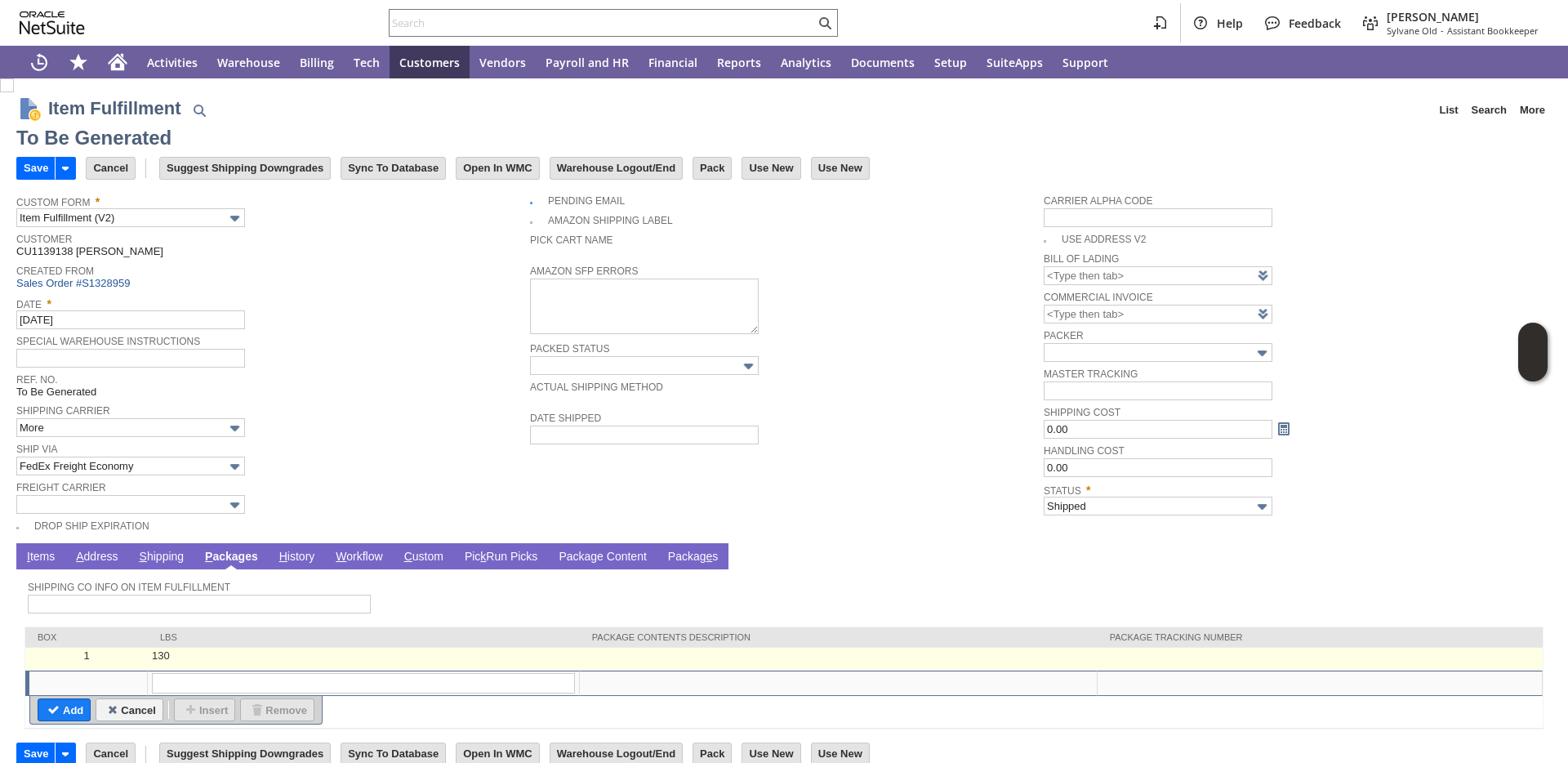
click at [1118, 659] on td at bounding box center [1320, 659] width 445 height 23
type input "130"
type input "OK"
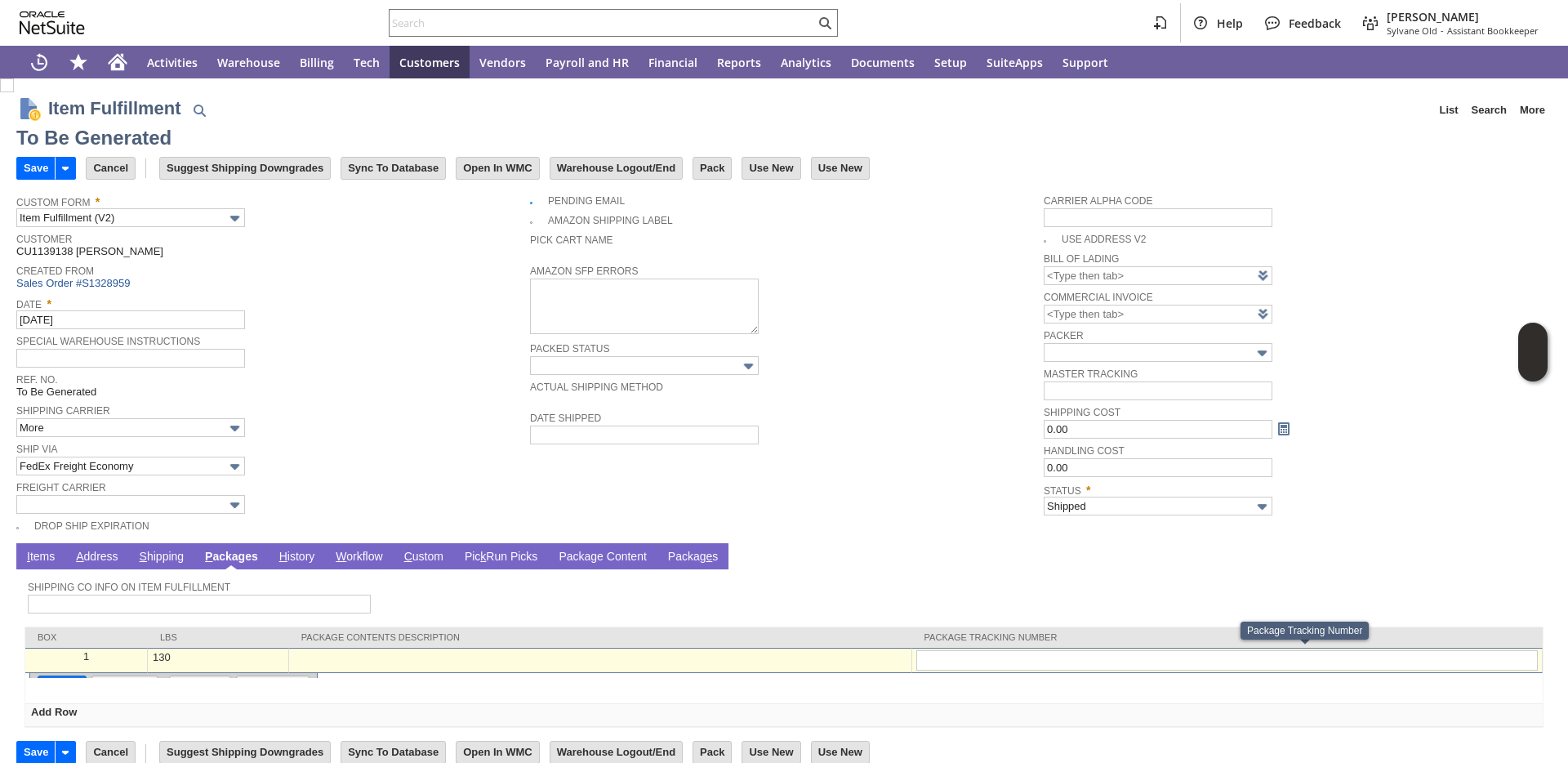
type input "392805549773"
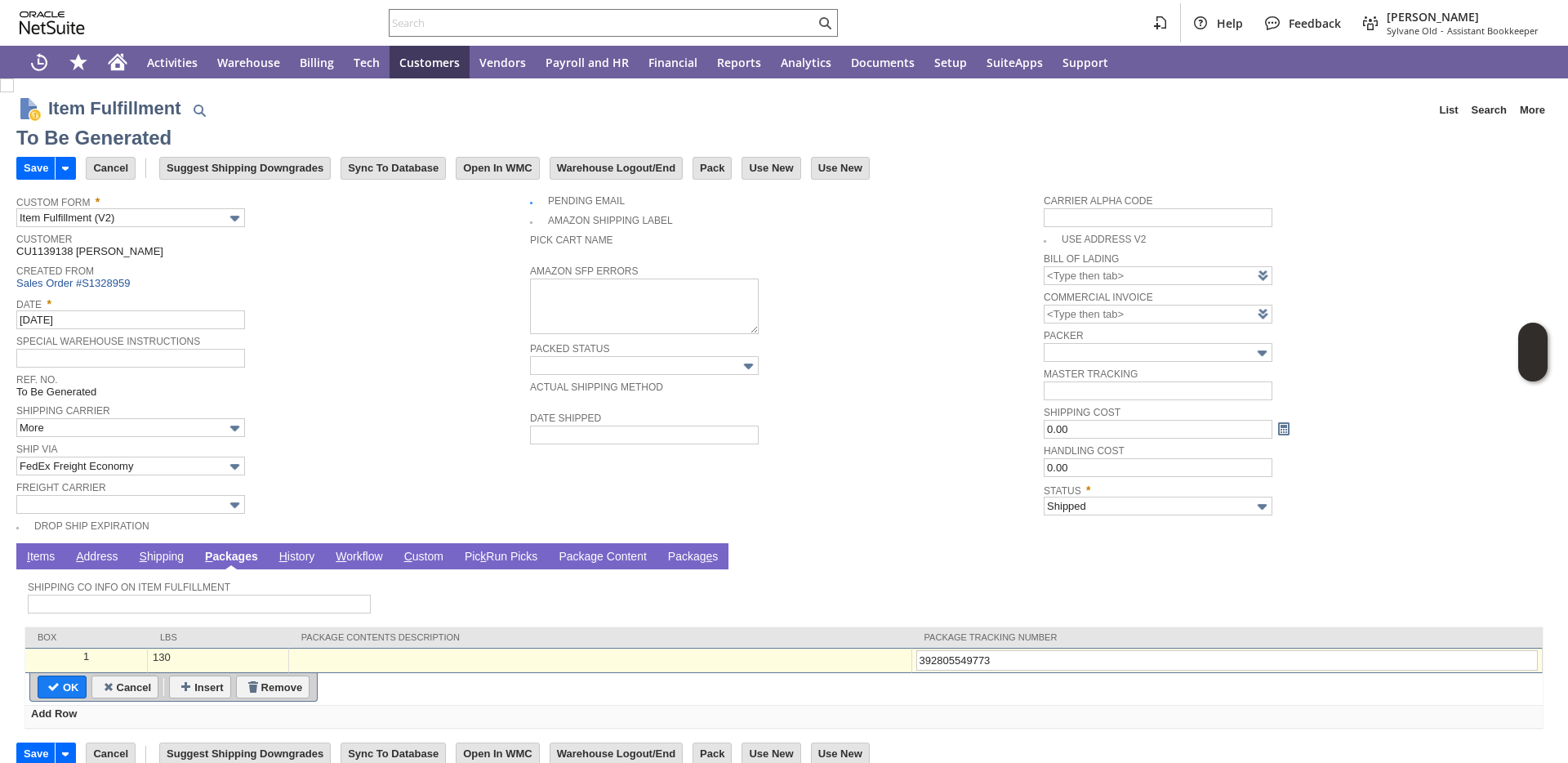
type input "Add"
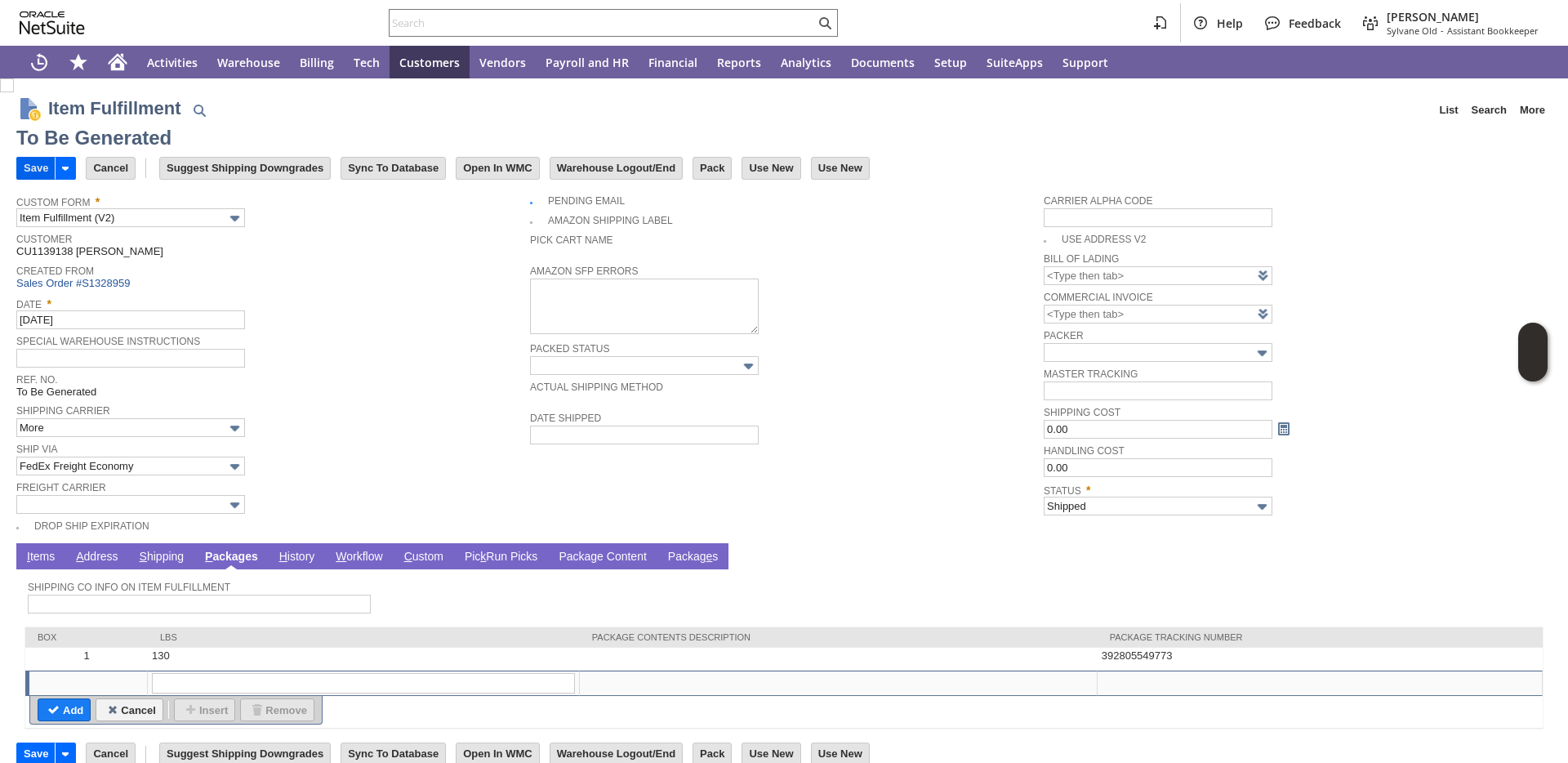
click at [45, 174] on input "Save" at bounding box center [36, 168] width 38 height 21
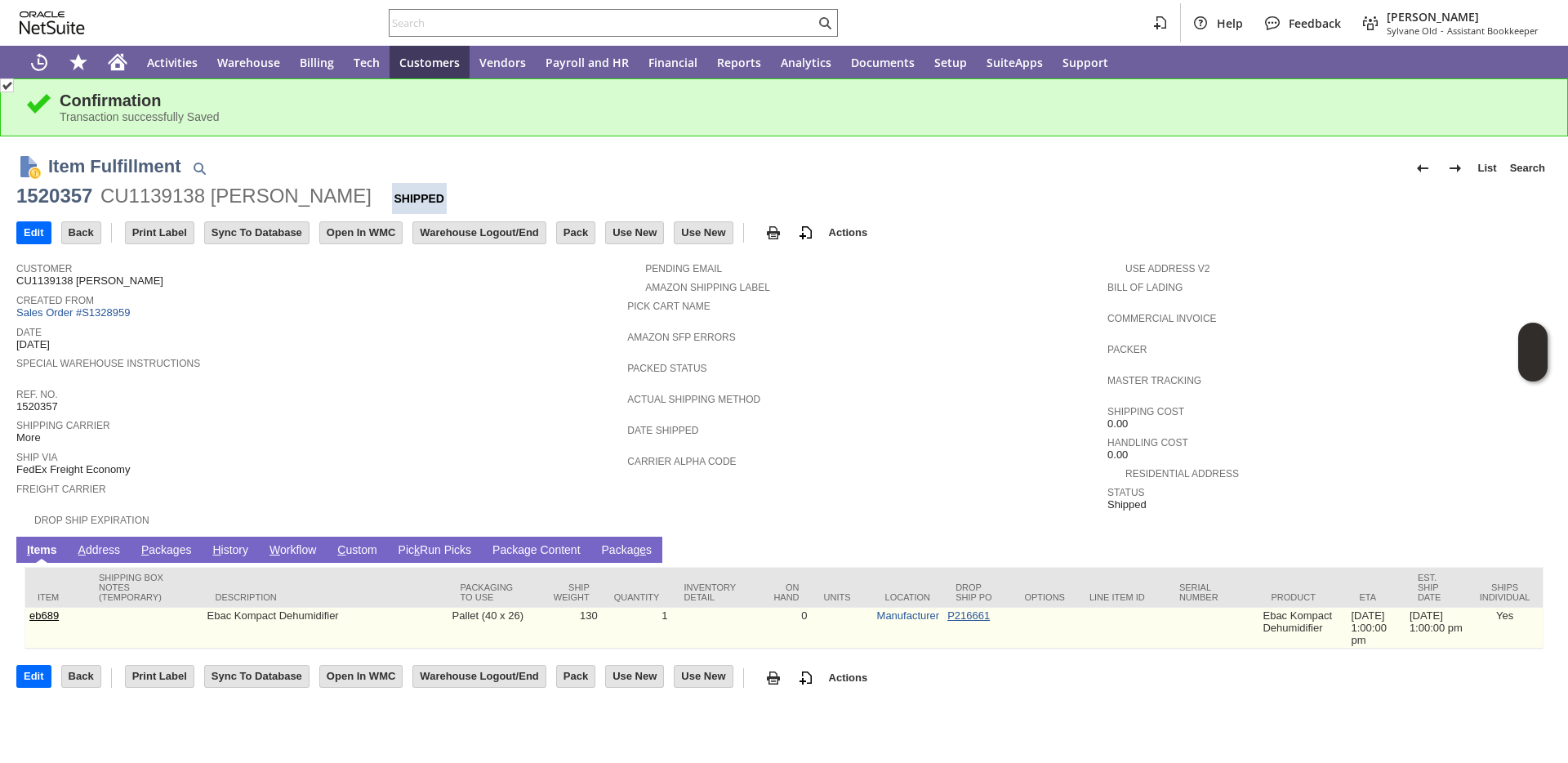
click at [951, 609] on link "P216661" at bounding box center [968, 615] width 43 height 12
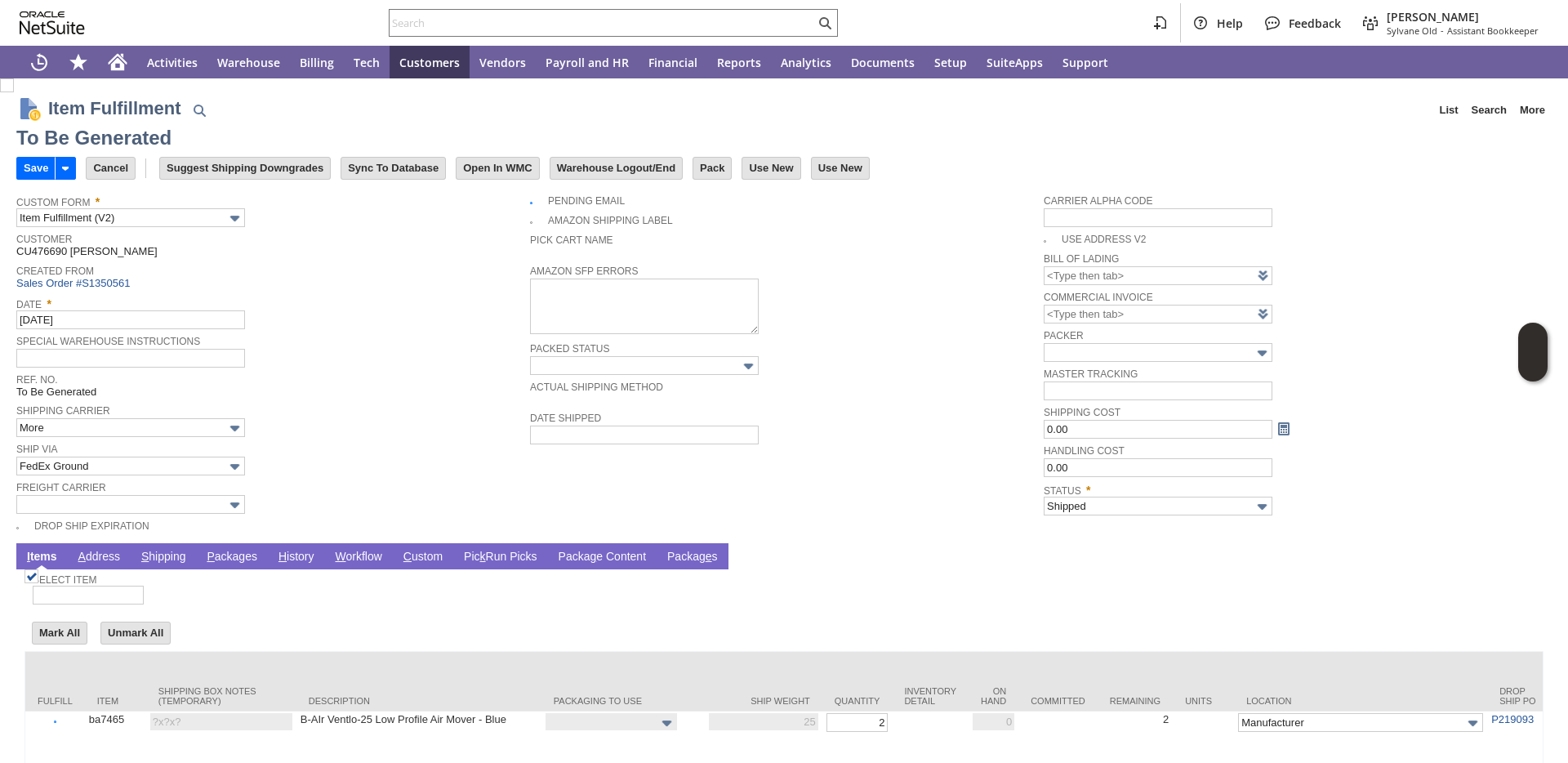
click at [232, 562] on link "P ackages" at bounding box center [232, 558] width 59 height 16
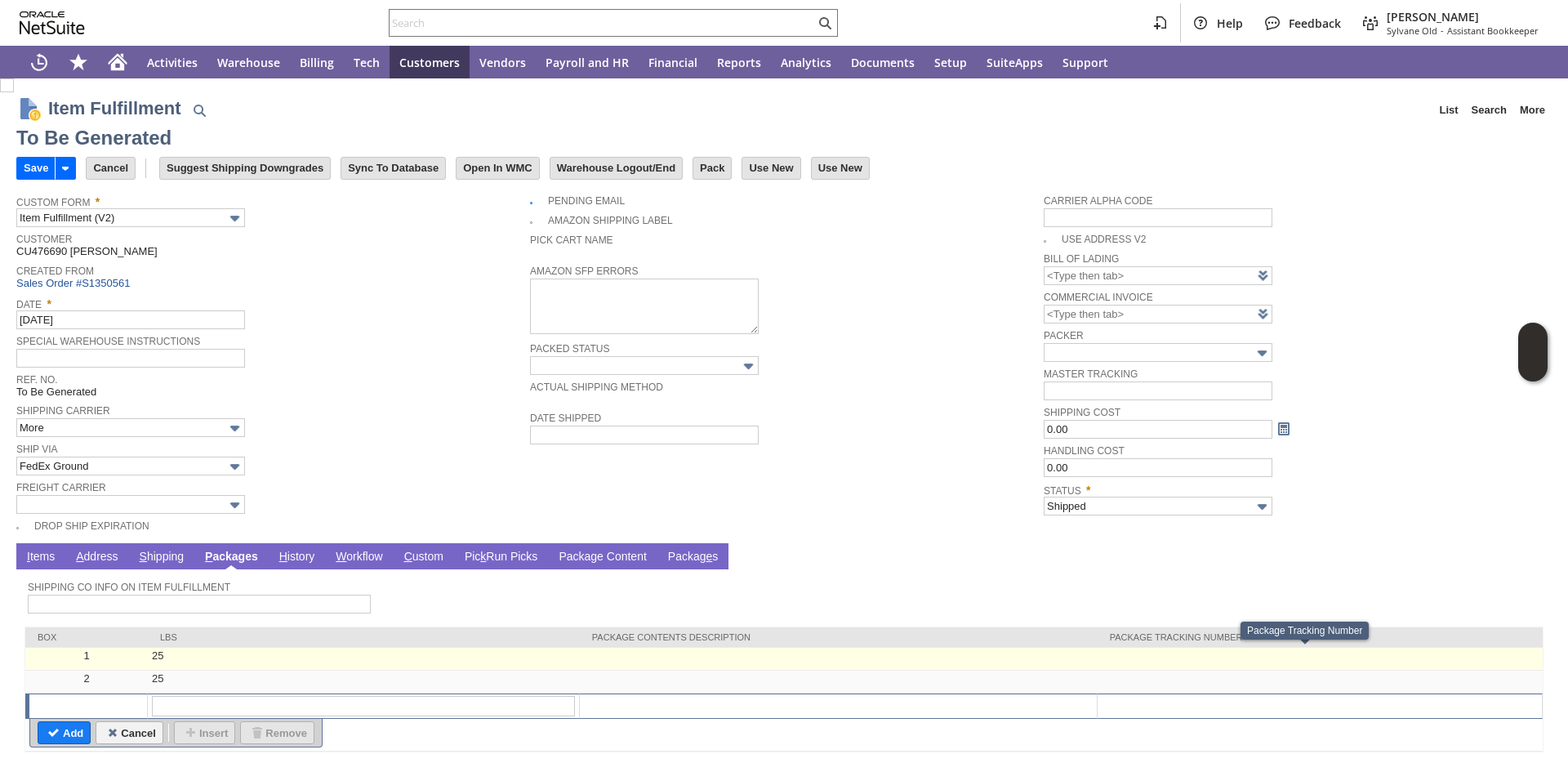
click at [1129, 657] on td at bounding box center [1320, 659] width 445 height 23
type input "25"
type input "OK"
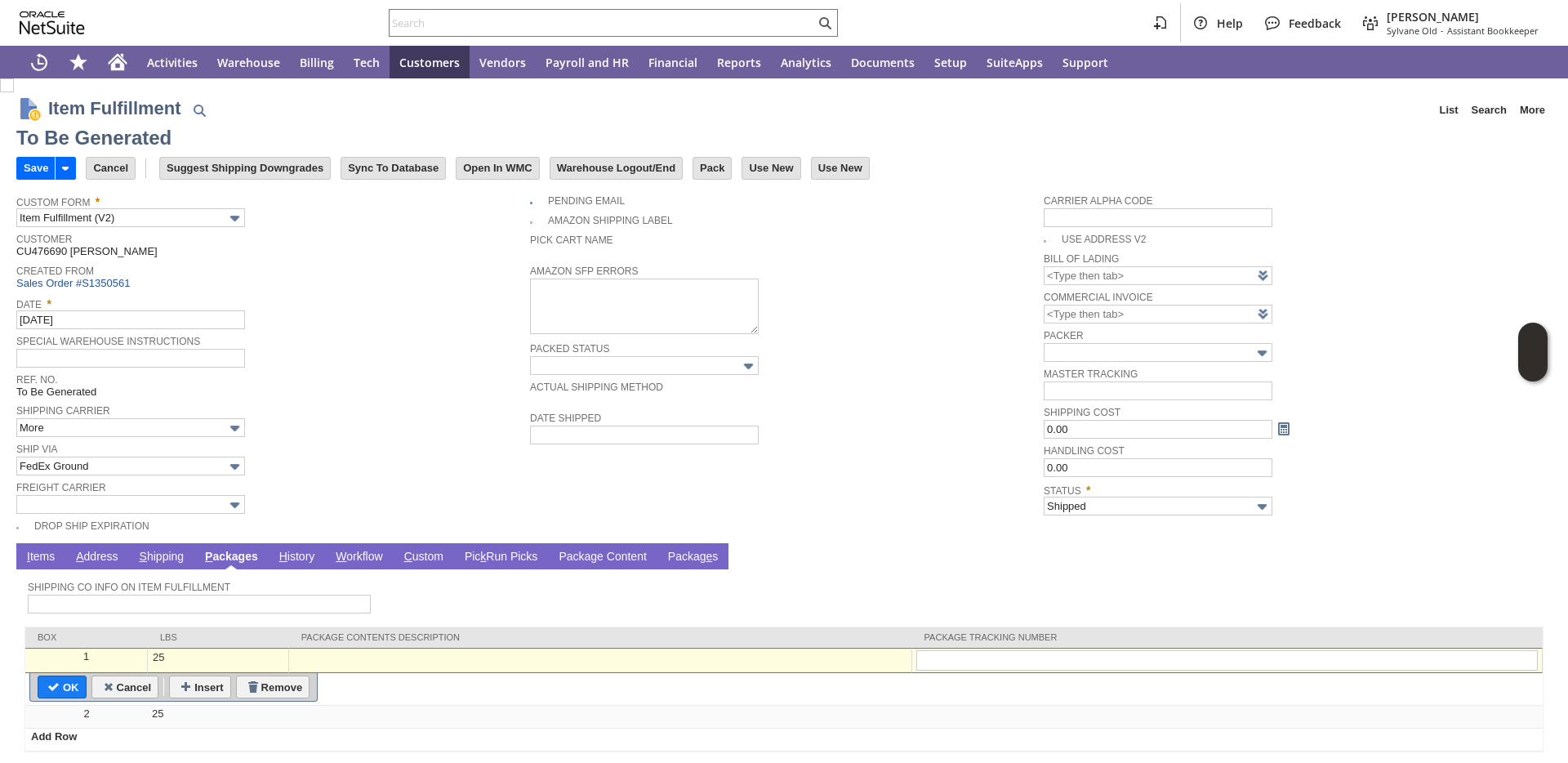
type input "474663610880"
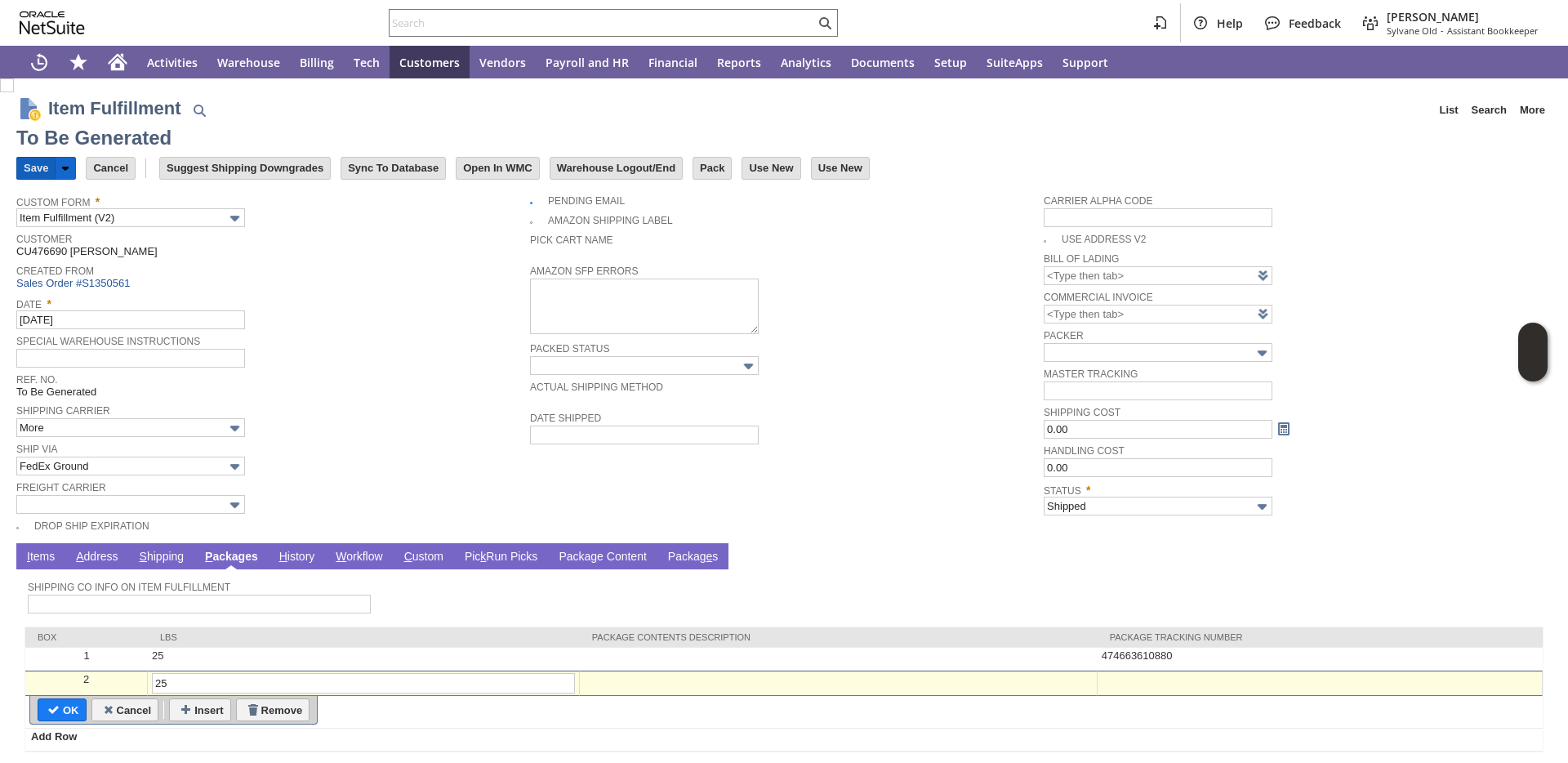
click at [33, 170] on input "Save" at bounding box center [36, 168] width 38 height 21
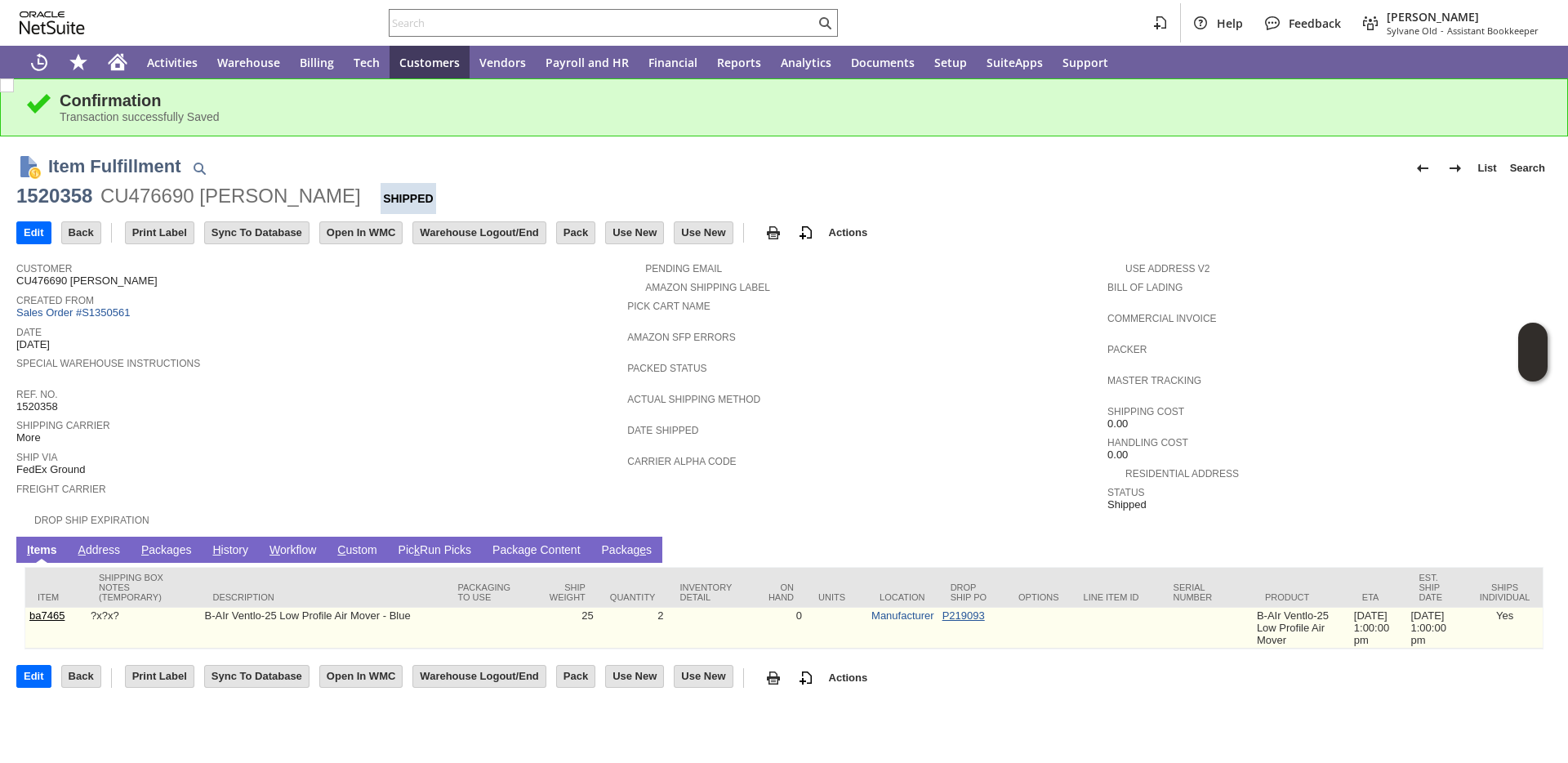
click at [956, 609] on link "P219093" at bounding box center [963, 615] width 43 height 12
